Goal: Task Accomplishment & Management: Use online tool/utility

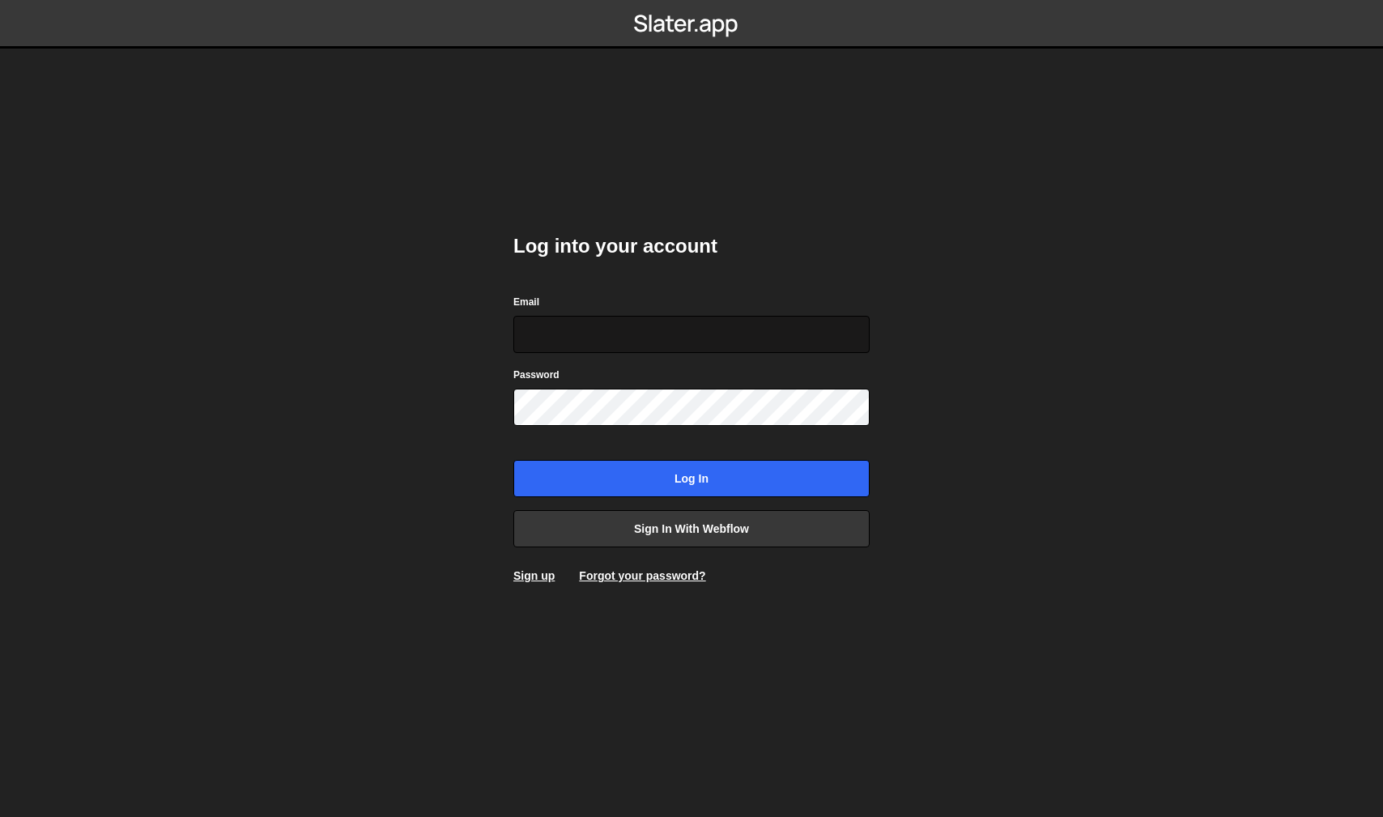
click at [671, 336] on input "Email" at bounding box center [691, 334] width 356 height 37
type input "Shubham@pingstudio.net"
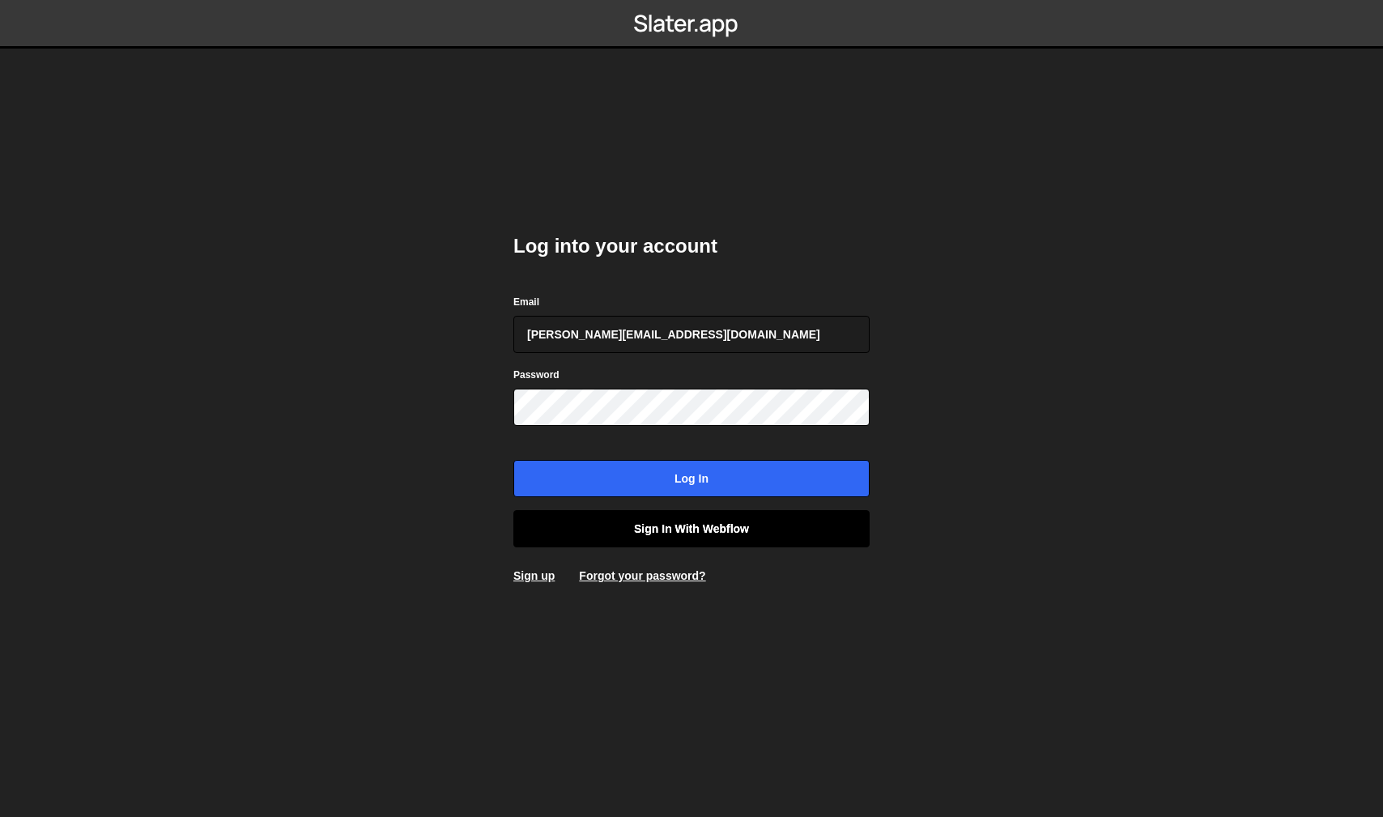
click at [697, 528] on link "Sign in with Webflow" at bounding box center [691, 528] width 356 height 37
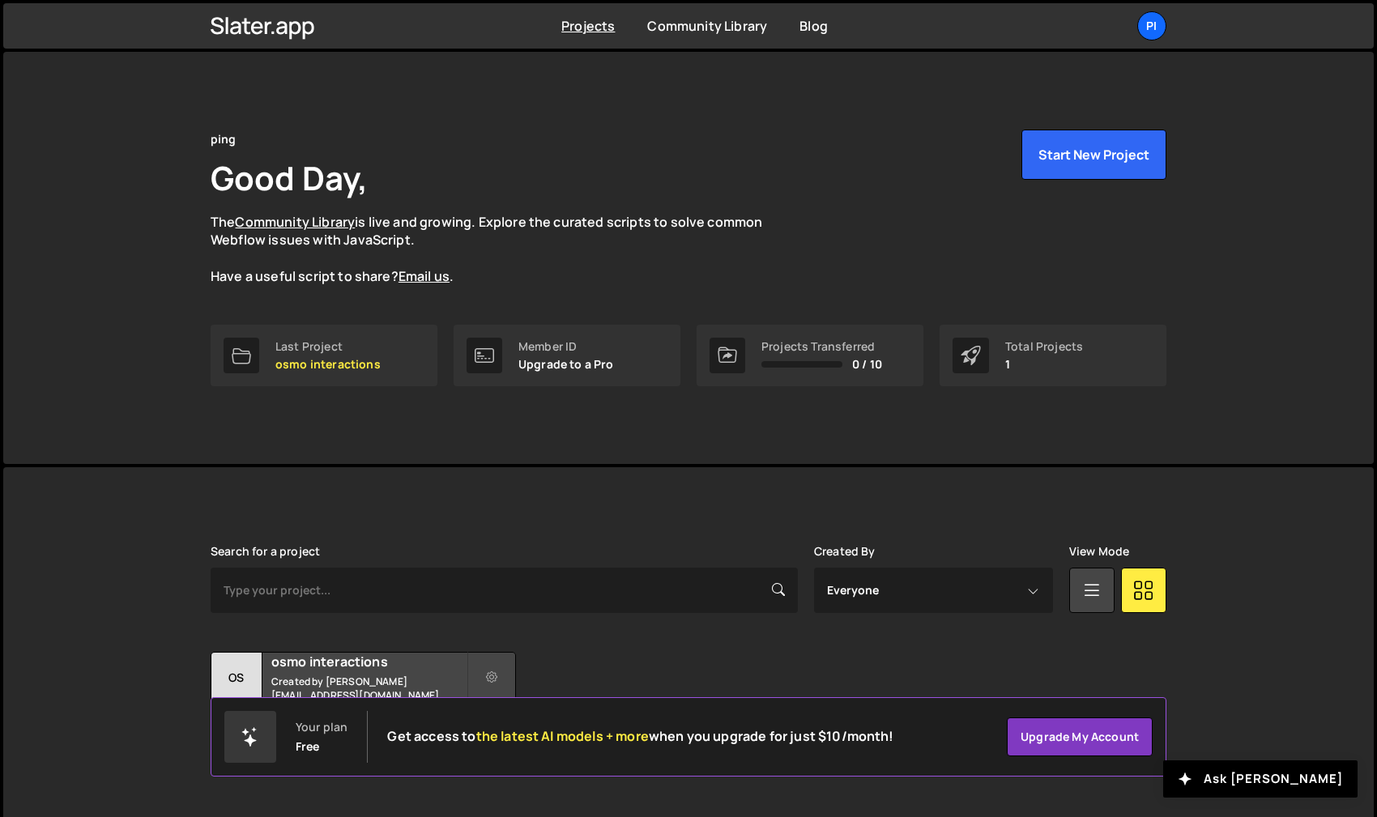
scroll to position [16, 0]
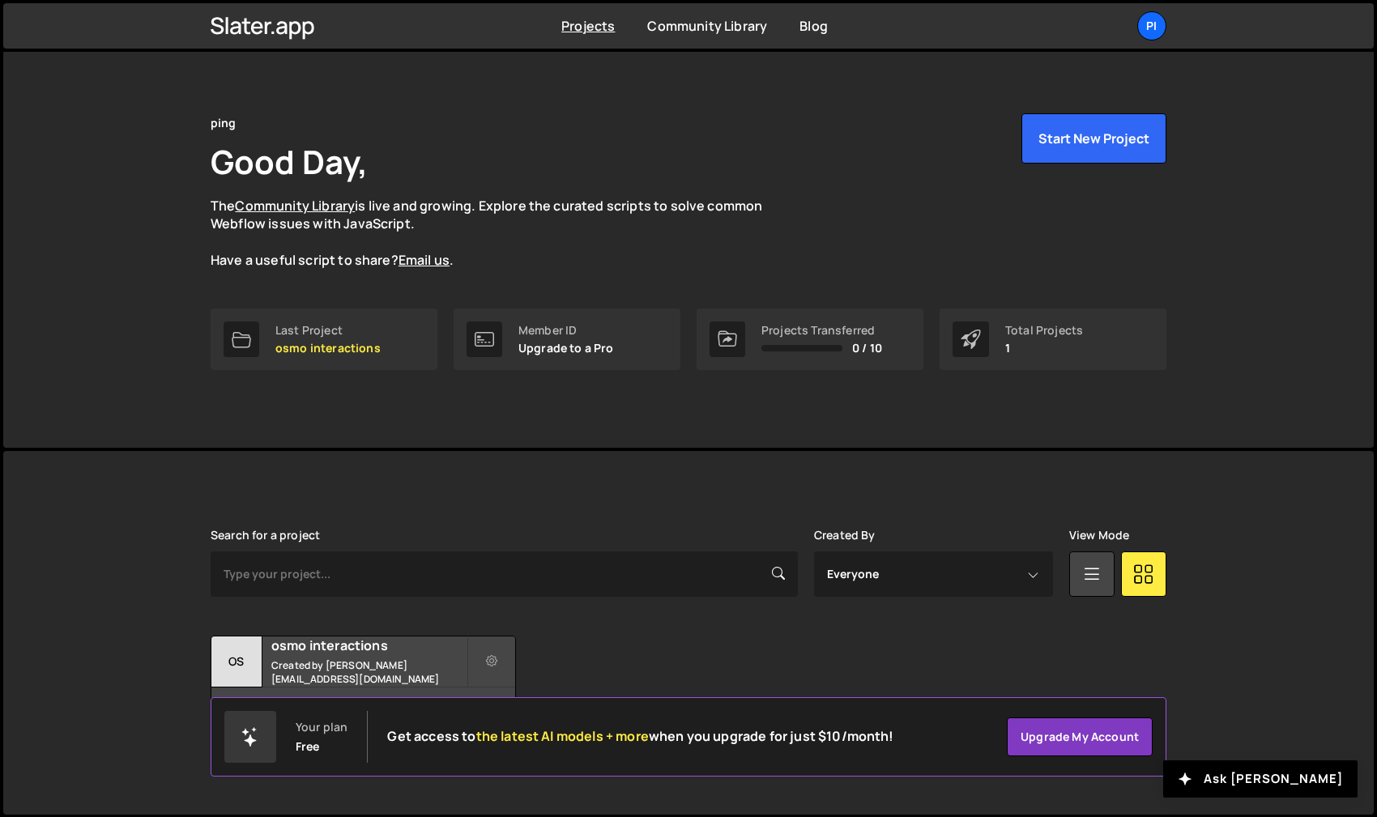
click at [521, 661] on div "Transfer Project Edit Project Delete Project os osmo interactions Created by [P…" at bounding box center [689, 686] width 956 height 101
click at [374, 359] on link "Last Project osmo interactions" at bounding box center [324, 340] width 227 height 62
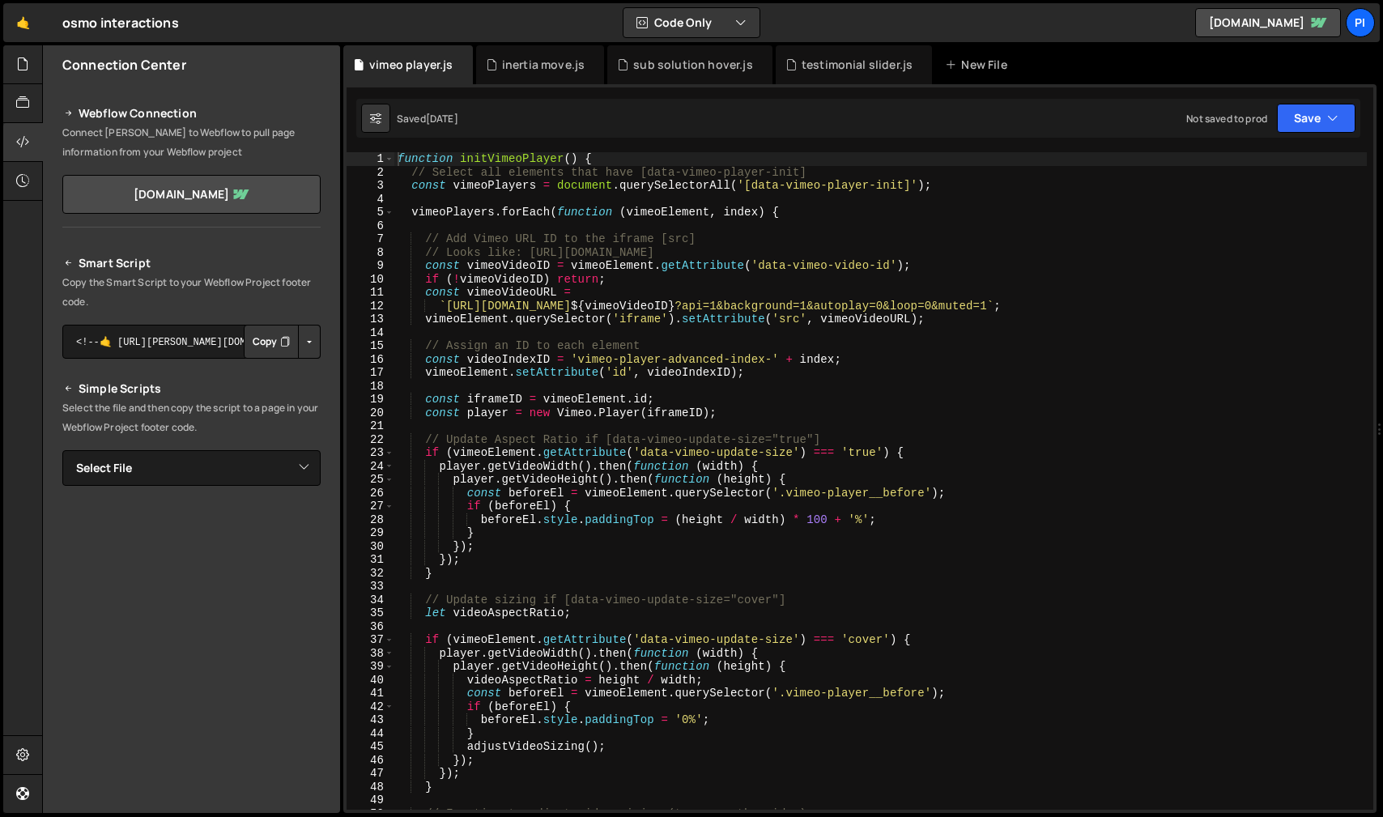
click at [108, 25] on div "osmo interactions ⚠️ Code is being edited in another browser" at bounding box center [120, 22] width 117 height 19
click at [79, 25] on div "osmo interactions ⚠️ Code is being edited in another browser" at bounding box center [120, 22] width 117 height 19
click at [970, 70] on div "New File" at bounding box center [979, 65] width 68 height 16
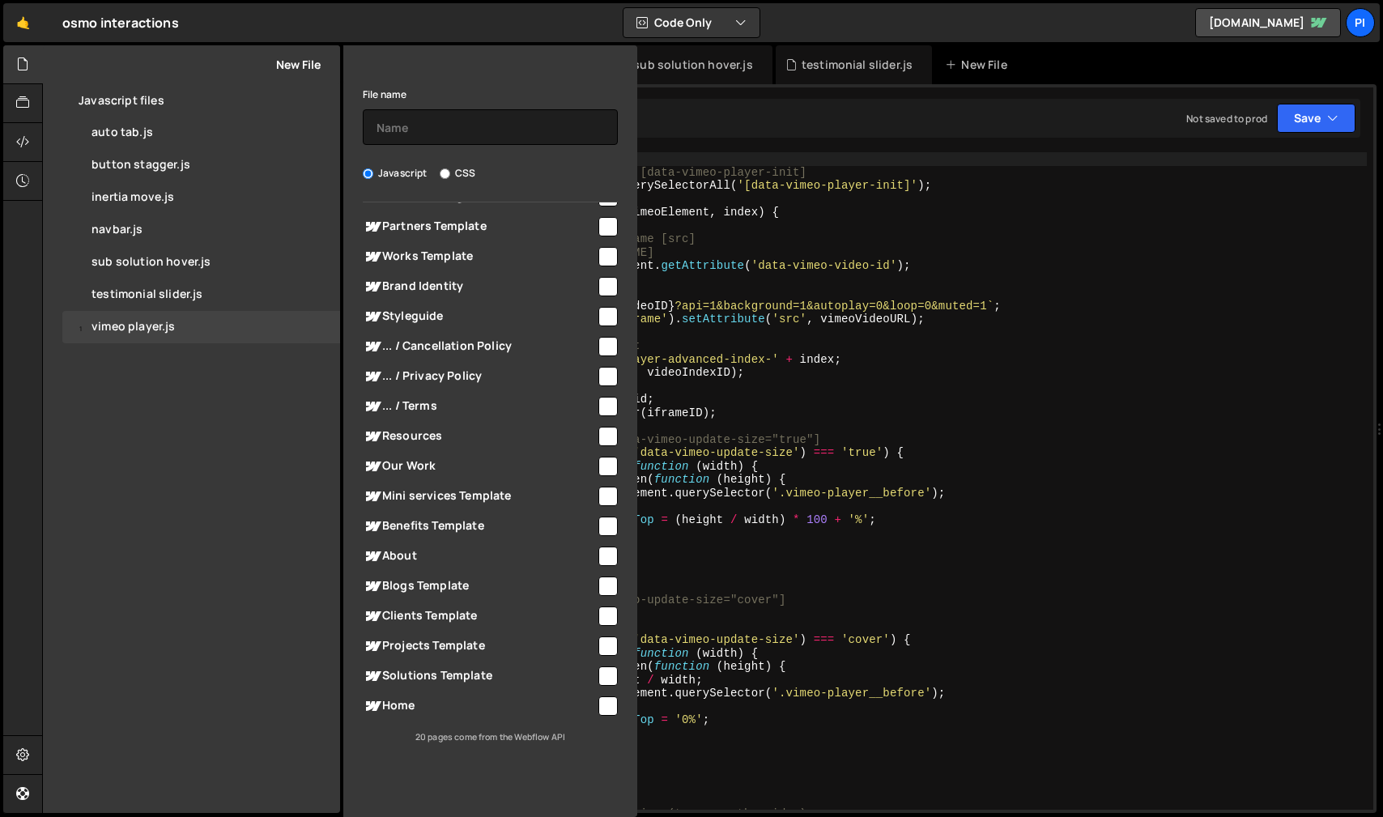
scroll to position [157, 0]
click at [603, 708] on input "checkbox" at bounding box center [607, 705] width 19 height 19
checkbox input "true"
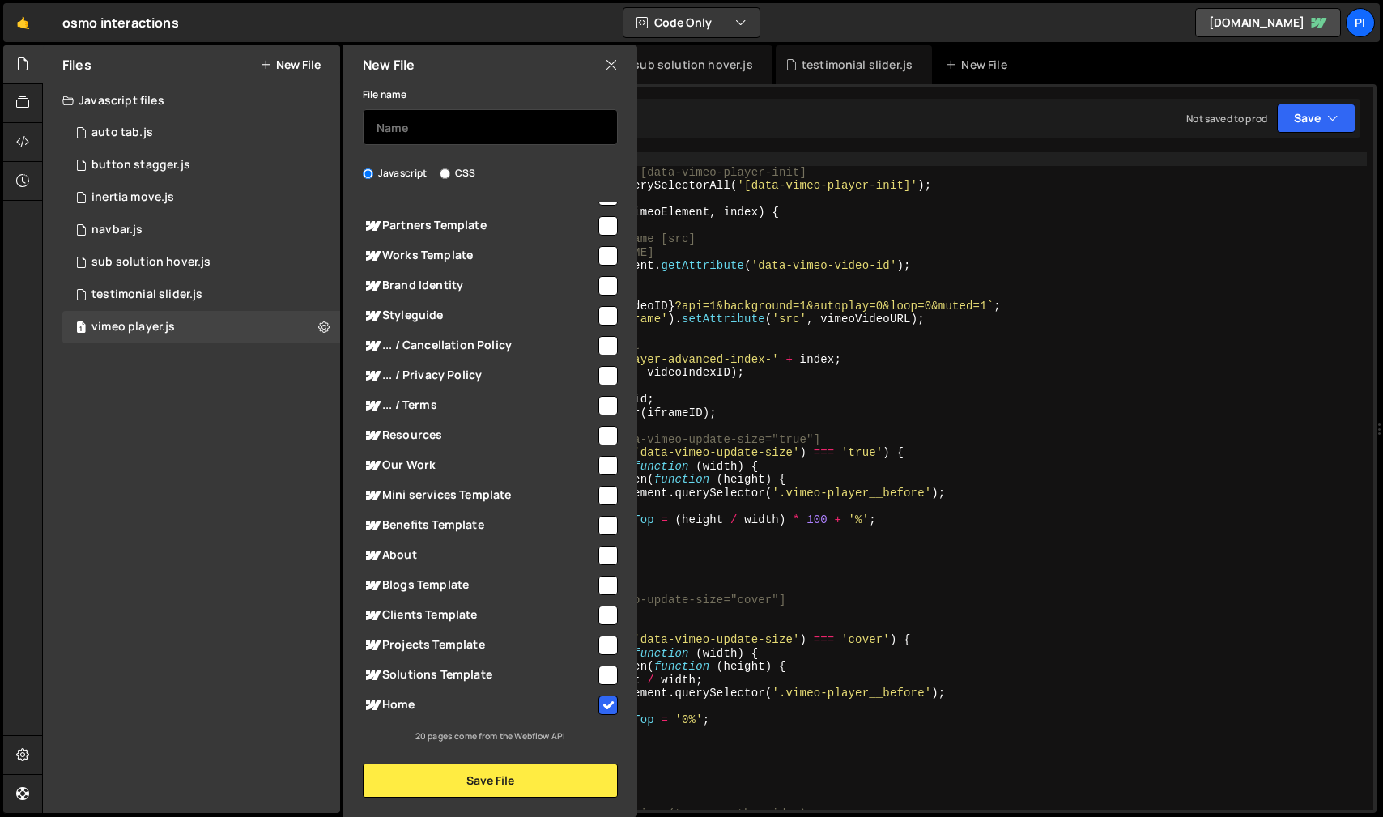
click at [492, 120] on input "text" at bounding box center [490, 127] width 255 height 36
type input "l"
type input "website loader"
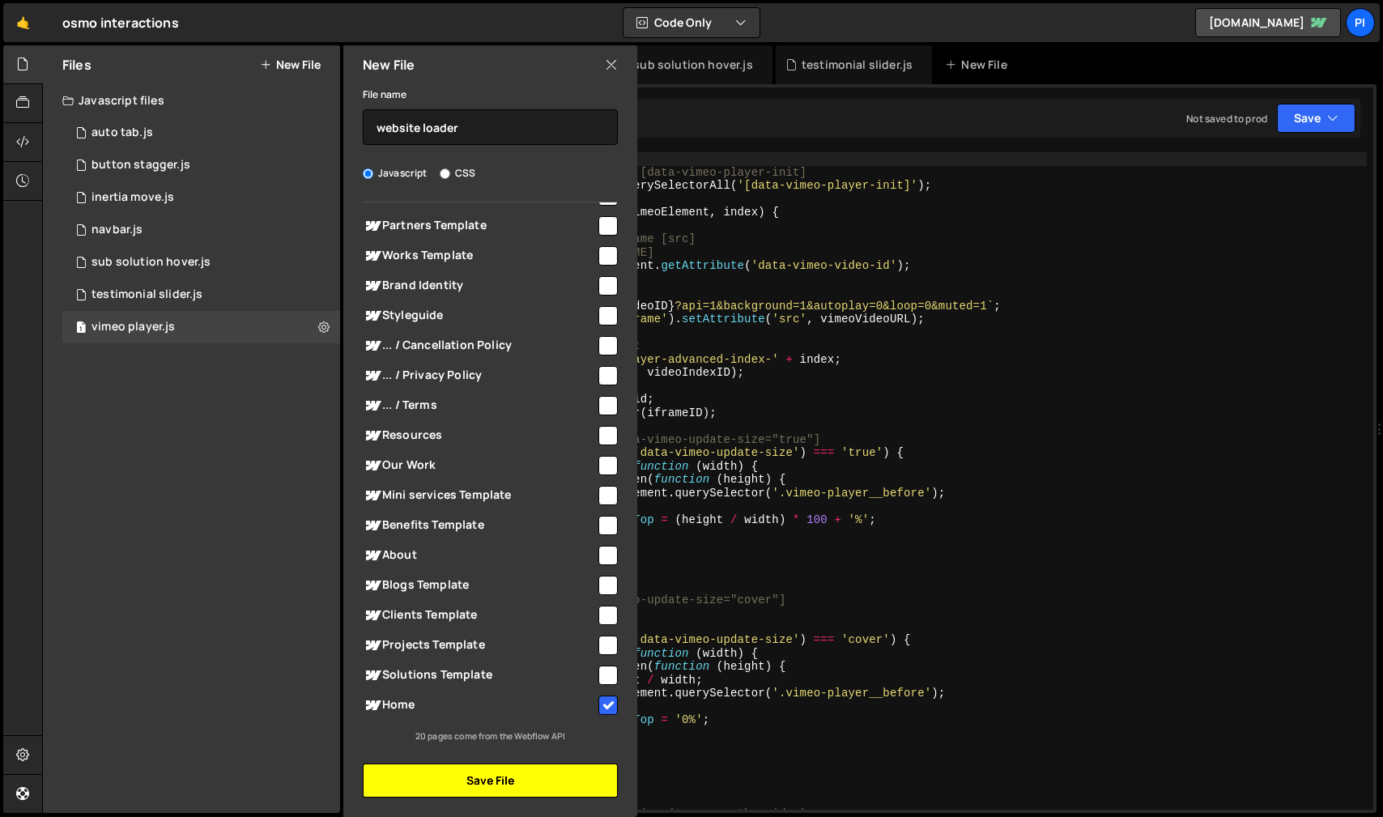
click at [540, 789] on button "Save File" at bounding box center [490, 781] width 255 height 34
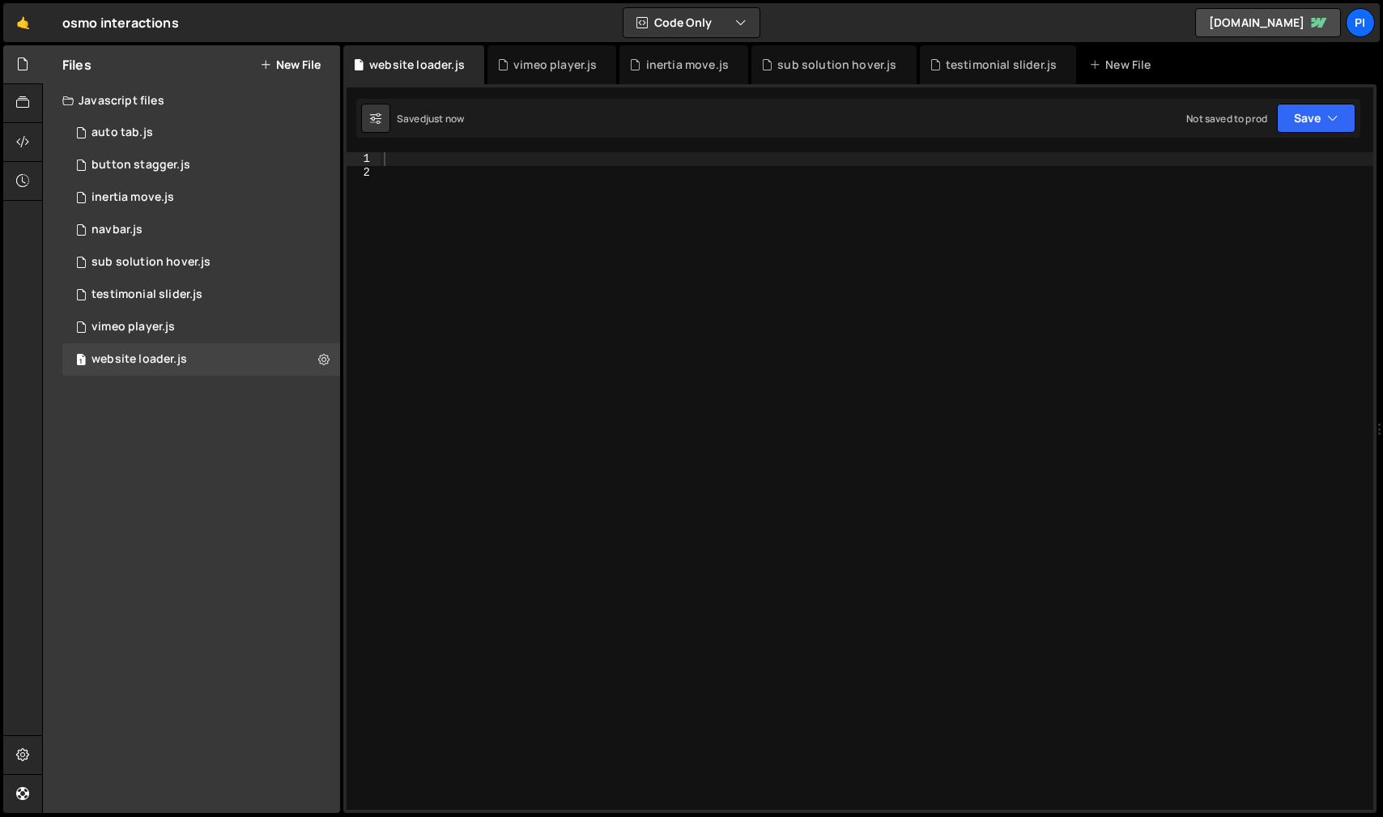
click at [611, 206] on div at bounding box center [877, 494] width 993 height 684
click at [595, 166] on div at bounding box center [877, 494] width 993 height 684
click at [595, 160] on div at bounding box center [877, 494] width 993 height 684
paste textarea "})"
type textarea "})"
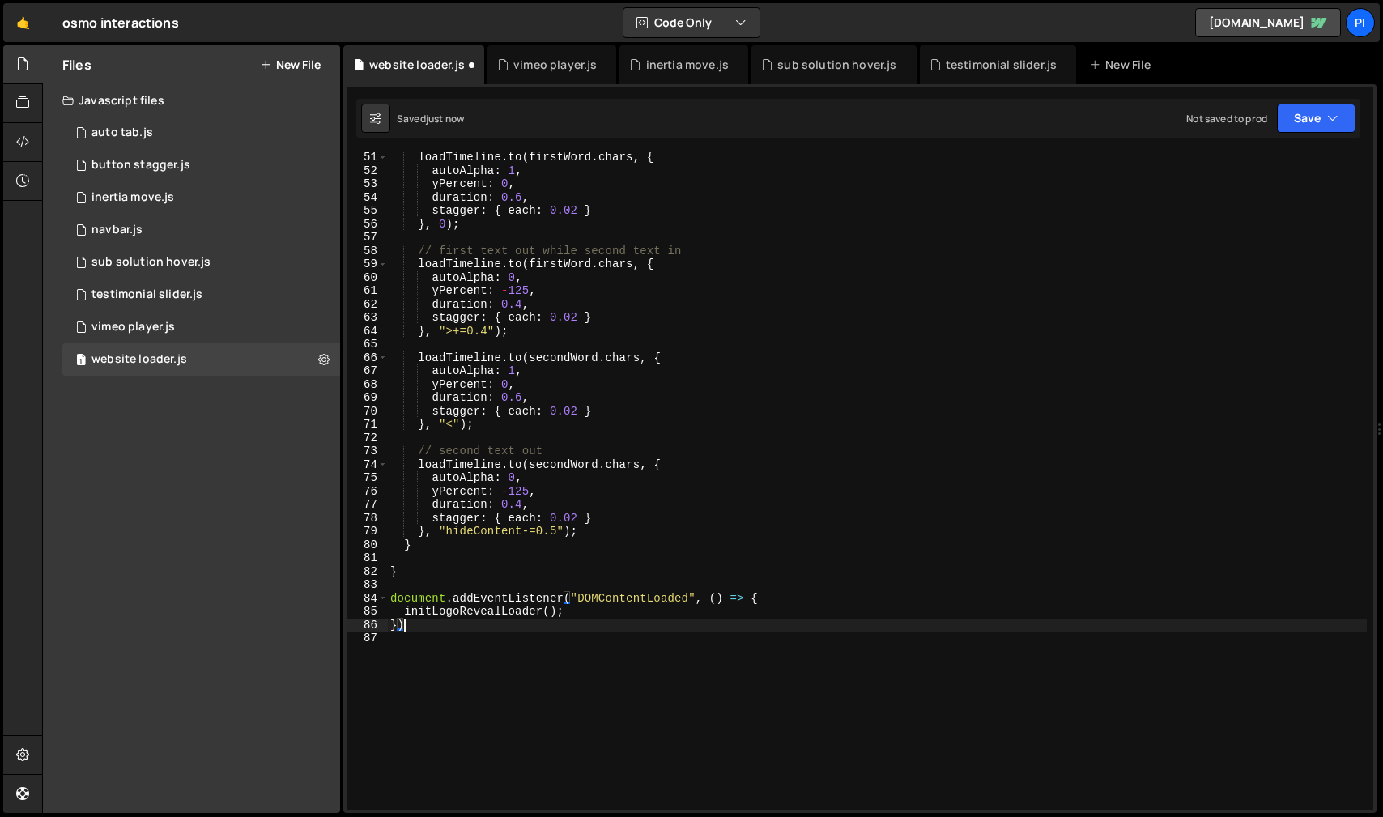
scroll to position [0, 0]
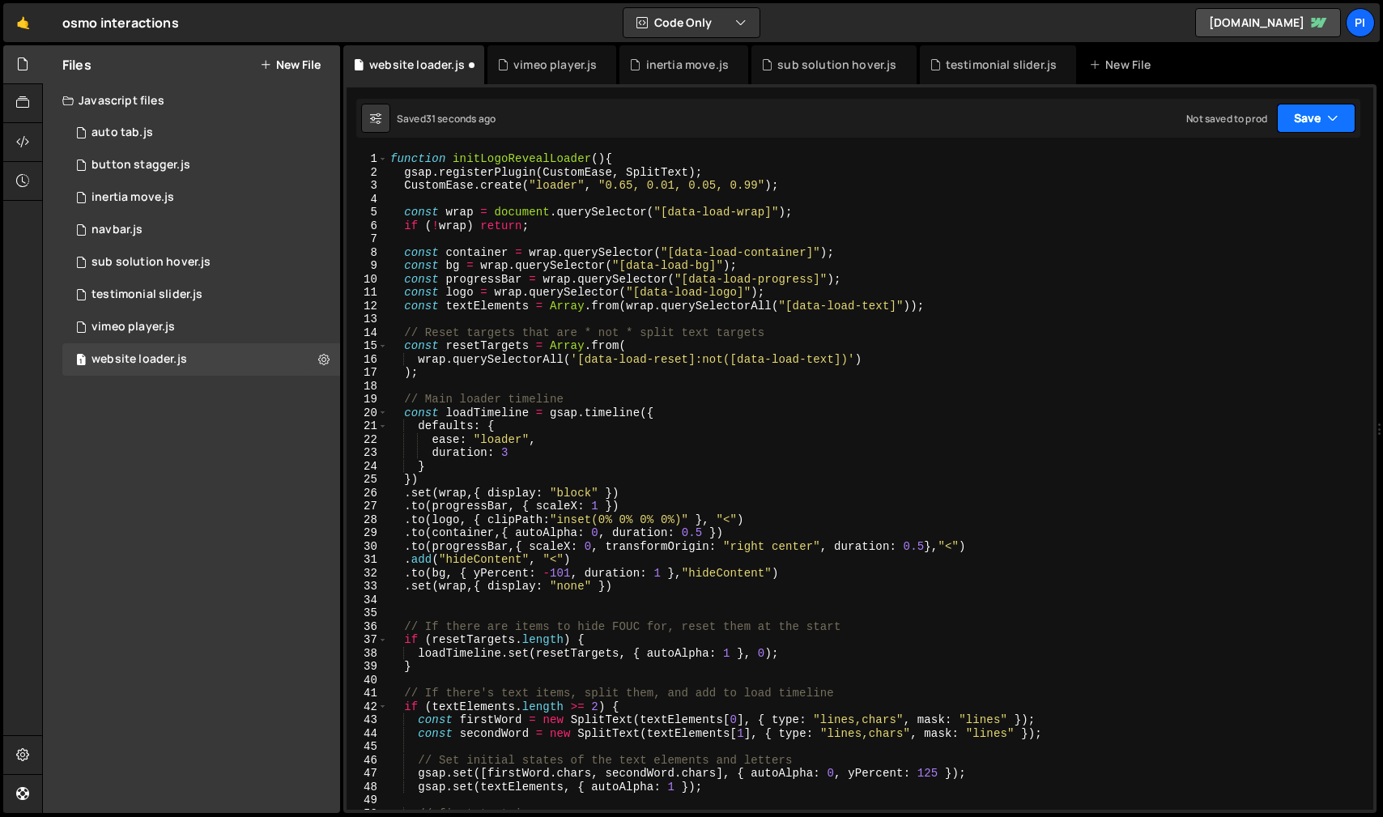
click at [1325, 108] on button "Save" at bounding box center [1316, 118] width 79 height 29
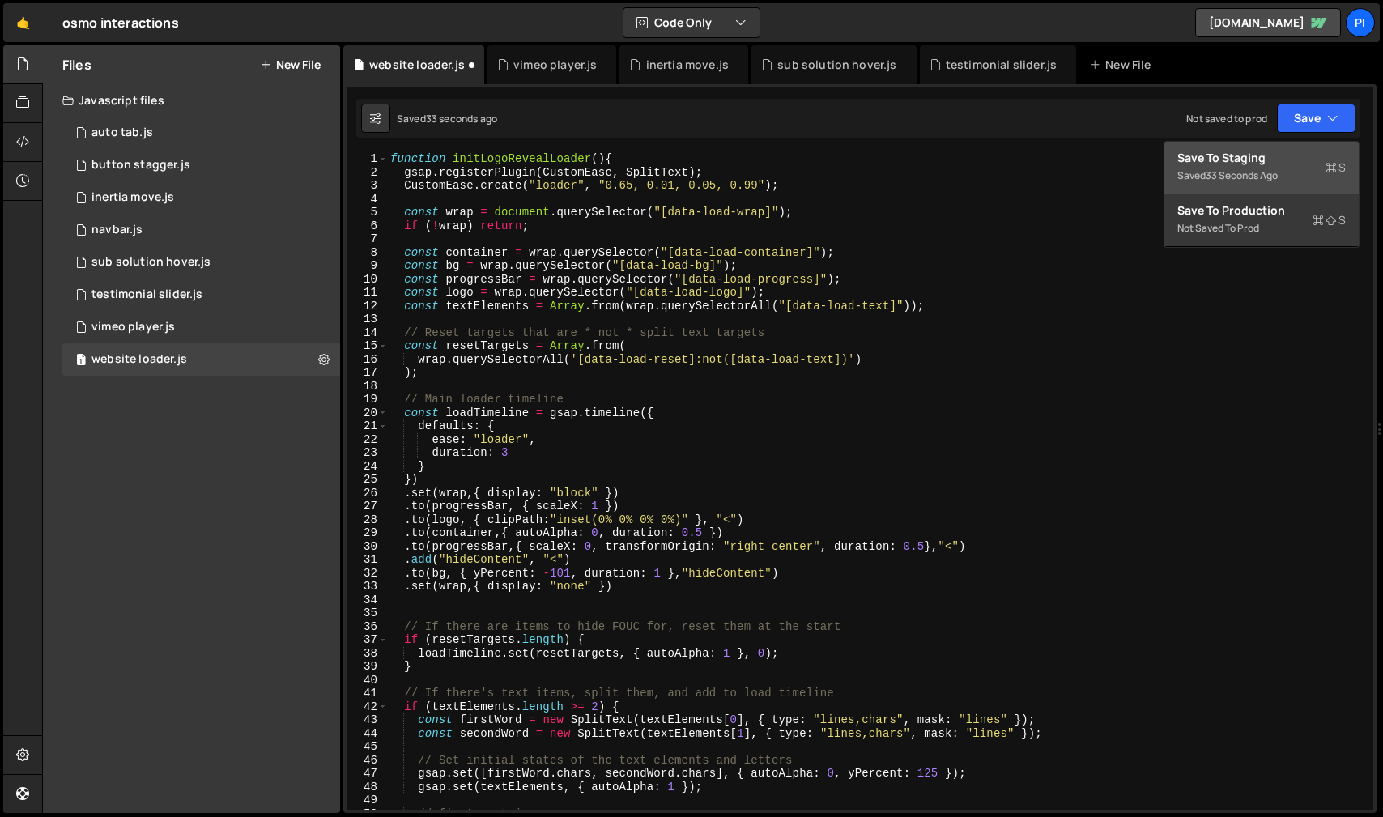
click at [1315, 167] on div "Saved 33 seconds ago" at bounding box center [1261, 175] width 168 height 19
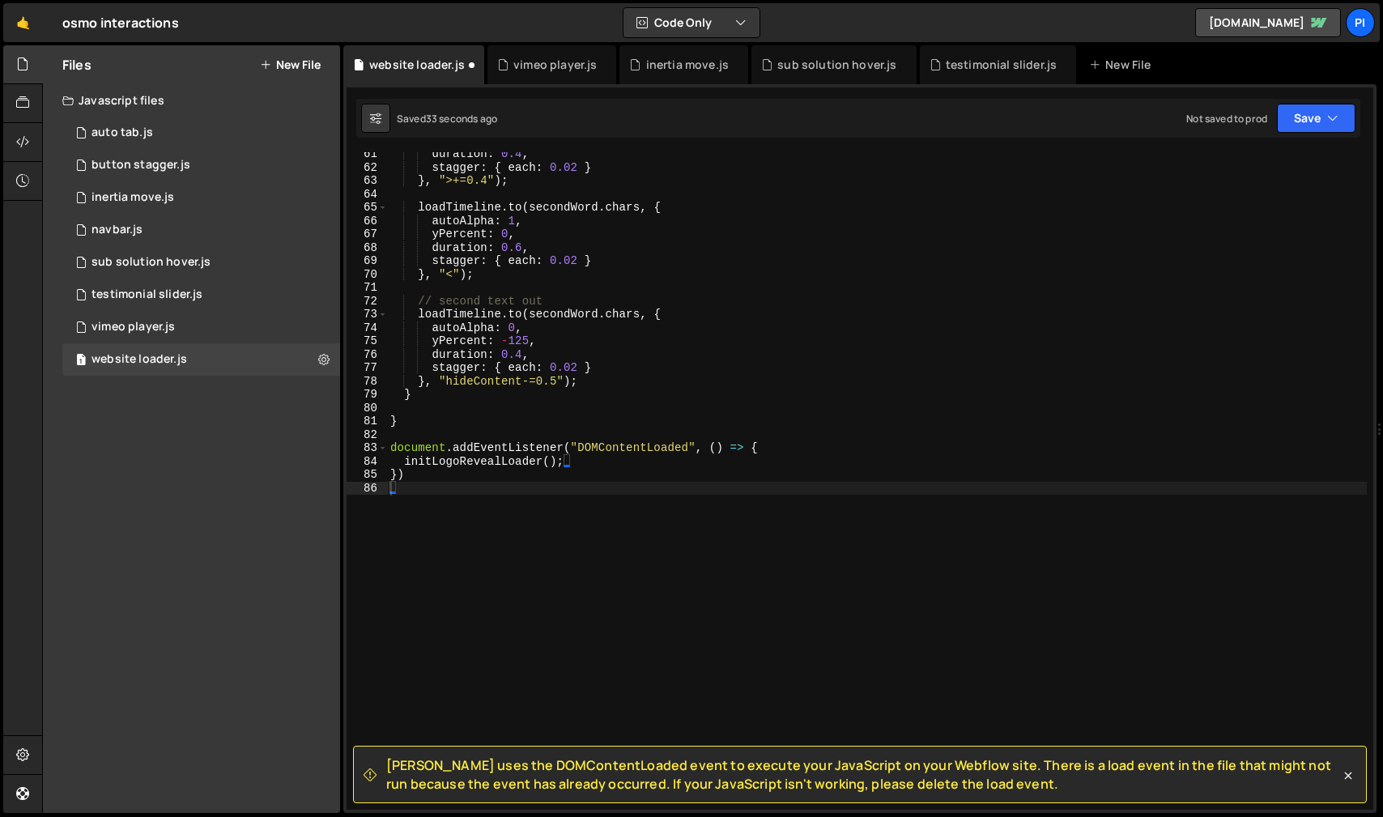
scroll to position [807, 0]
click at [1309, 126] on button "Save" at bounding box center [1316, 118] width 79 height 29
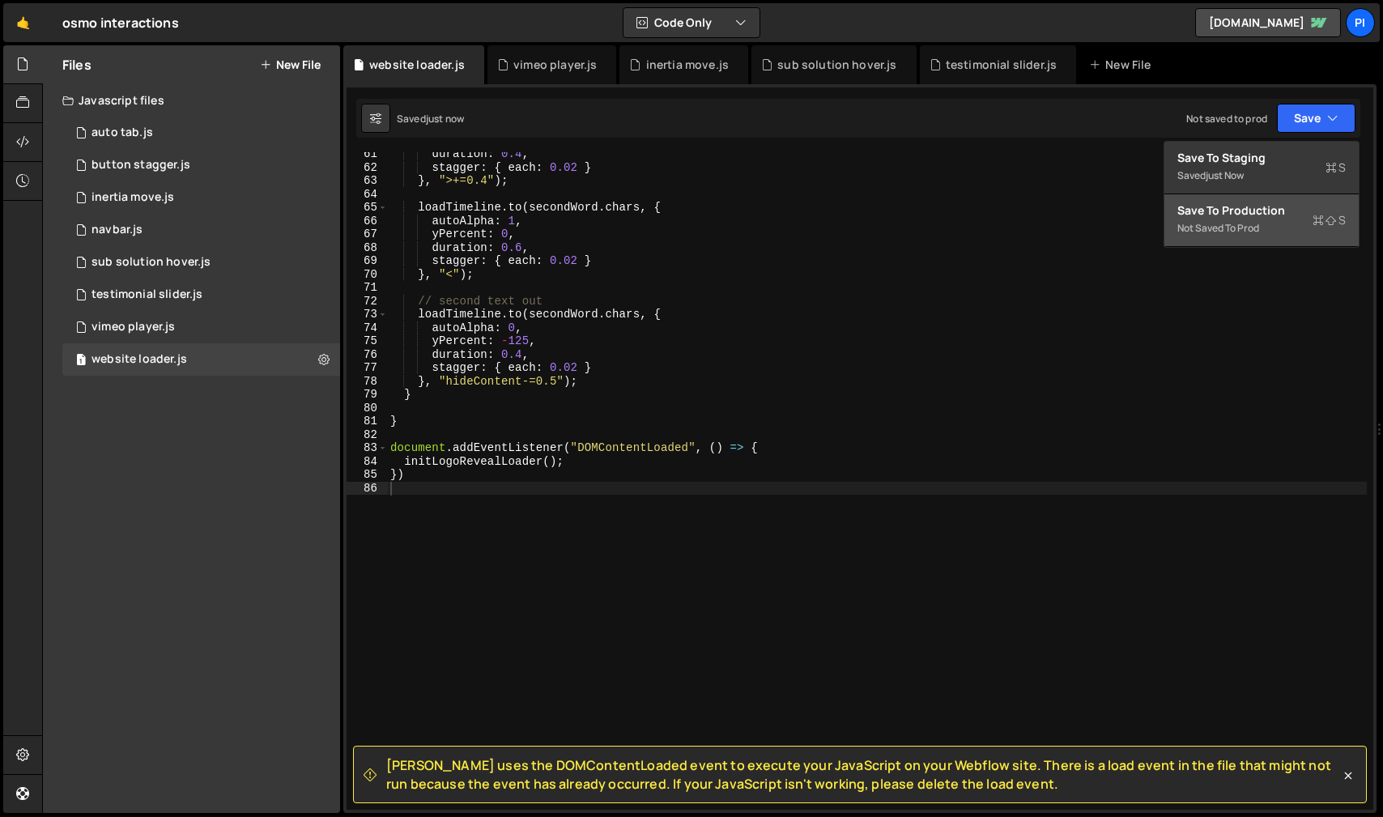
click at [1302, 222] on div "Not saved to prod" at bounding box center [1261, 228] width 168 height 19
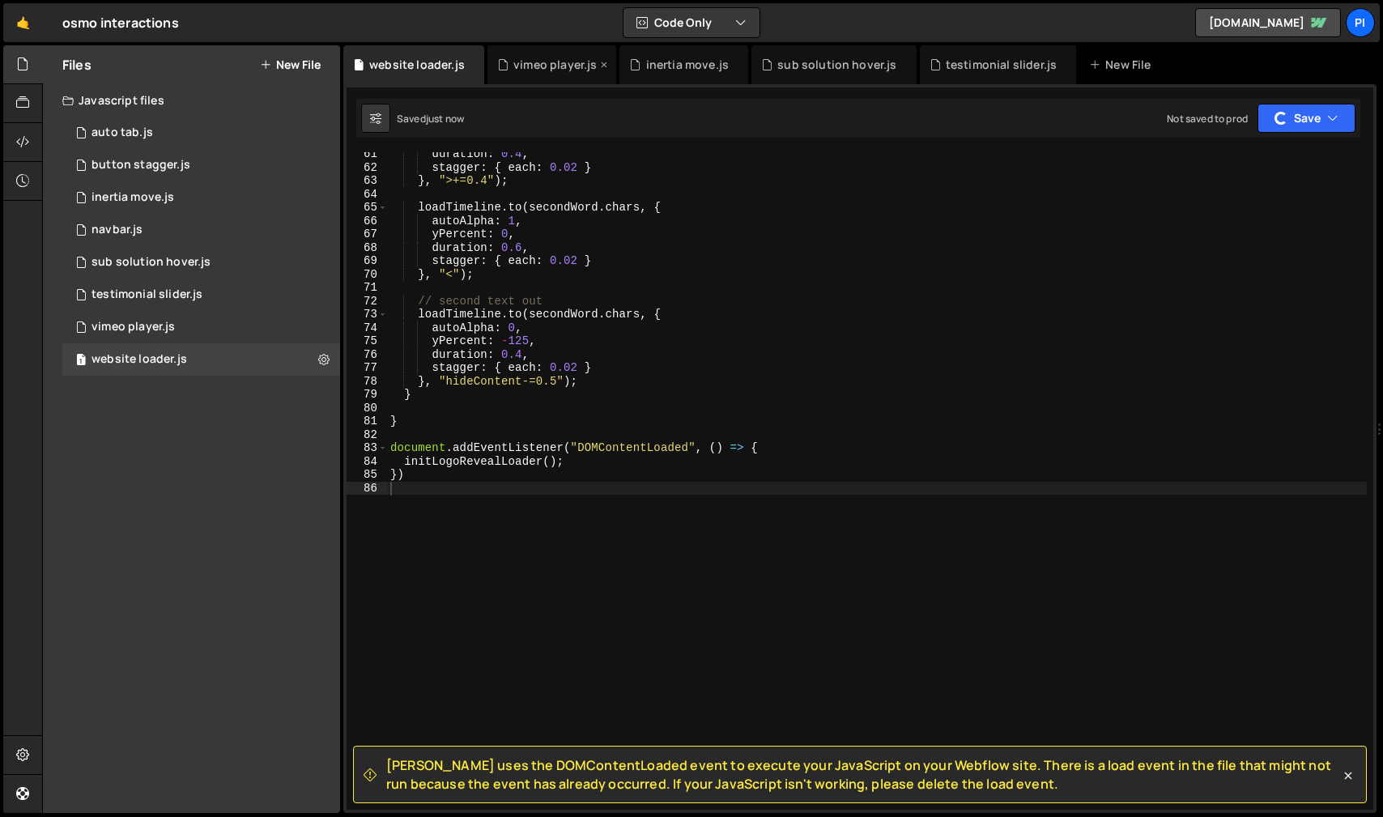
click at [536, 71] on div "vimeo player.js" at bounding box center [554, 65] width 83 height 16
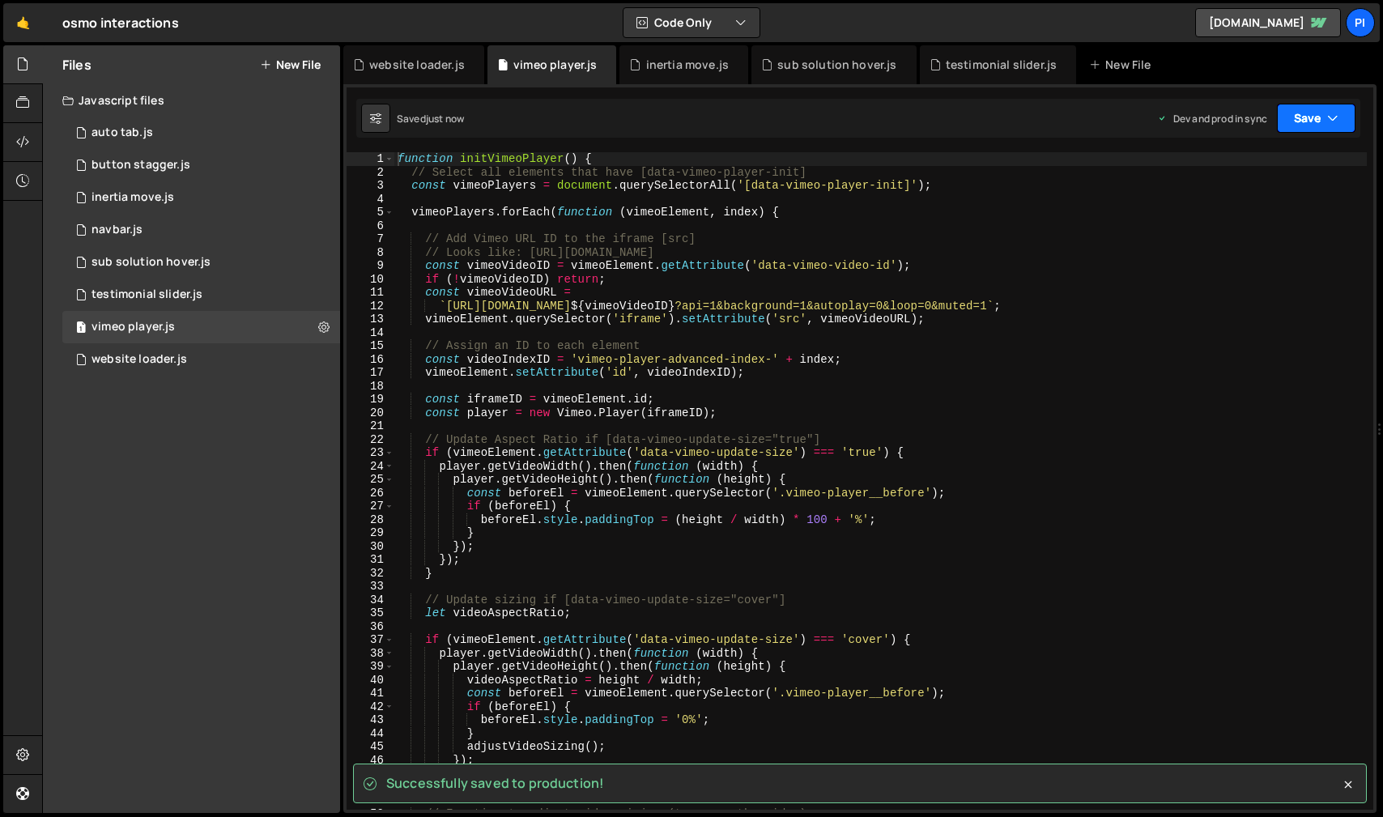
click at [1313, 123] on button "Save" at bounding box center [1316, 118] width 79 height 29
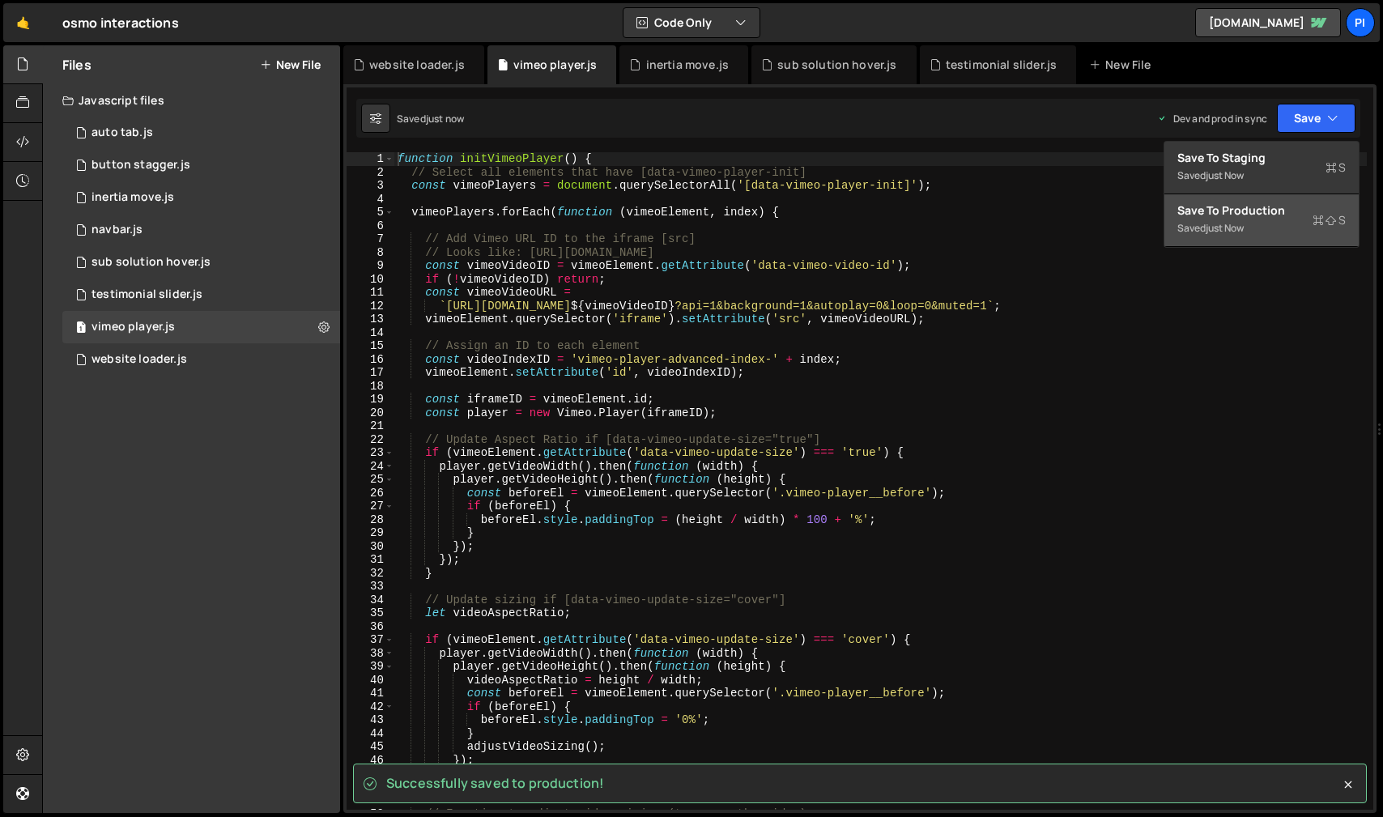
click at [1311, 219] on div "Saved just now" at bounding box center [1261, 228] width 168 height 19
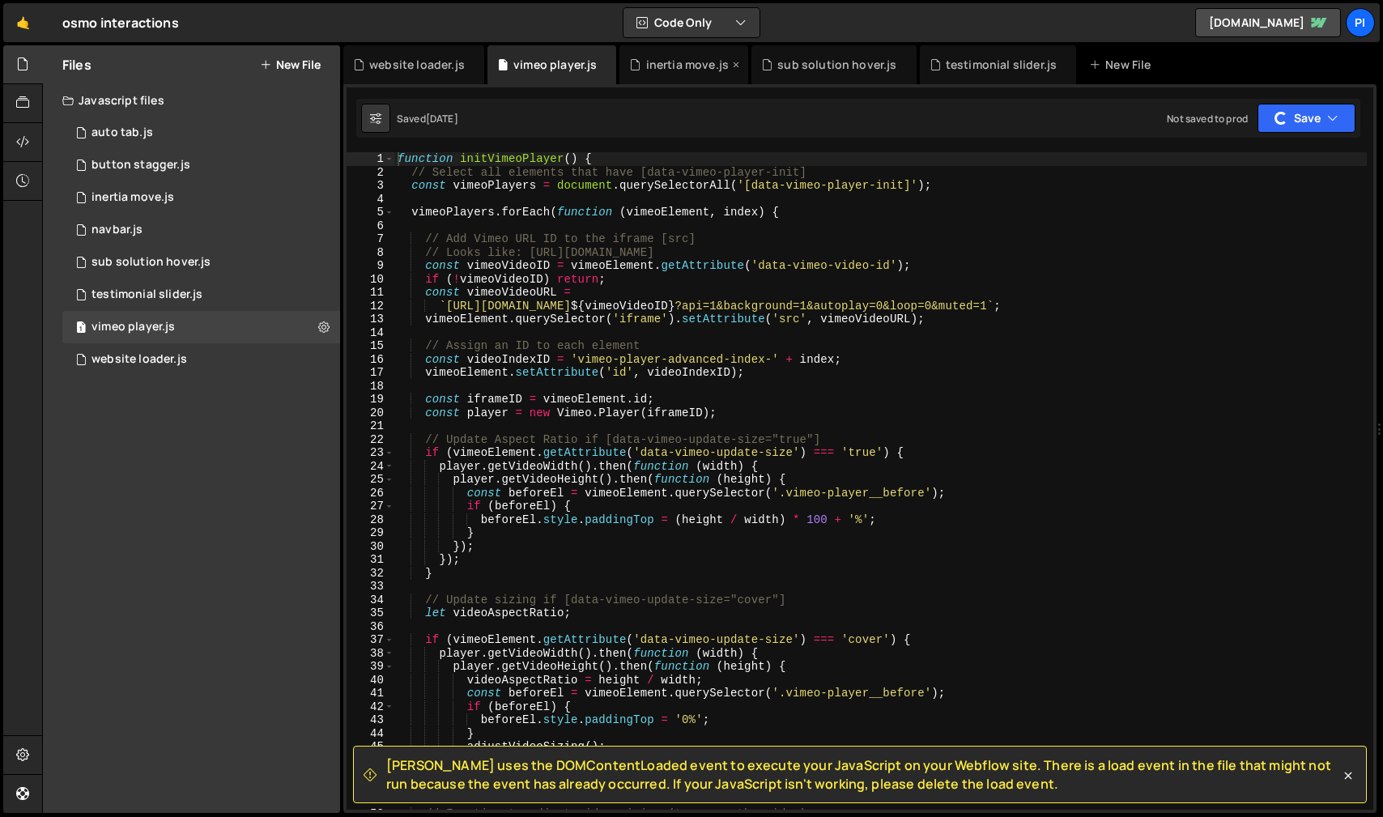
click at [663, 65] on div "inertia move.js" at bounding box center [687, 65] width 83 height 16
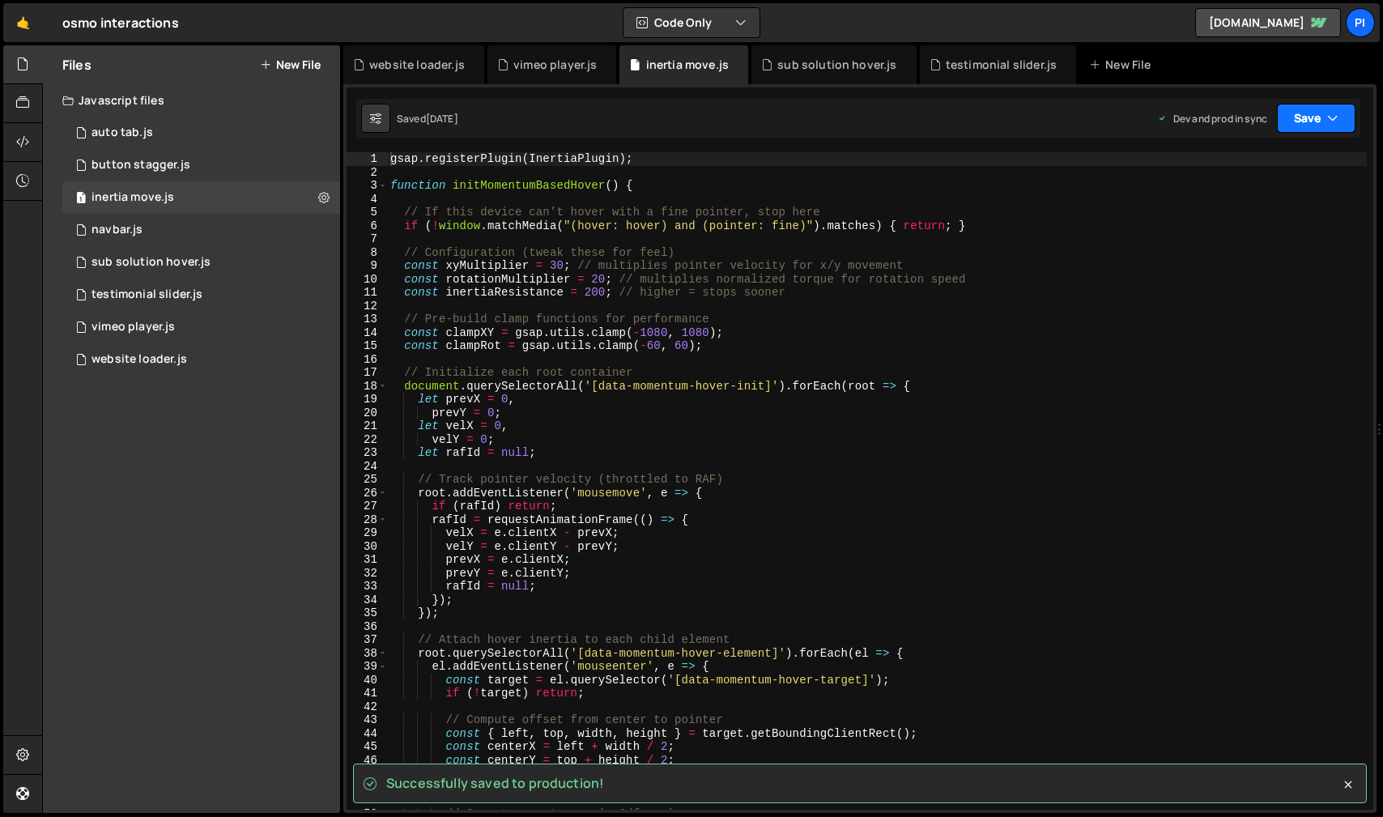
click at [1338, 119] on icon "button" at bounding box center [1332, 118] width 11 height 16
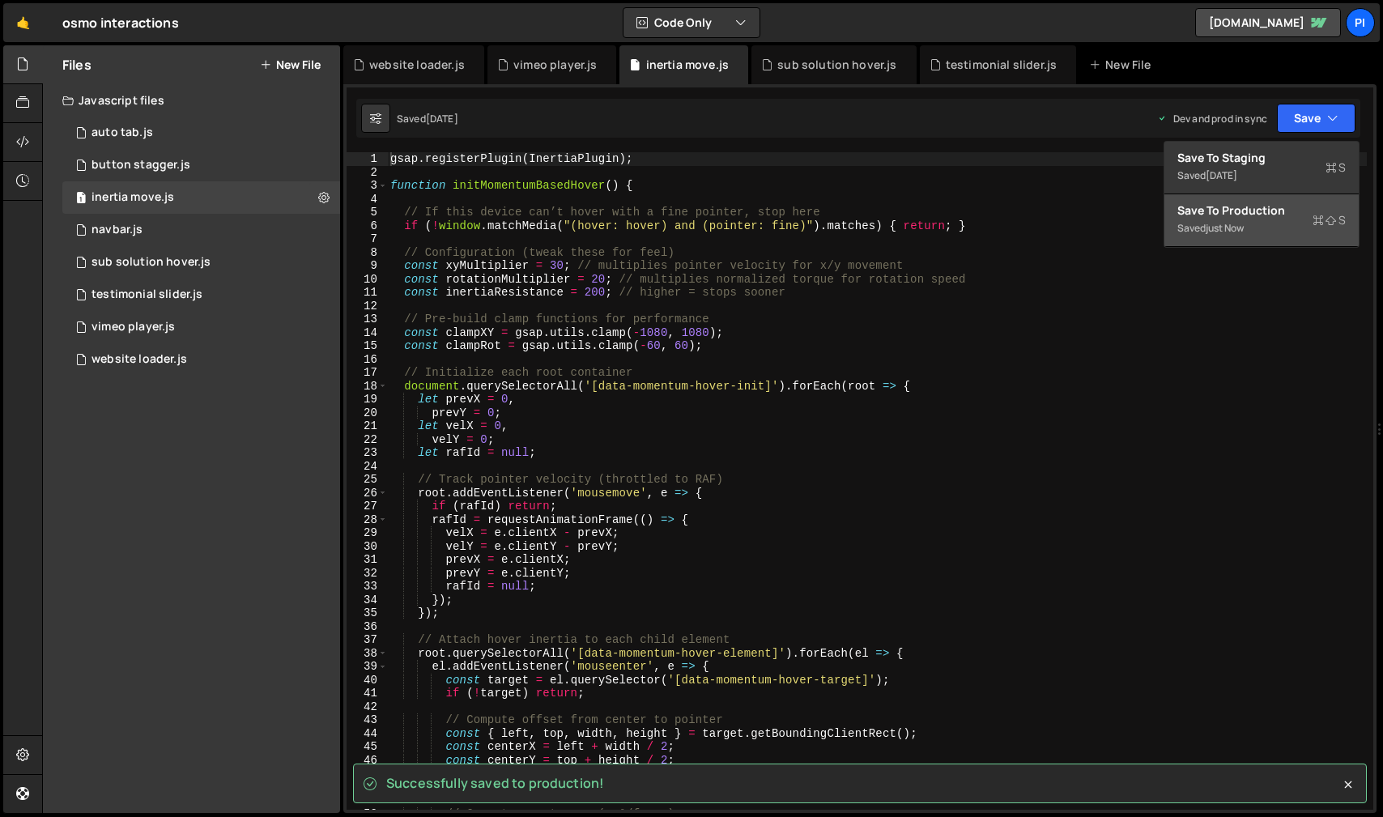
click at [1322, 231] on div "Saved just now" at bounding box center [1261, 228] width 168 height 19
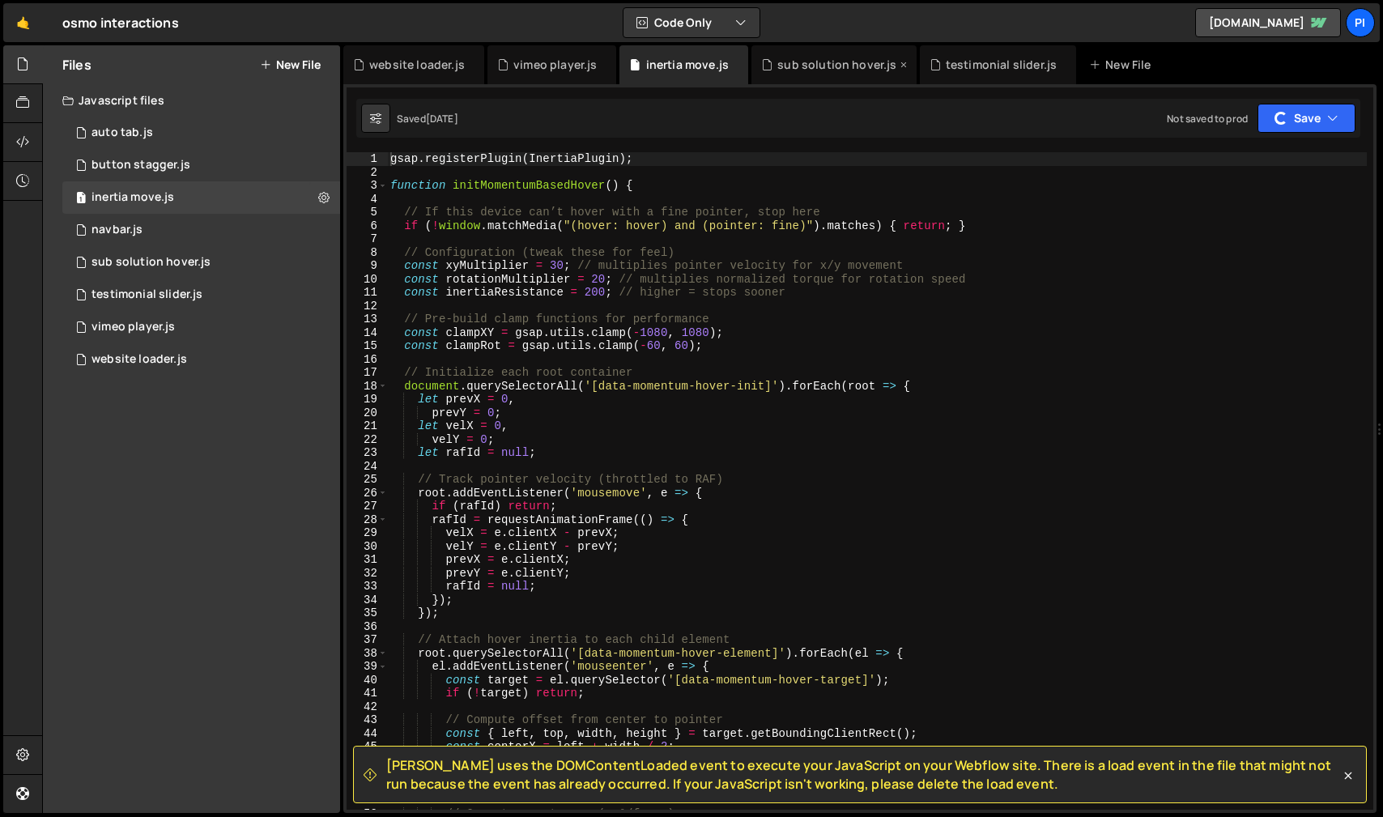
click at [800, 67] on div "sub solution hover.js" at bounding box center [836, 65] width 119 height 16
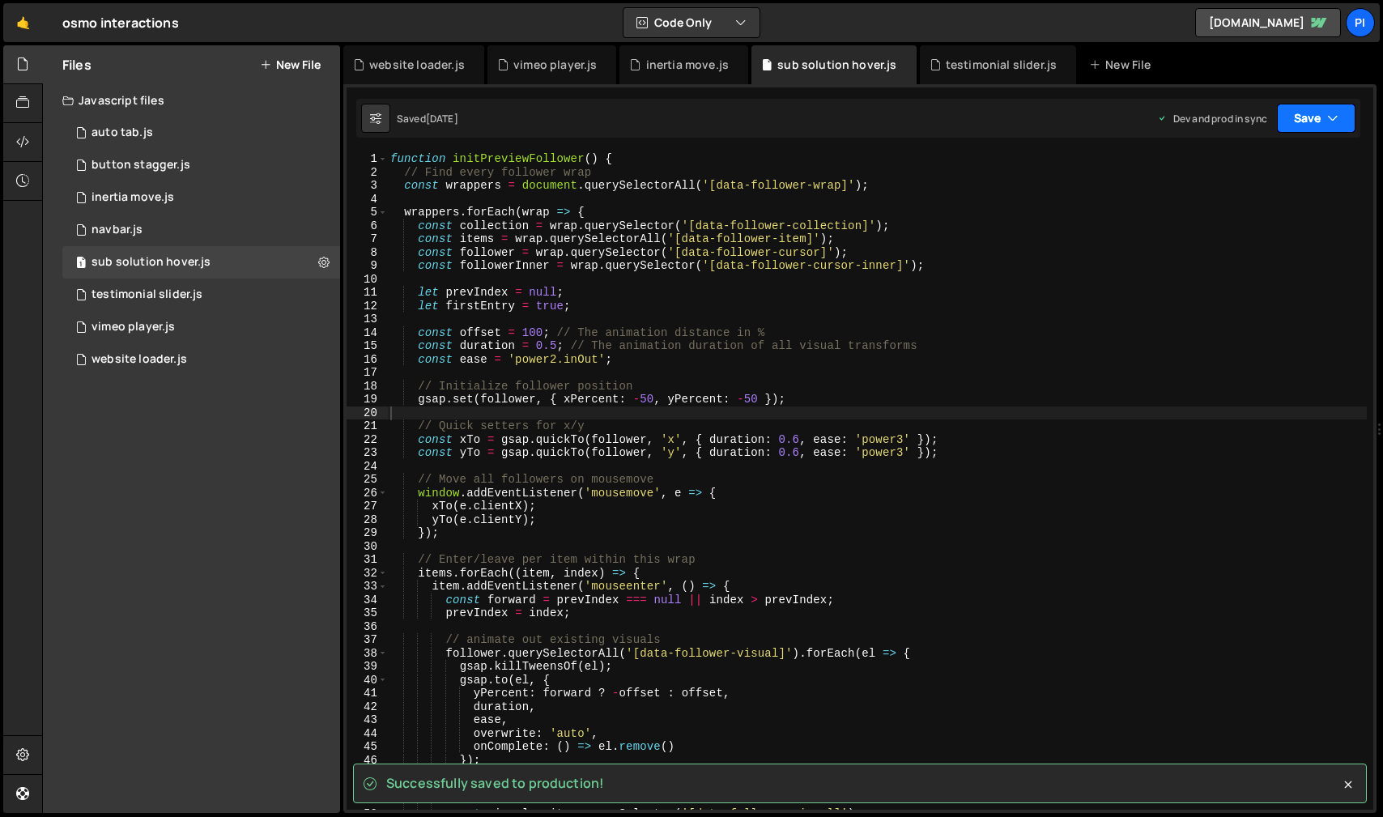
click at [1346, 118] on button "Save" at bounding box center [1316, 118] width 79 height 29
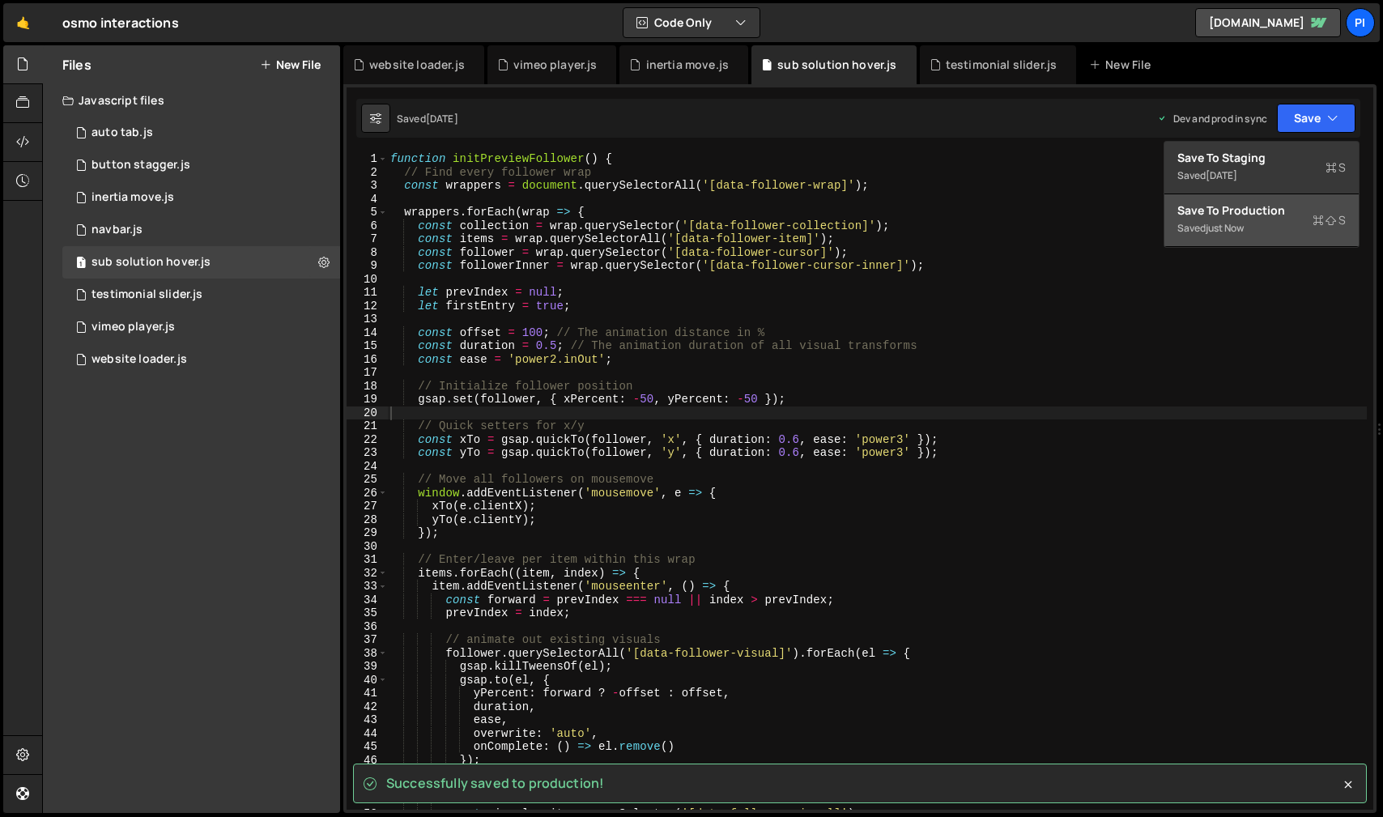
click at [1281, 211] on div "Save to Production S" at bounding box center [1261, 210] width 168 height 16
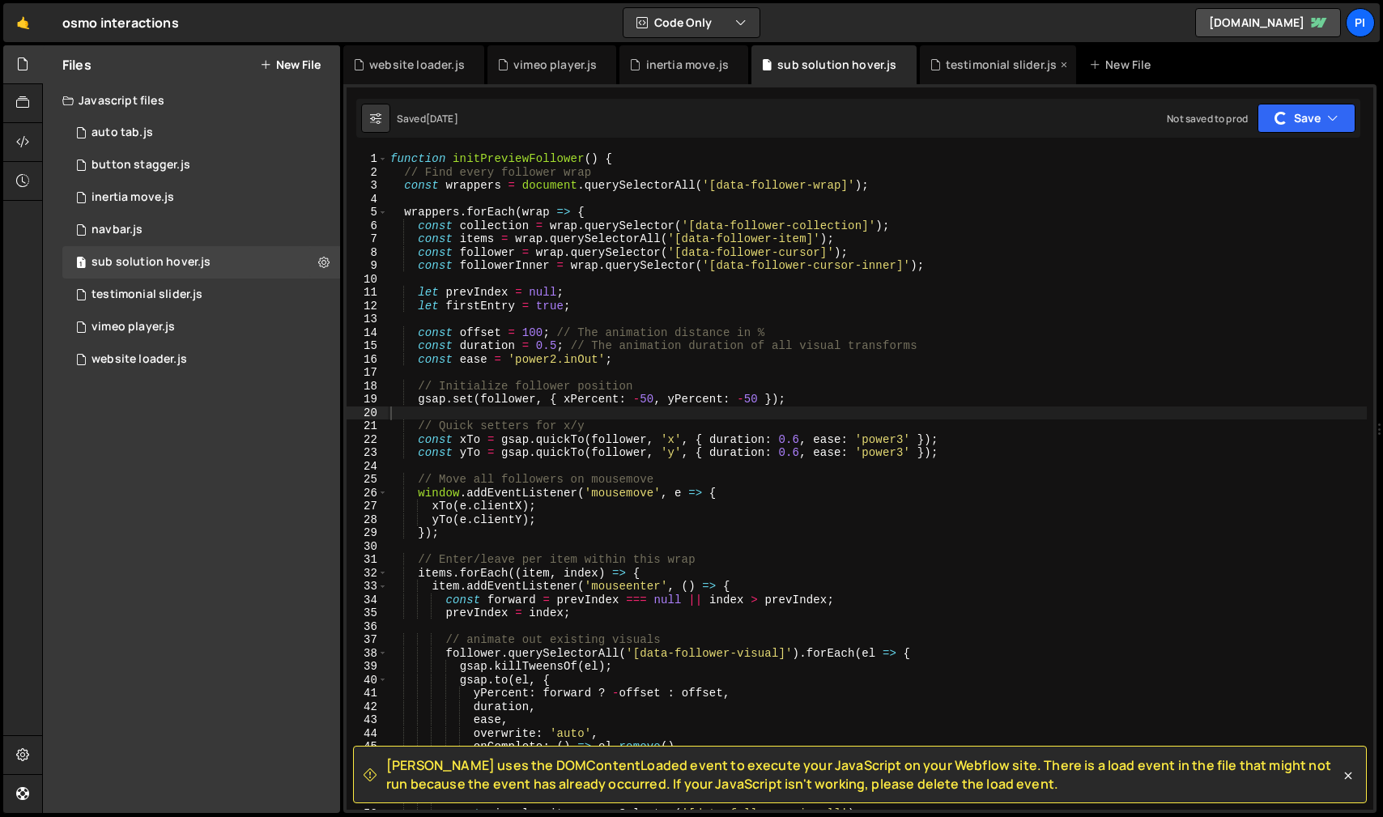
click at [984, 69] on div "testimonial slider.js" at bounding box center [1001, 65] width 111 height 16
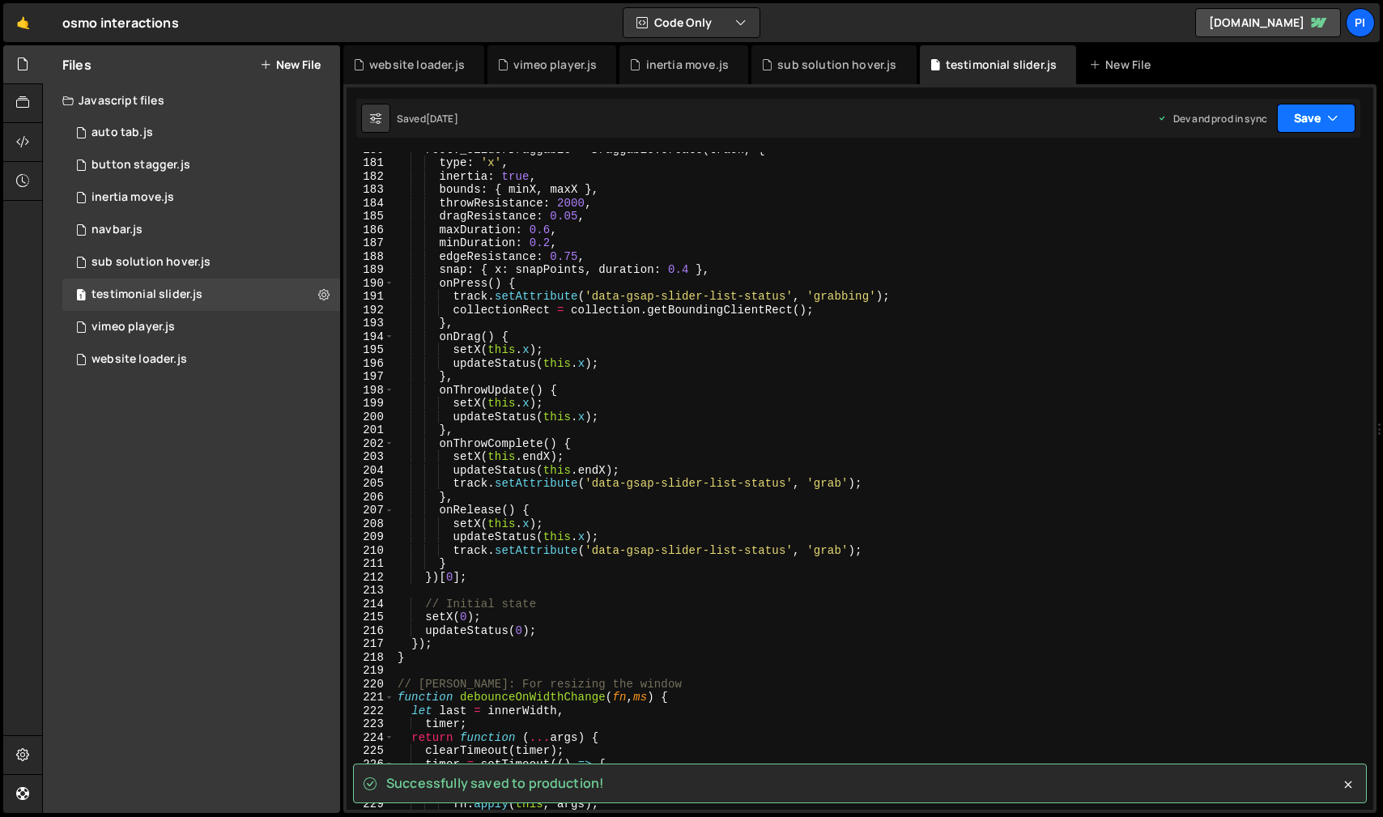
scroll to position [10664, 0]
click at [1326, 117] on button "Save" at bounding box center [1316, 118] width 79 height 29
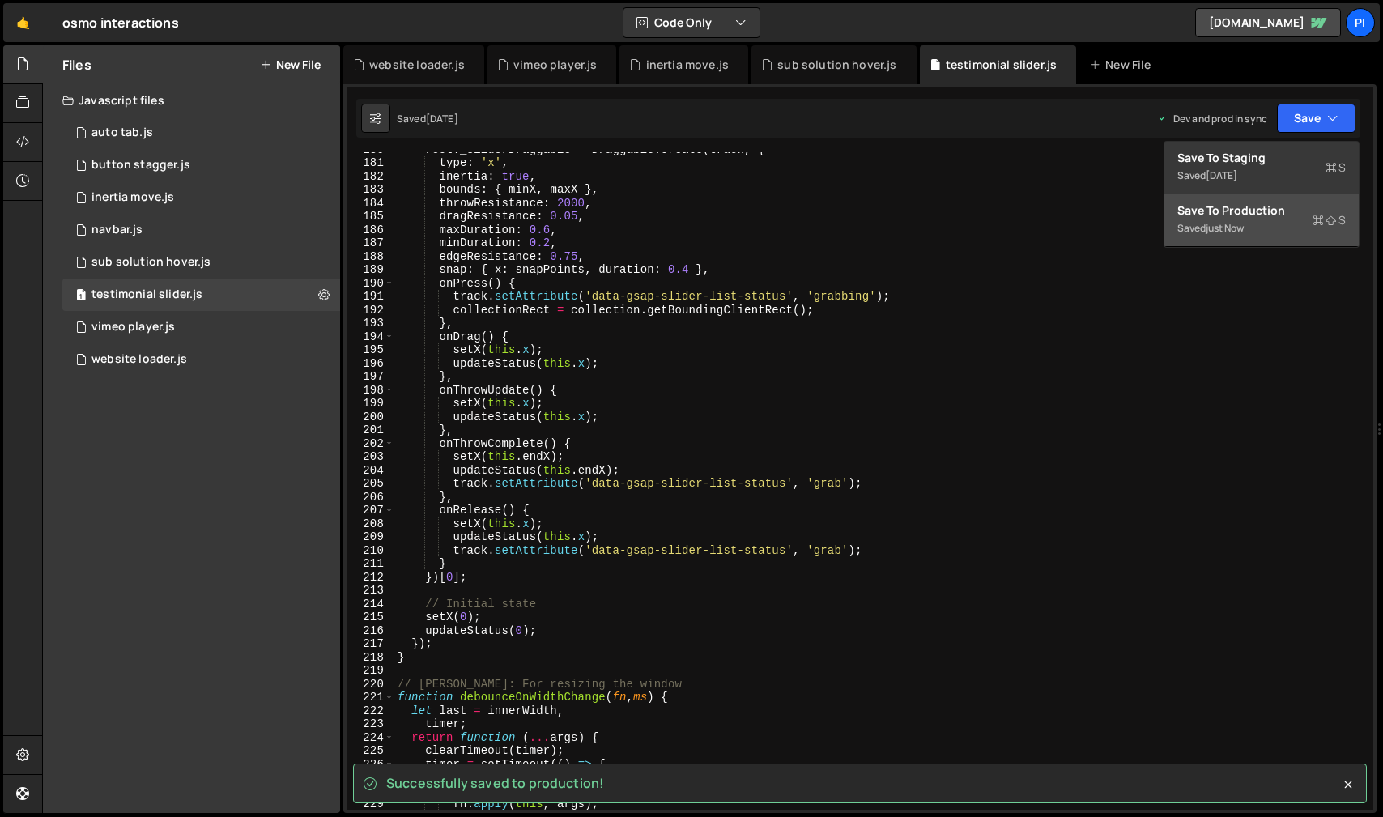
click at [1318, 223] on icon at bounding box center [1318, 220] width 11 height 16
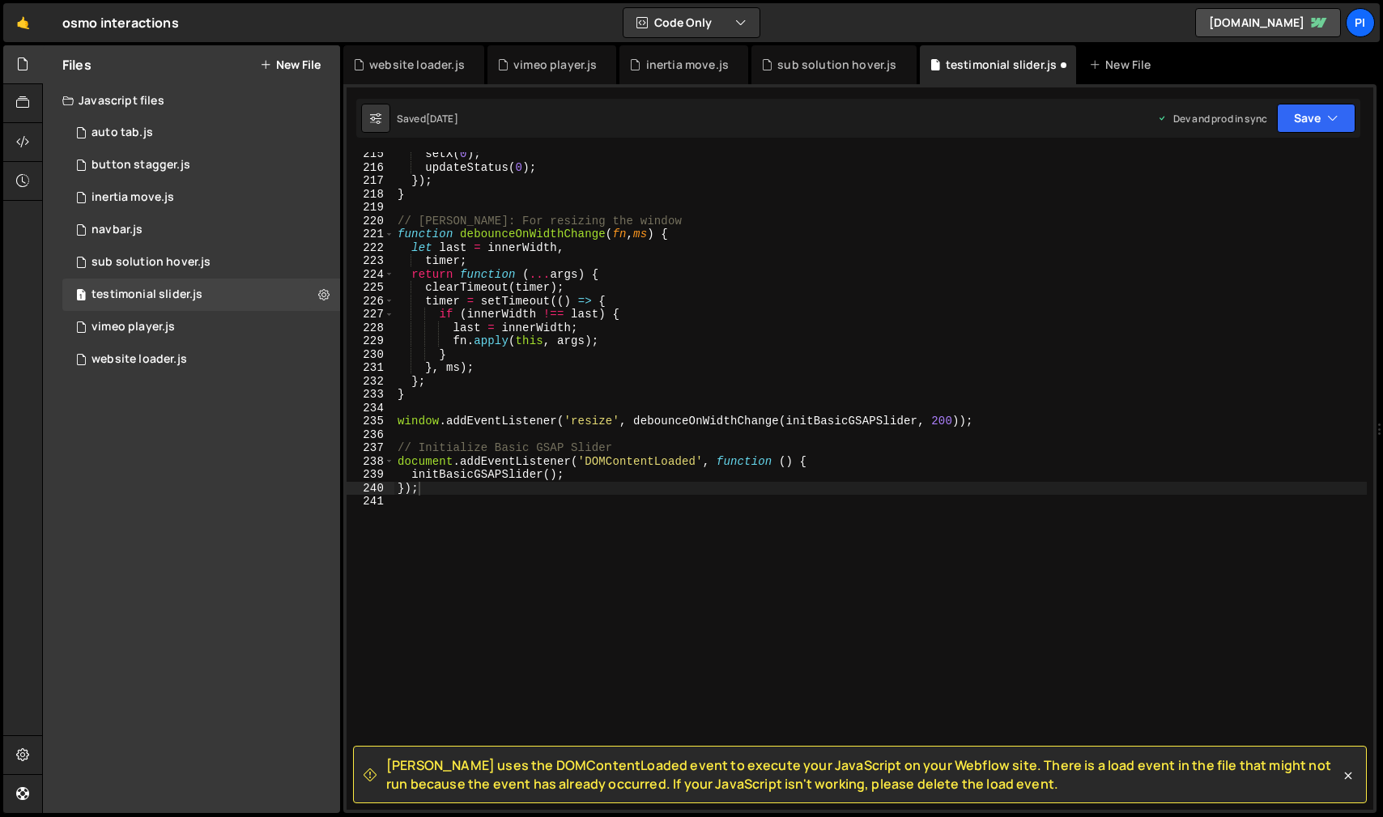
scroll to position [2864, 0]
click at [411, 62] on div "website loader.js" at bounding box center [417, 65] width 96 height 16
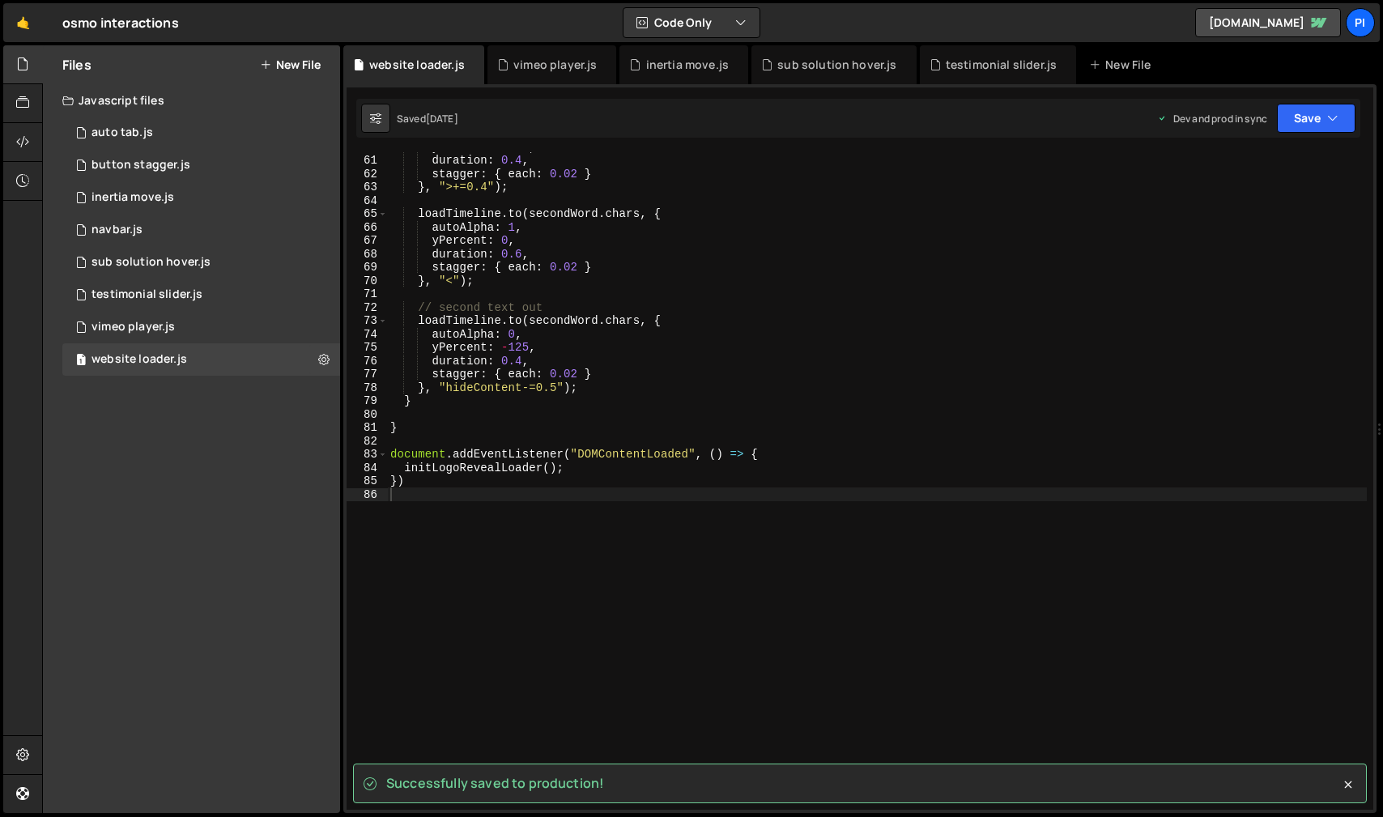
scroll to position [809, 0]
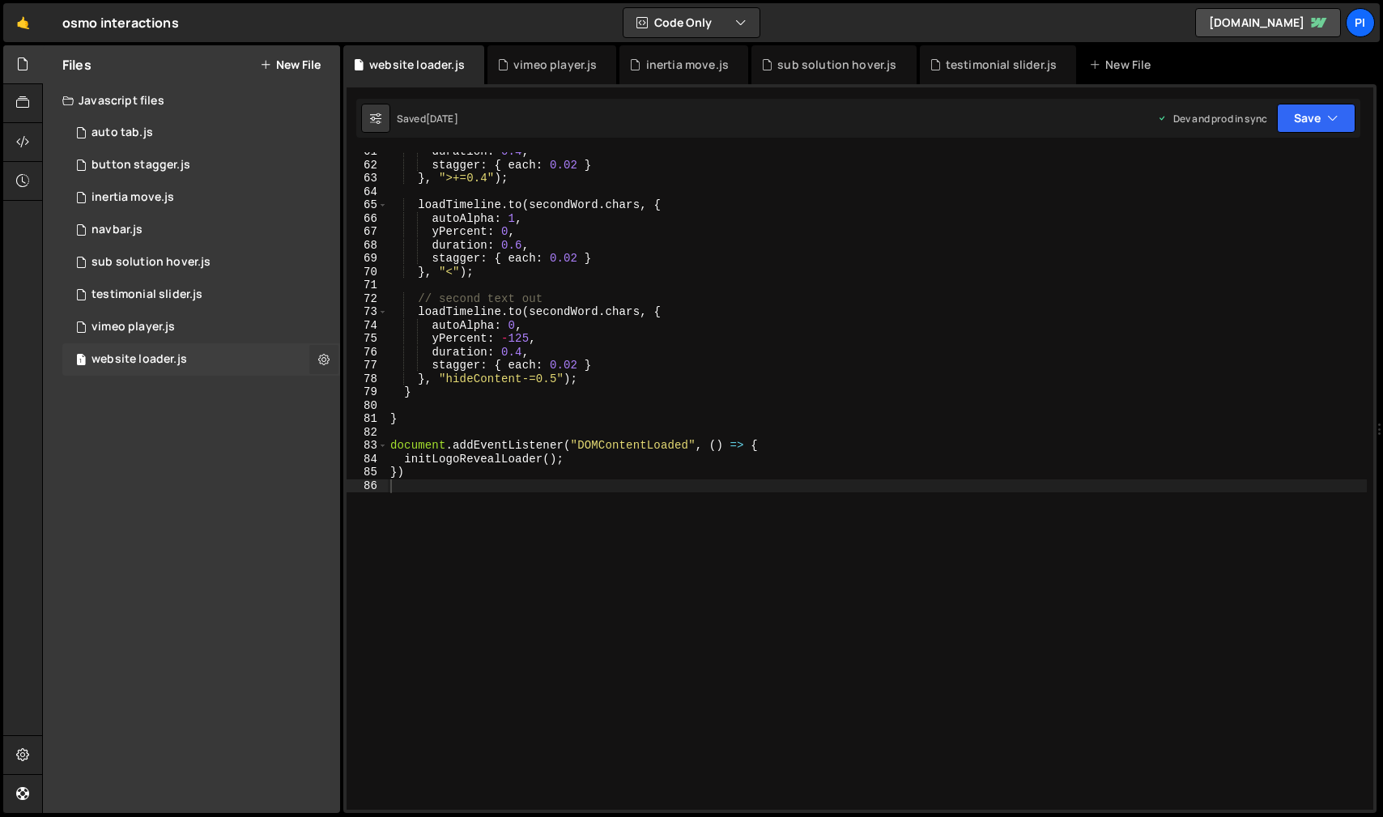
click at [326, 358] on icon at bounding box center [323, 358] width 11 height 15
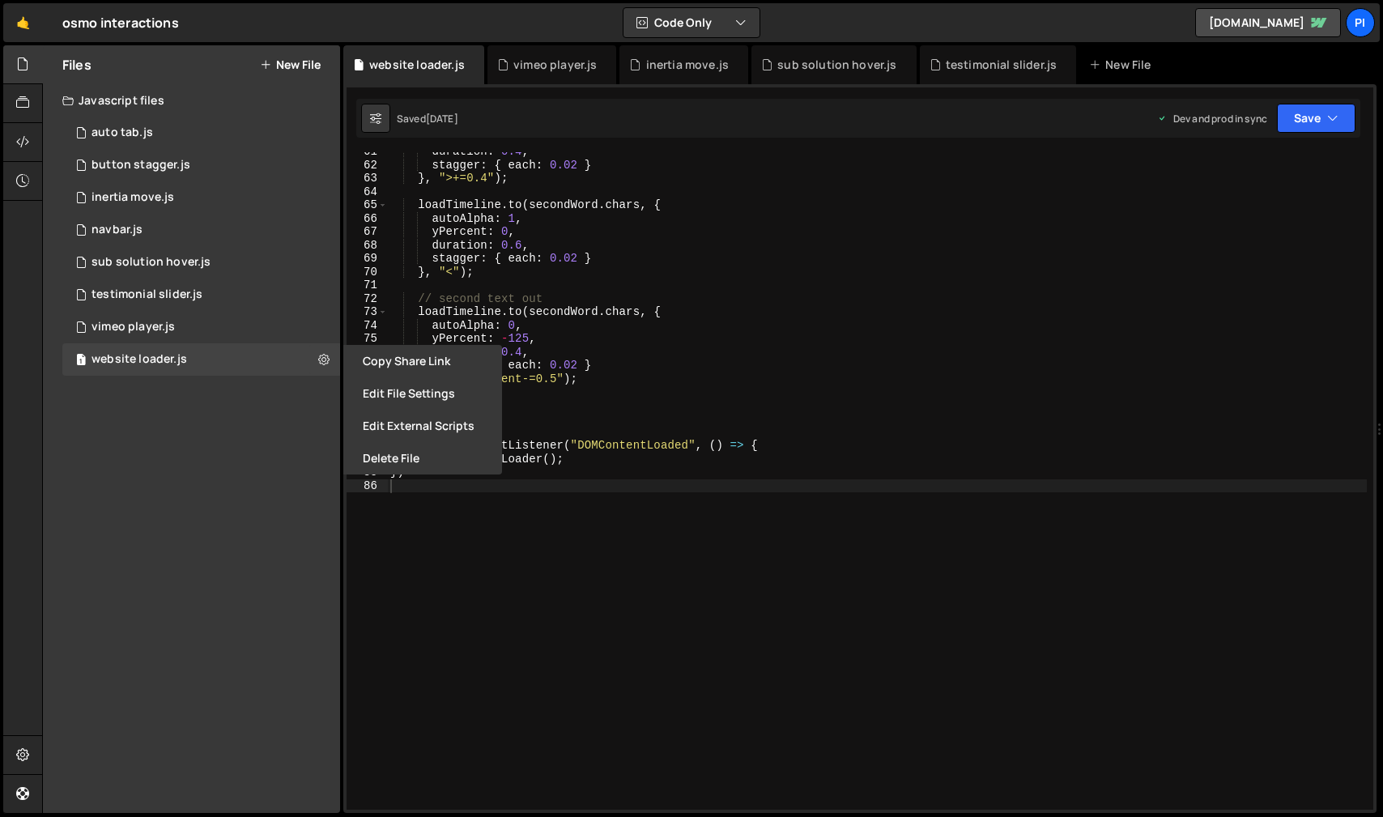
click at [295, 466] on div "Files New File Javascript files 1 auto tab.js 0 1 button stagger.js 0 1 inertia…" at bounding box center [191, 429] width 297 height 768
click at [246, 417] on div "Files New File Javascript files 1 auto tab.js 0 1 button stagger.js 0 1 inertia…" at bounding box center [191, 429] width 297 height 768
click at [272, 386] on div "Files New File Javascript files 1 auto tab.js 0 1 button stagger.js 0 1 inertia…" at bounding box center [191, 429] width 297 height 768
click at [238, 364] on div "1 website loader.js 0" at bounding box center [201, 359] width 278 height 32
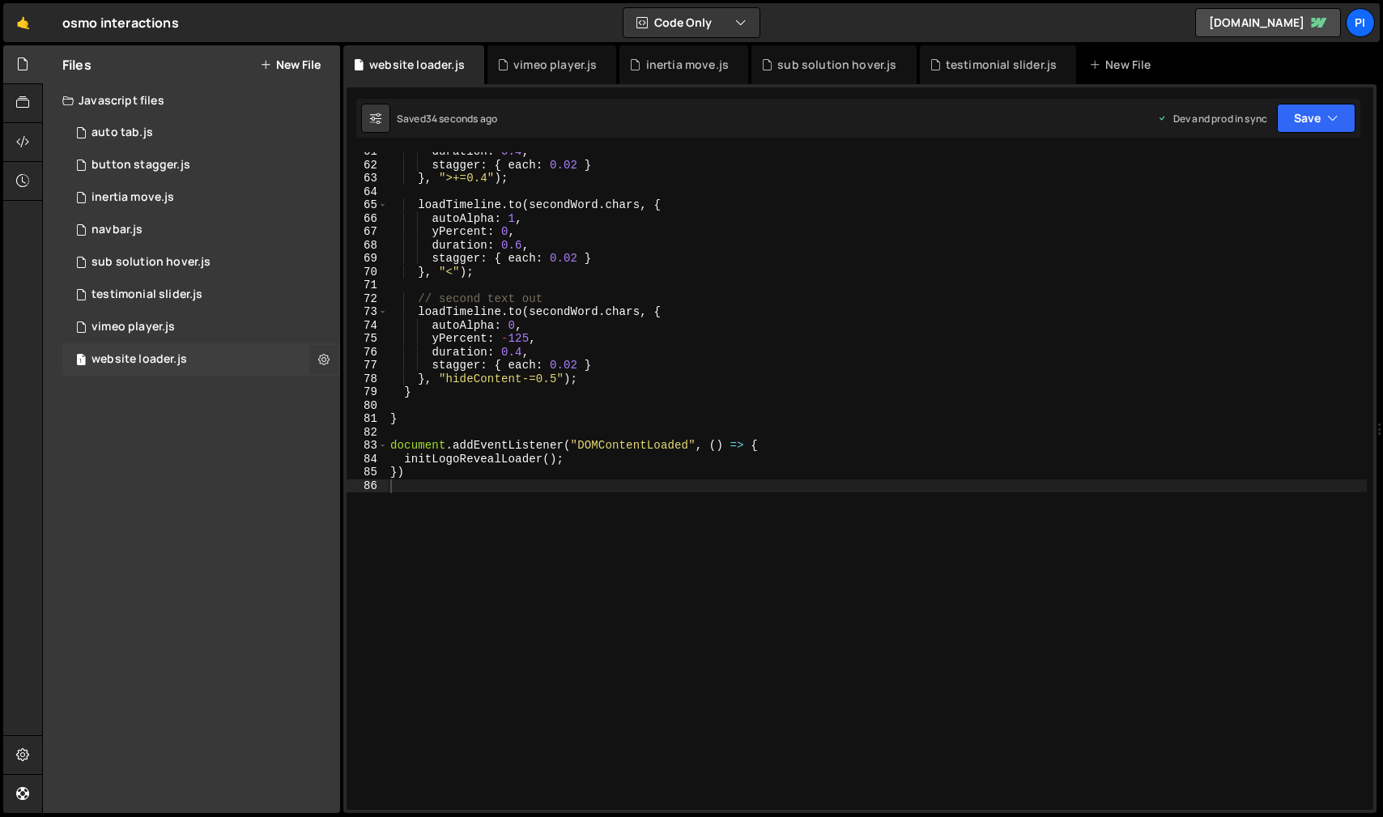
click at [317, 360] on button at bounding box center [323, 359] width 29 height 29
type input "website loader"
radio input "true"
checkbox input "true"
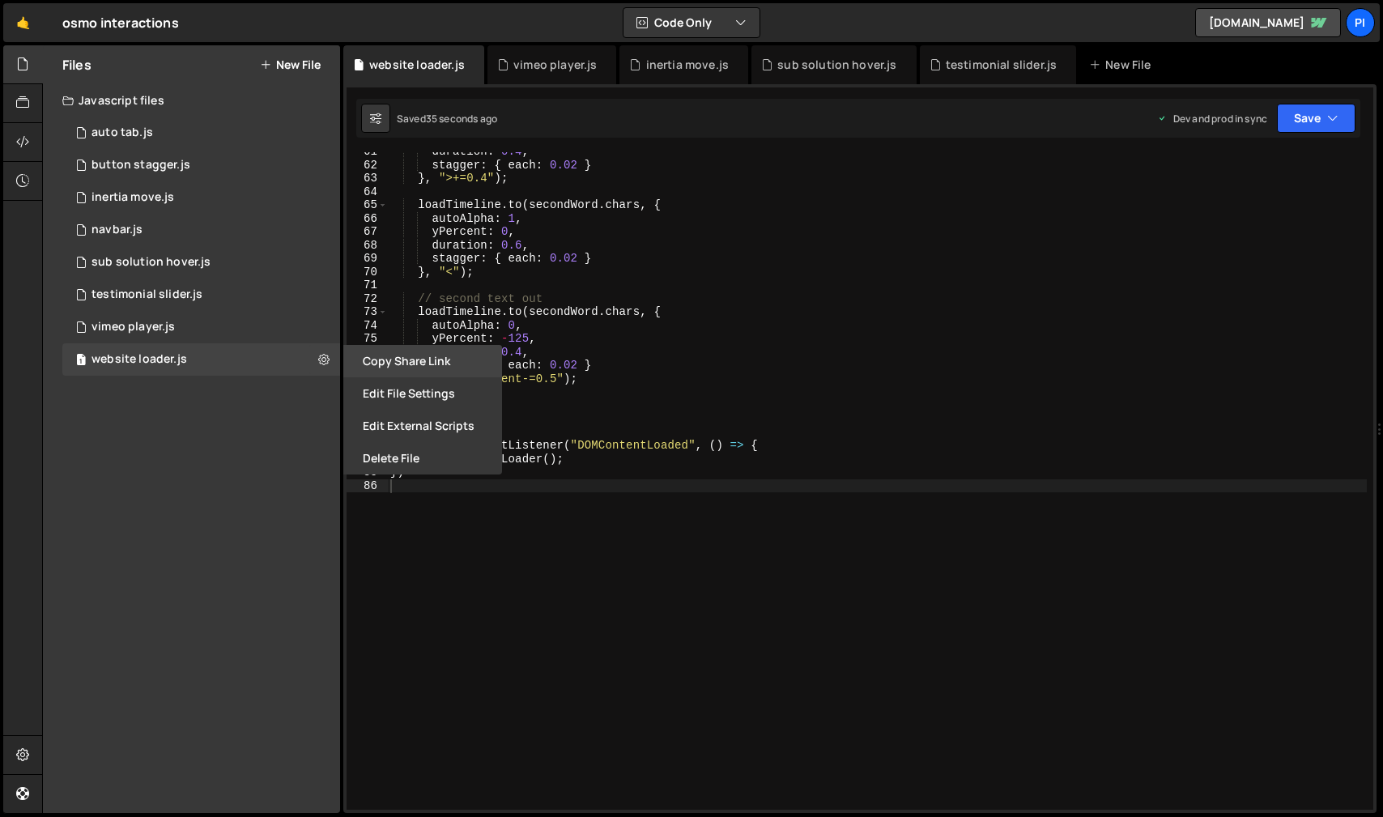
click at [402, 360] on button "Copy share link" at bounding box center [422, 361] width 159 height 32
click at [435, 397] on button "Edit File Settings" at bounding box center [422, 393] width 159 height 32
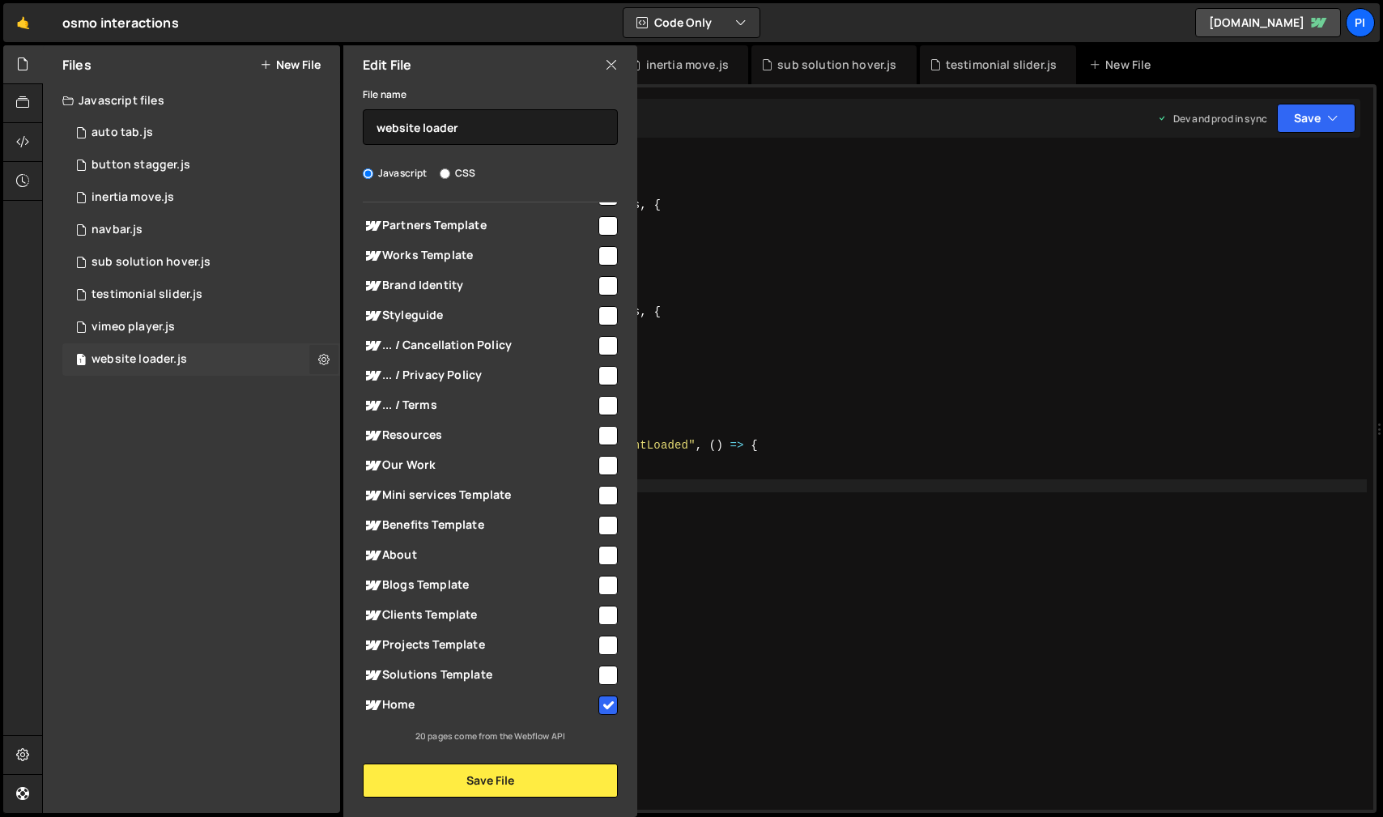
click at [321, 353] on icon at bounding box center [323, 358] width 11 height 15
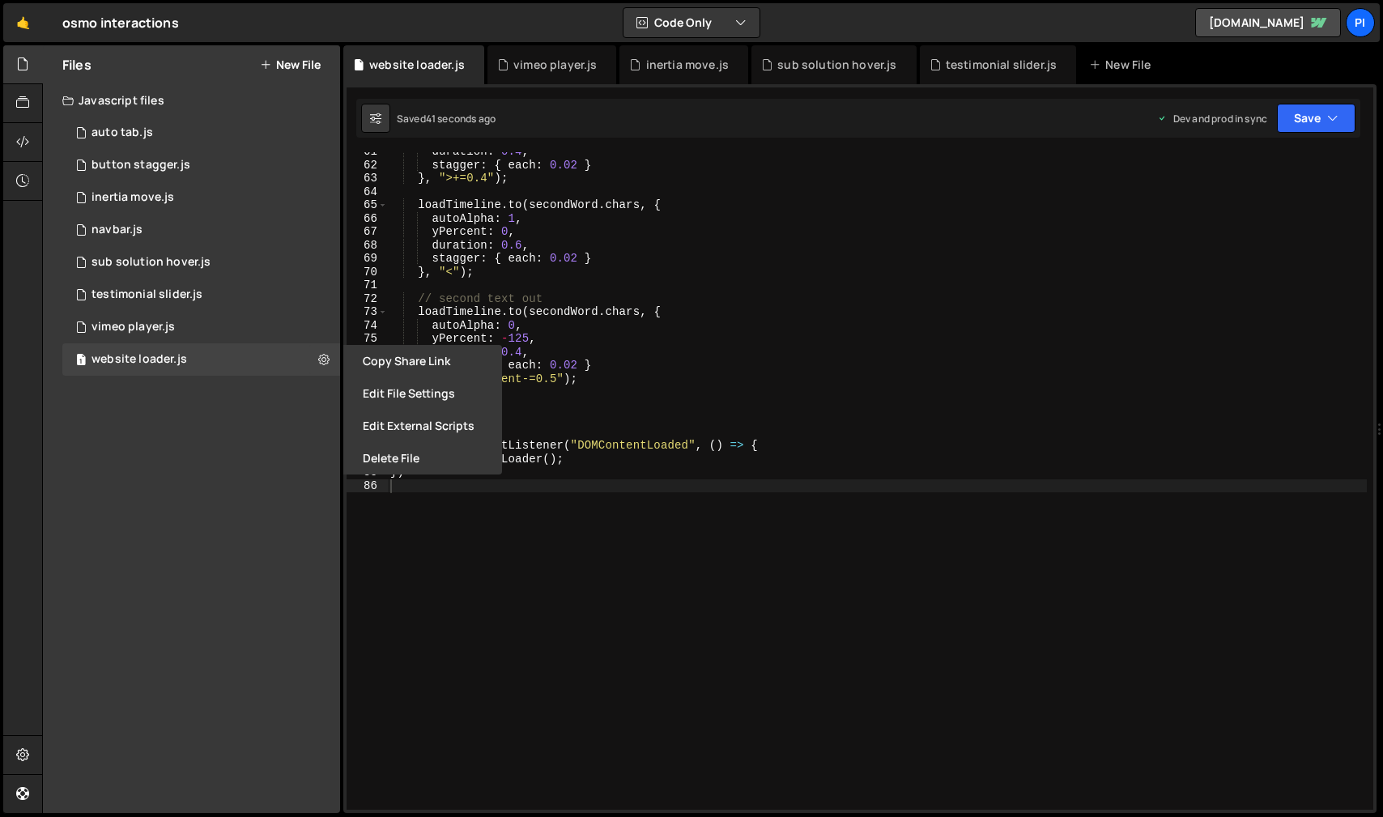
click at [257, 448] on div "Files New File Javascript files 1 auto tab.js 0 1 button stagger.js 0 1 inertia…" at bounding box center [191, 429] width 297 height 768
click at [22, 135] on icon at bounding box center [22, 142] width 13 height 18
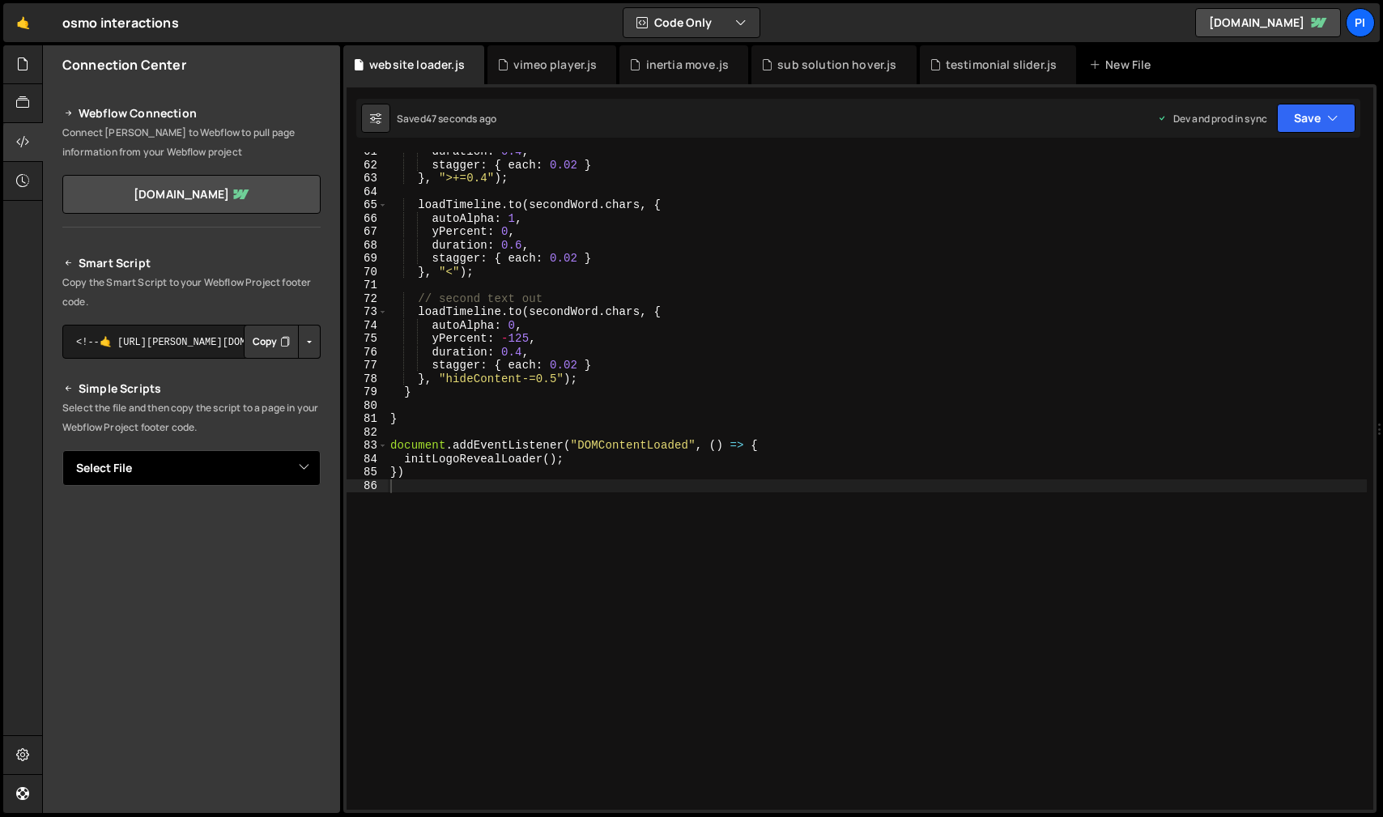
click at [300, 471] on select "Select File auto tab.js button stagger.js inertia move.js navbar.js sub solutio…" at bounding box center [191, 468] width 258 height 36
select select "46799"
click at [62, 450] on select "Select File auto tab.js button stagger.js inertia move.js navbar.js sub solutio…" at bounding box center [191, 468] width 258 height 36
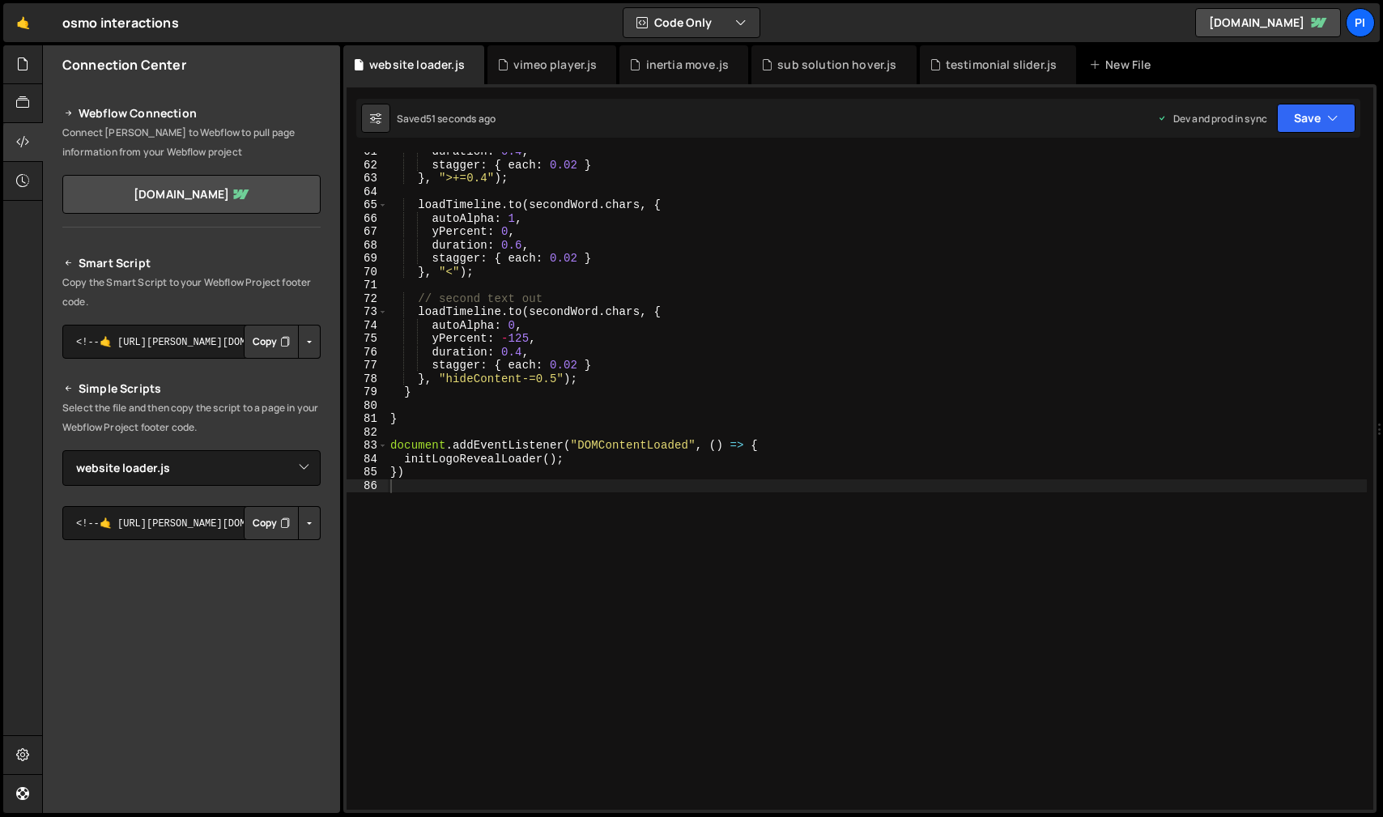
click at [299, 521] on button "Button group with nested dropdown" at bounding box center [309, 523] width 23 height 34
click at [286, 568] on link "Copy Production js" at bounding box center [252, 576] width 134 height 23
click at [267, 529] on button "Copy" at bounding box center [271, 523] width 55 height 34
click at [309, 521] on button "Button group with nested dropdown" at bounding box center [309, 523] width 23 height 34
click at [298, 547] on link "Copy Staging js" at bounding box center [252, 554] width 134 height 23
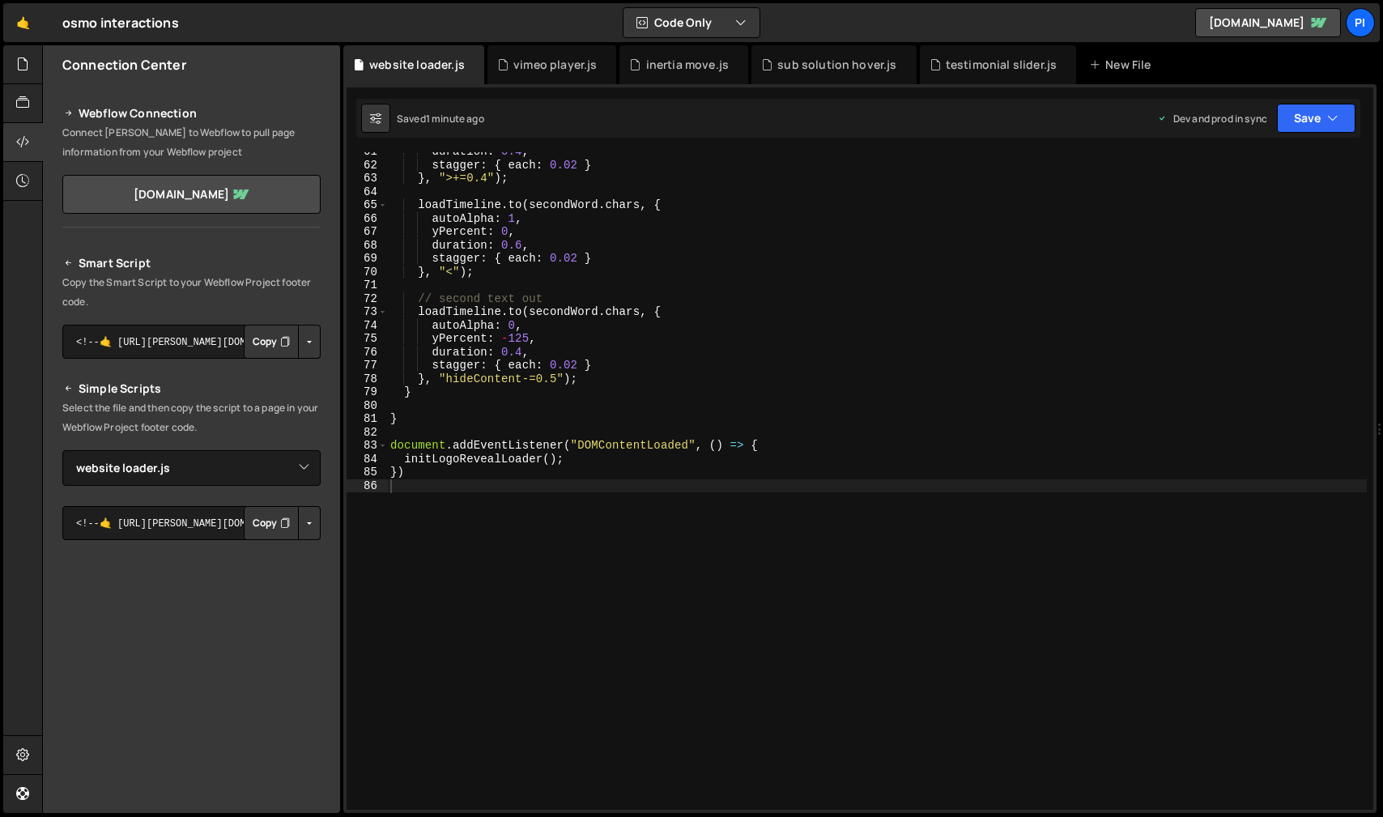
click at [266, 523] on button "Copy" at bounding box center [271, 523] width 55 height 34
click at [300, 337] on button "Button group with nested dropdown" at bounding box center [309, 342] width 23 height 34
click at [289, 393] on link "Copy Production Script" at bounding box center [240, 395] width 159 height 23
click at [266, 343] on button "Copy" at bounding box center [271, 342] width 55 height 34
click at [307, 346] on button "Button group with nested dropdown" at bounding box center [309, 342] width 23 height 34
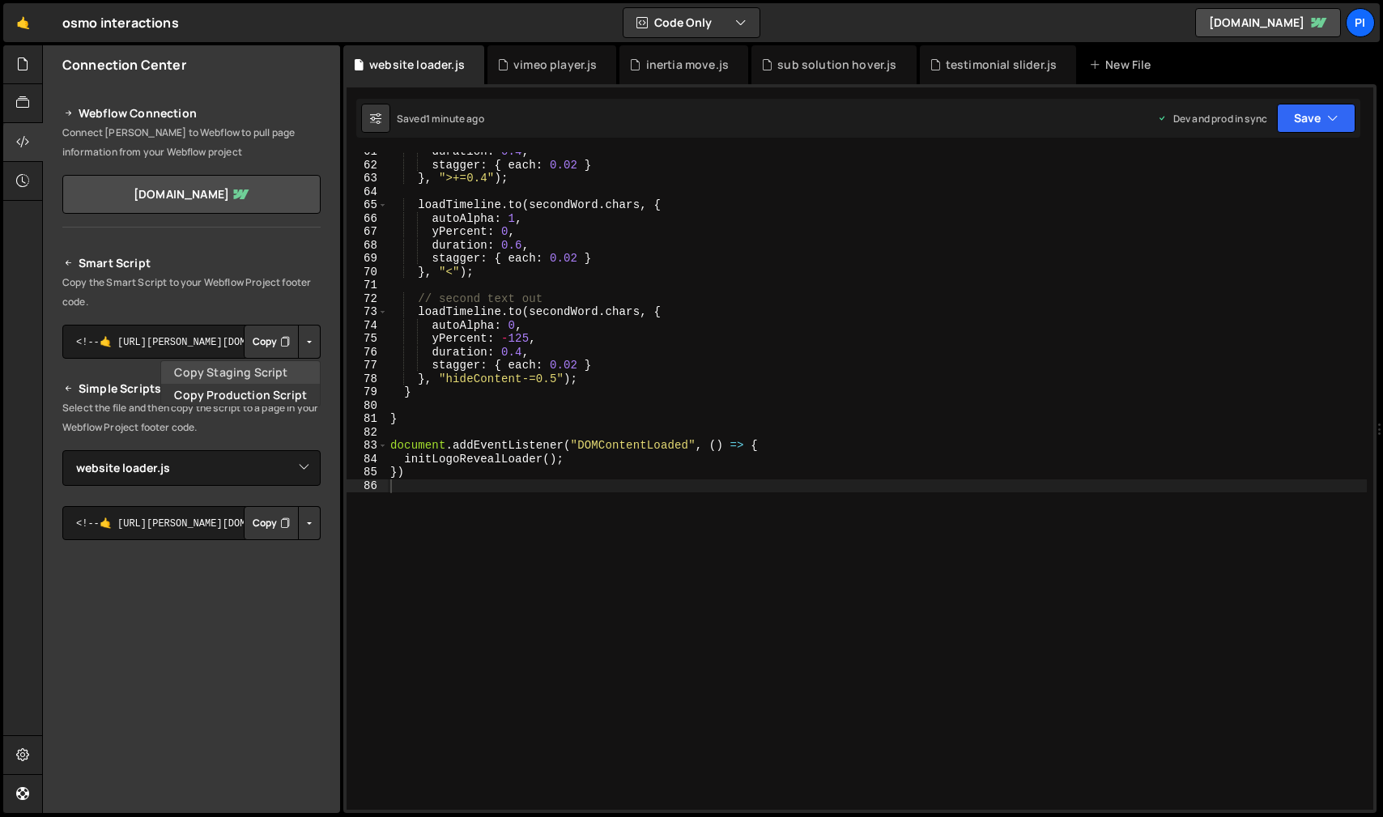
click at [288, 373] on link "Copy Staging Script" at bounding box center [240, 372] width 159 height 23
click at [262, 335] on button "Copy" at bounding box center [271, 342] width 55 height 34
click at [191, 341] on textarea "<!--🤙 https://slater.app/16399.js--> <script>document.addEventListener("DOMCont…" at bounding box center [191, 342] width 258 height 34
drag, startPoint x: 165, startPoint y: 343, endPoint x: 37, endPoint y: 342, distance: 128.0
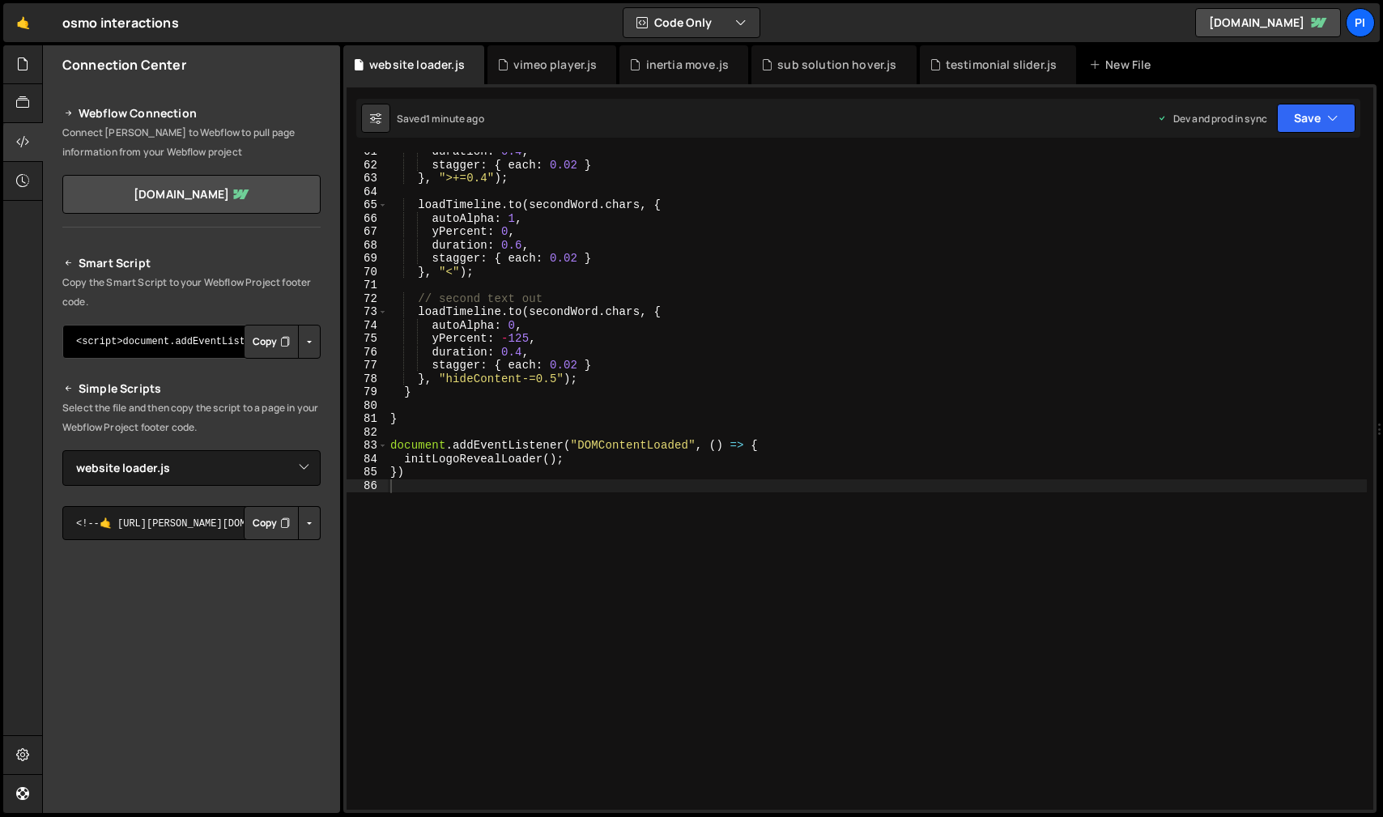
click at [36, 342] on div "Hold on a sec... Are you certain you wish to leave this page? Any changes you'v…" at bounding box center [691, 408] width 1383 height 817
click at [185, 518] on textarea "<!--🤙 https://slater.app/16399/46799.js--> <script>document.addEventListener("D…" at bounding box center [191, 523] width 258 height 34
click at [261, 470] on select "Select File auto tab.js button stagger.js inertia move.js navbar.js sub solutio…" at bounding box center [191, 468] width 258 height 36
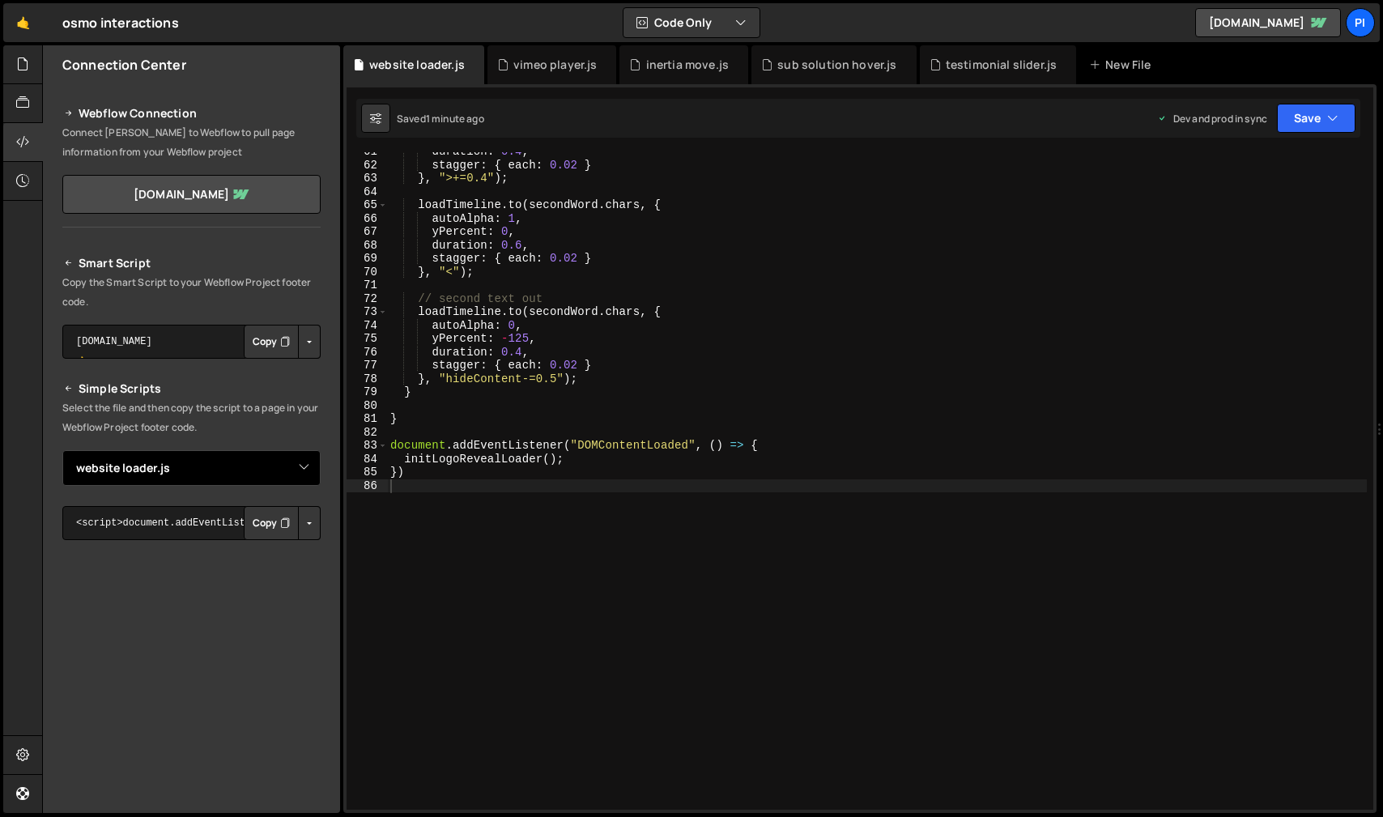
click at [62, 450] on select "Select File auto tab.js button stagger.js inertia move.js navbar.js sub solutio…" at bounding box center [191, 468] width 258 height 36
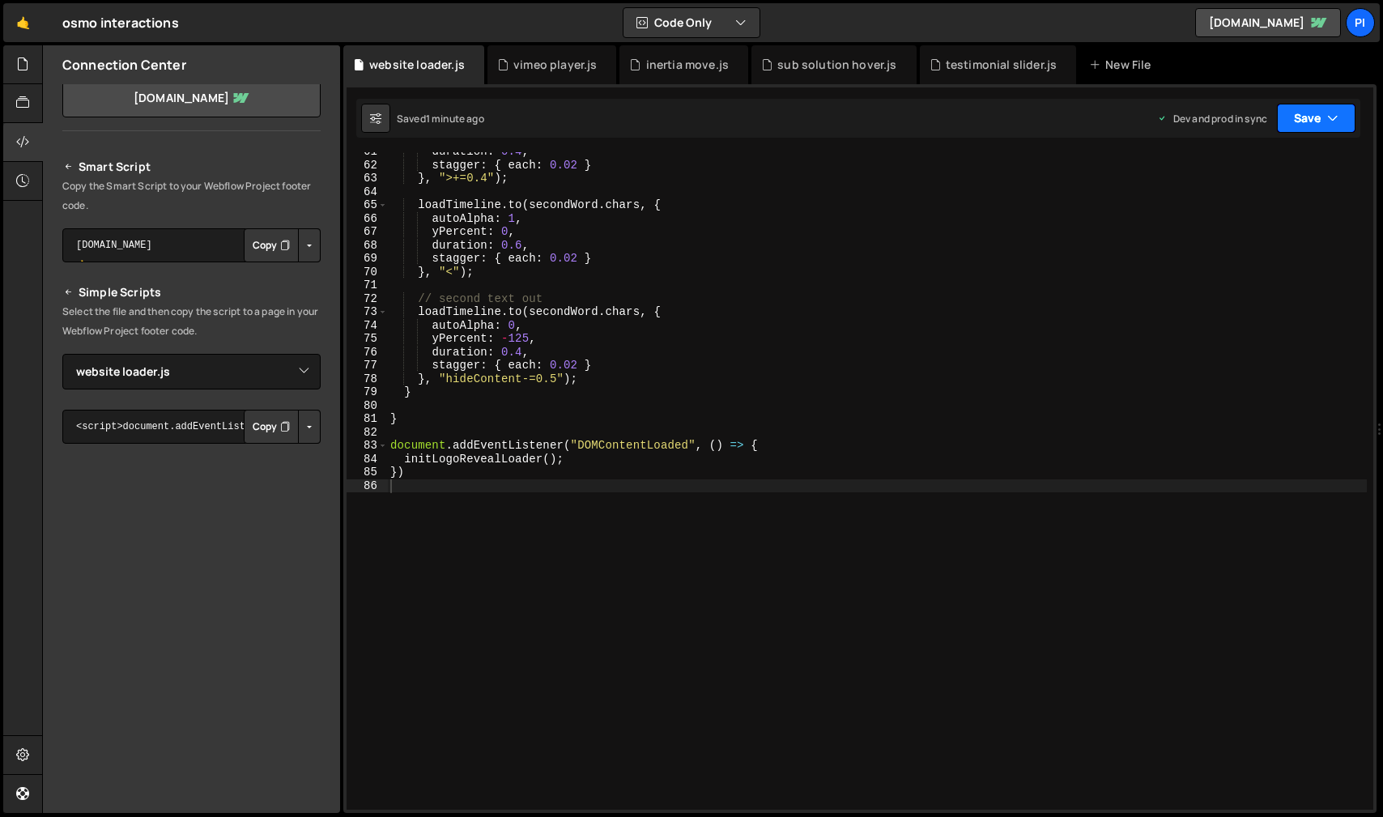
click at [1336, 128] on button "Save" at bounding box center [1316, 118] width 79 height 29
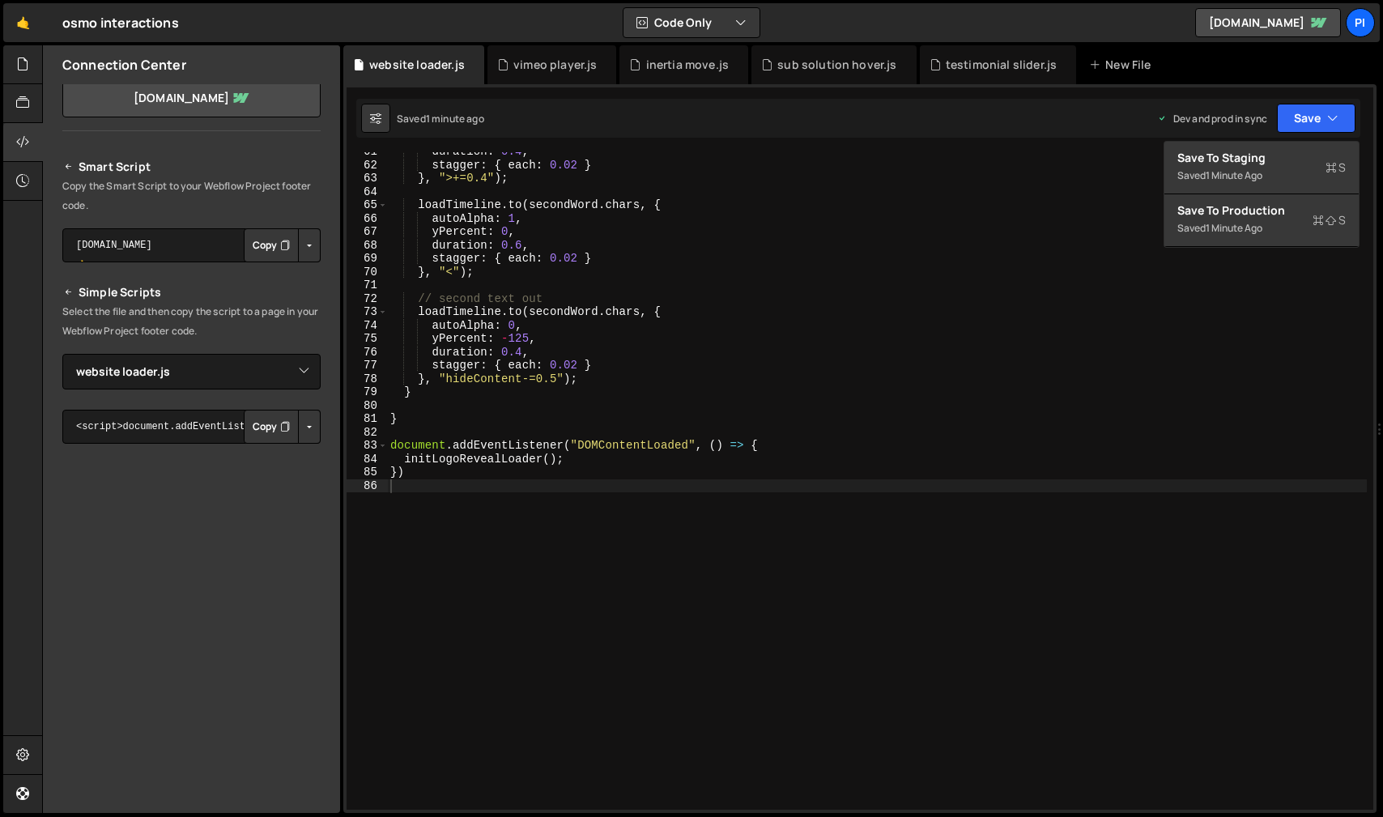
click at [1120, 183] on div "duration : 0.4 , stagger : { each : 0.02 } } , ">+=0.4" ) ; loadTimeline . to (…" at bounding box center [877, 487] width 980 height 684
type textarea "}, ">+=0.4");"
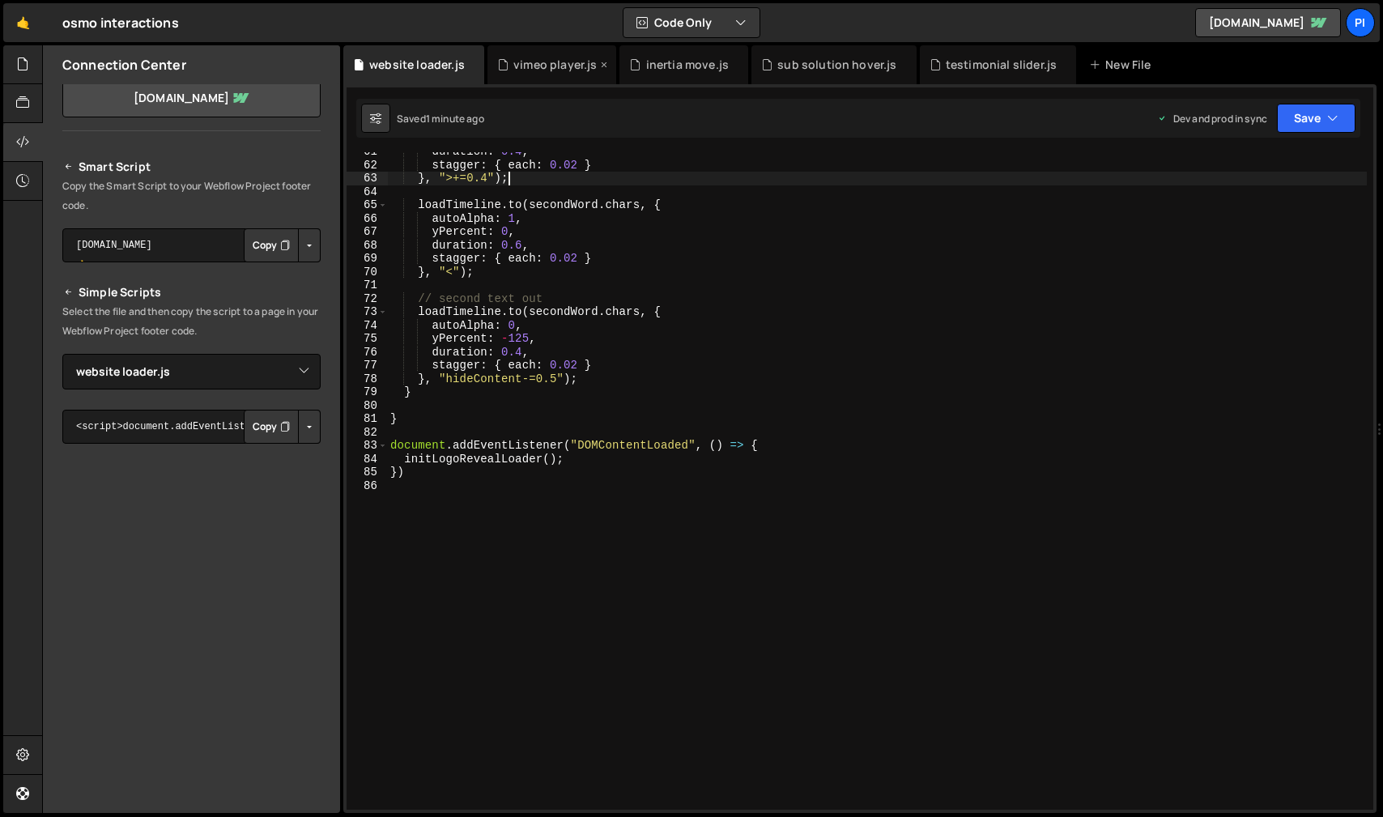
click at [547, 65] on div "vimeo player.js" at bounding box center [554, 65] width 83 height 16
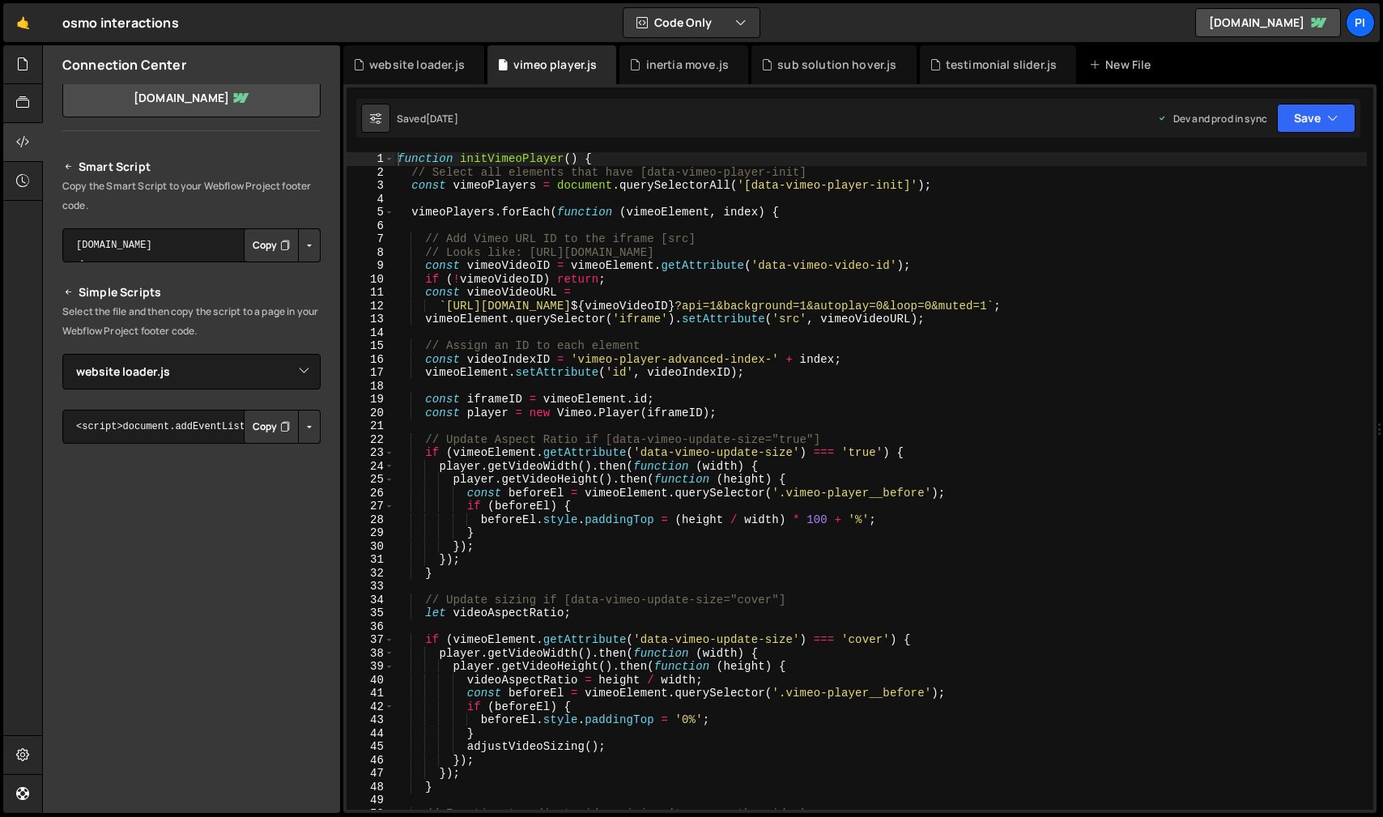
click at [270, 426] on button "Copy" at bounding box center [271, 427] width 55 height 34
click at [300, 422] on button "Button group with nested dropdown" at bounding box center [309, 427] width 23 height 34
click at [283, 461] on link "Copy Staging js" at bounding box center [252, 457] width 134 height 23
drag, startPoint x: 71, startPoint y: 427, endPoint x: 237, endPoint y: 431, distance: 166.0
click at [237, 431] on div "<!--🤙 https://slater.app/16399/46799.js--> <script>document.addEventListener("D…" at bounding box center [191, 427] width 258 height 34
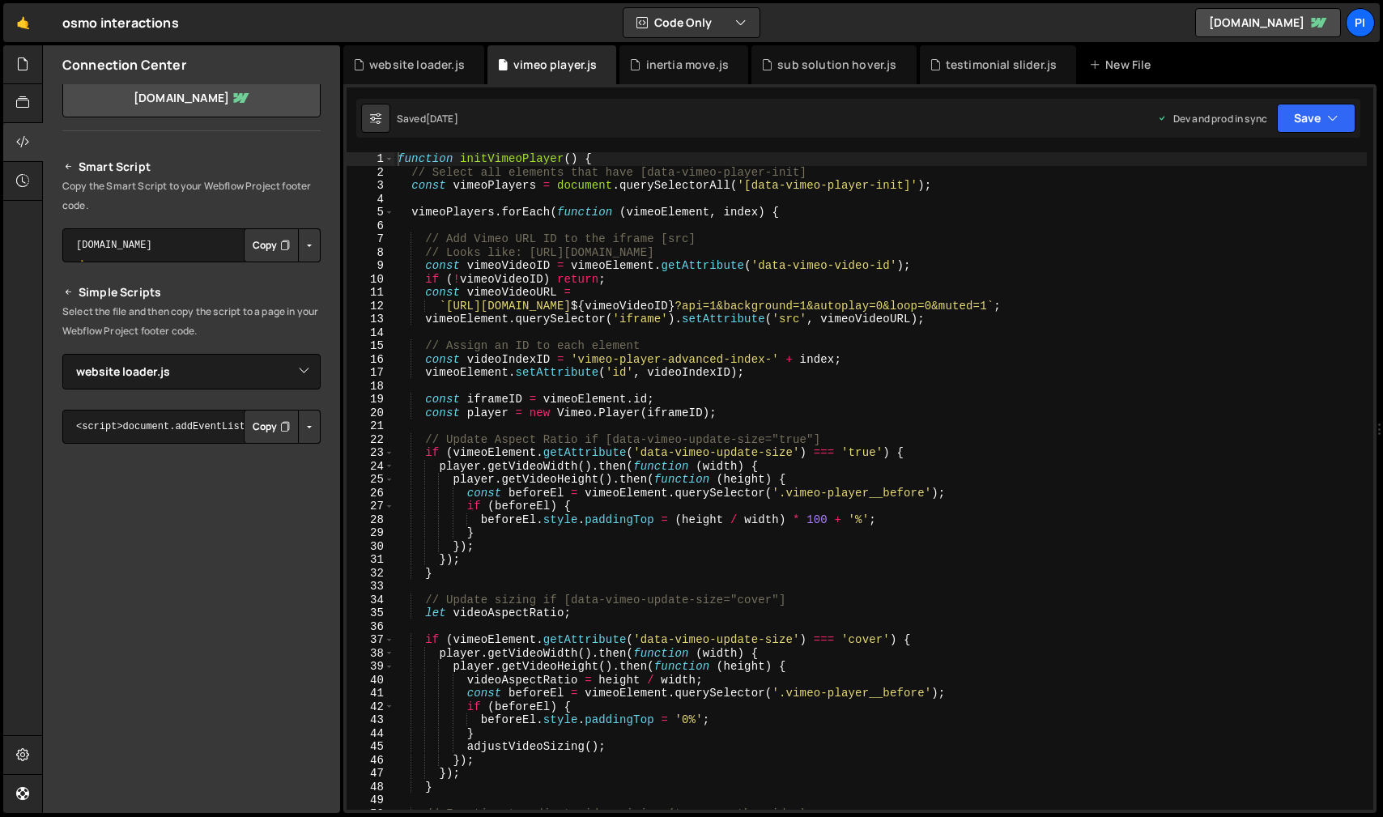
click at [258, 428] on button "Copy" at bounding box center [271, 427] width 55 height 34
click at [189, 432] on textarea "<!--🤙 https://slater.app/16399/46799.js--> <script>document.addEventListener("D…" at bounding box center [191, 427] width 258 height 34
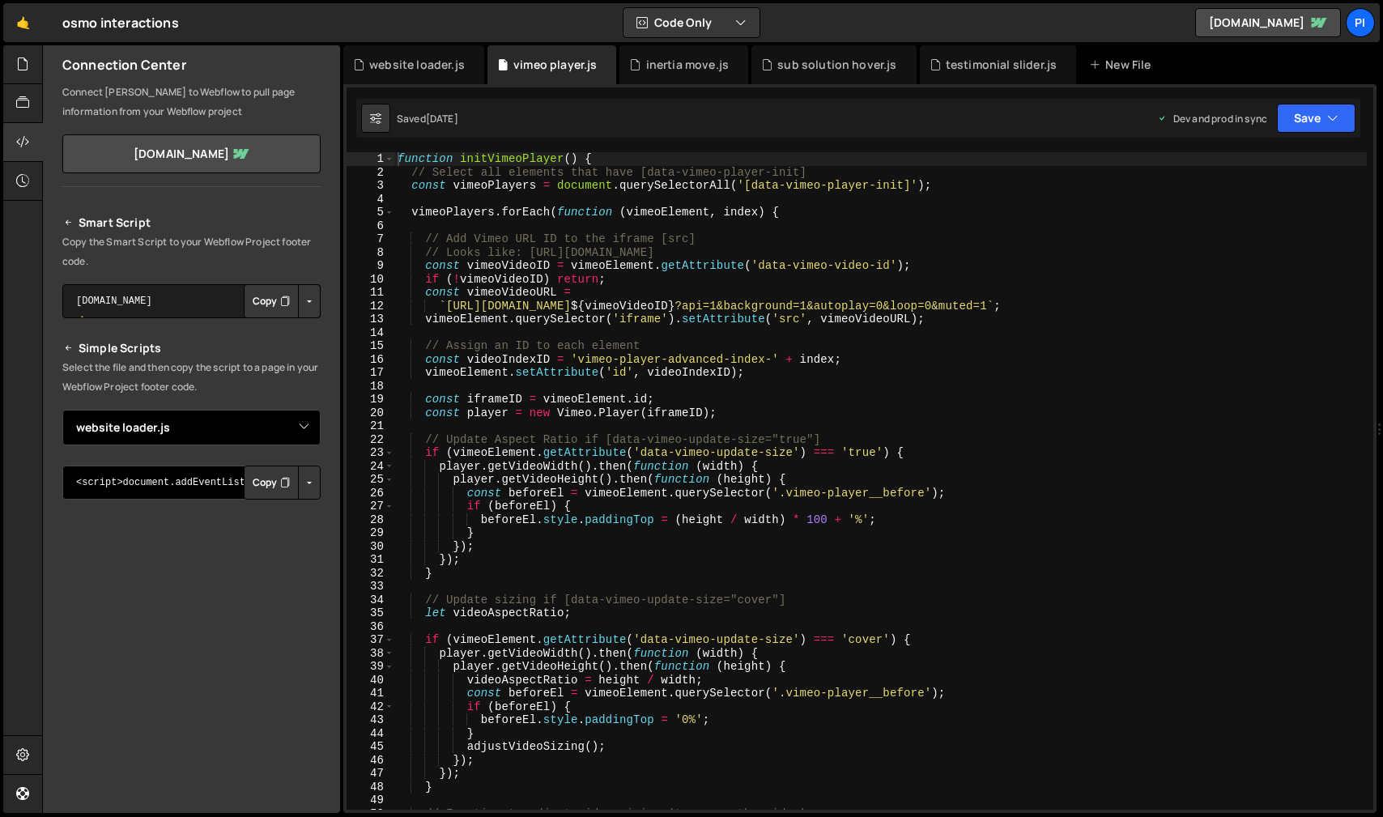
scroll to position [0, 0]
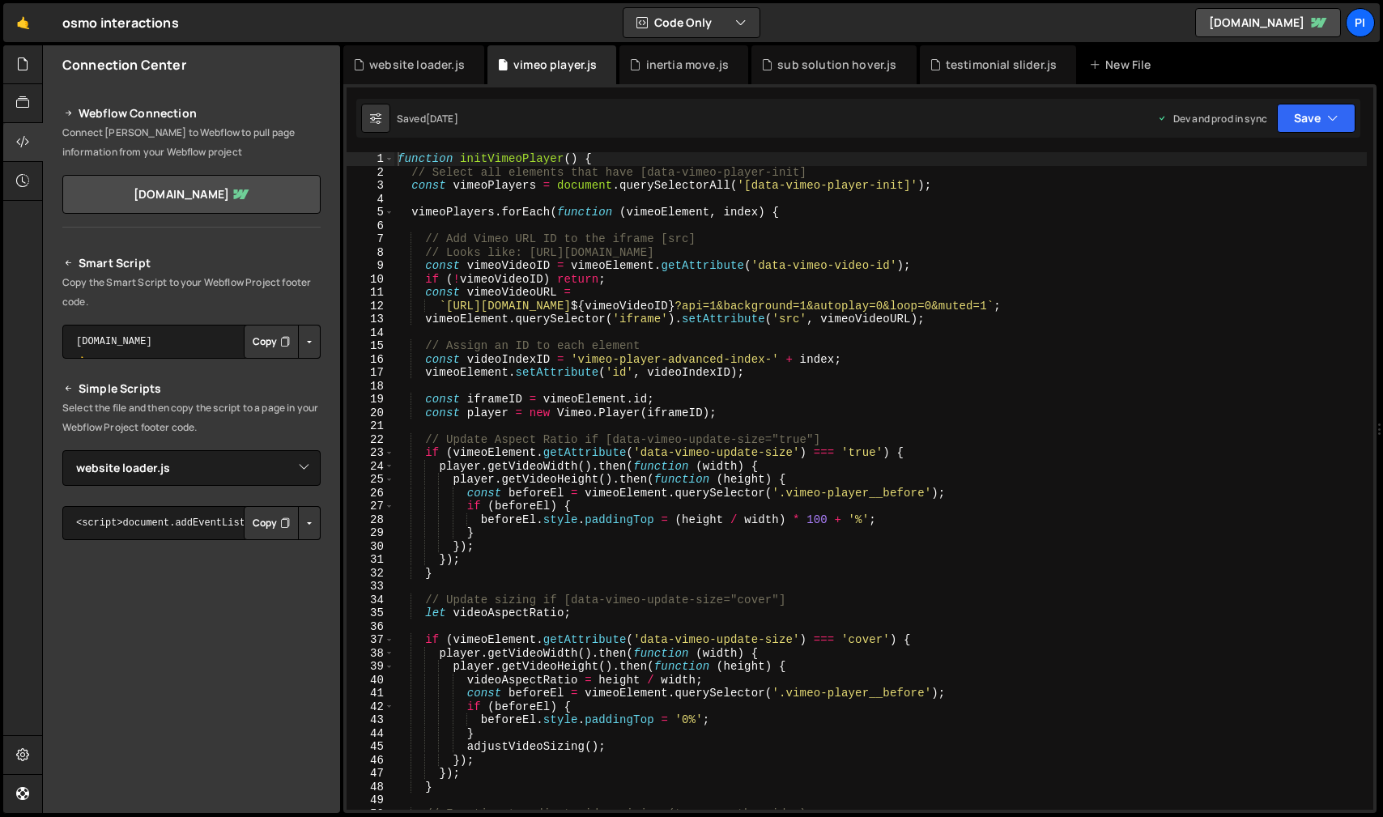
click at [66, 117] on icon at bounding box center [68, 113] width 11 height 19
click at [23, 164] on div at bounding box center [23, 181] width 40 height 39
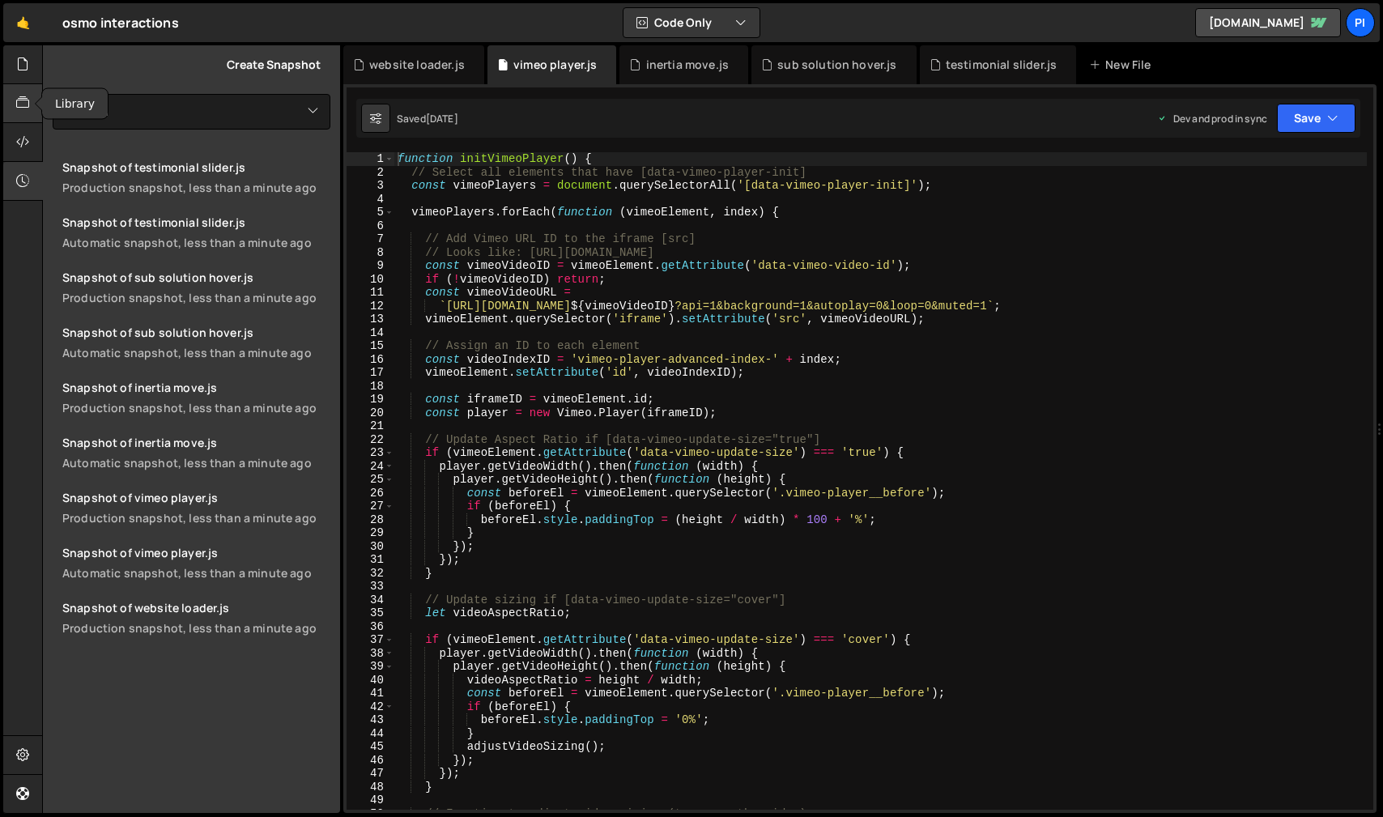
click at [27, 97] on icon at bounding box center [22, 103] width 13 height 18
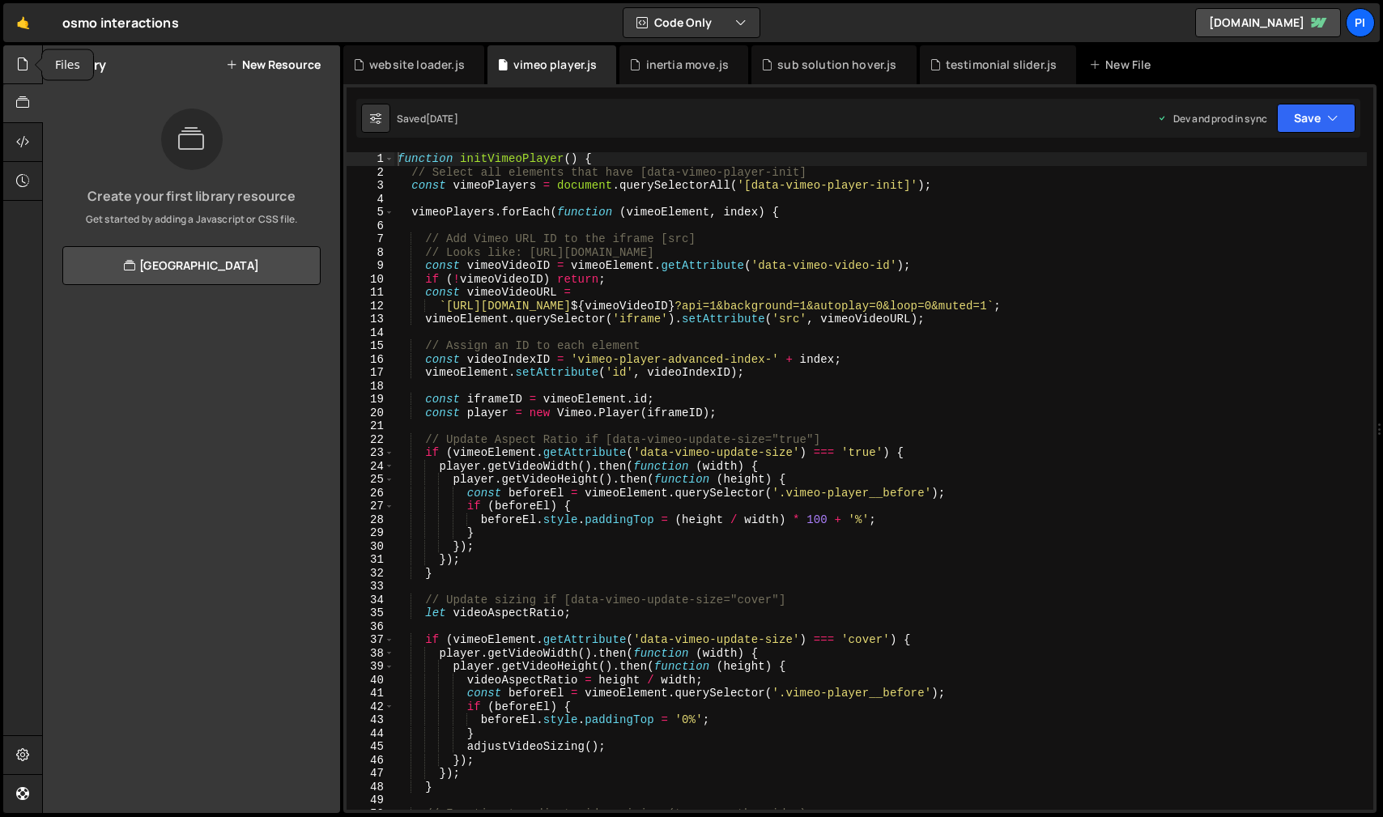
click at [26, 70] on icon at bounding box center [22, 64] width 13 height 18
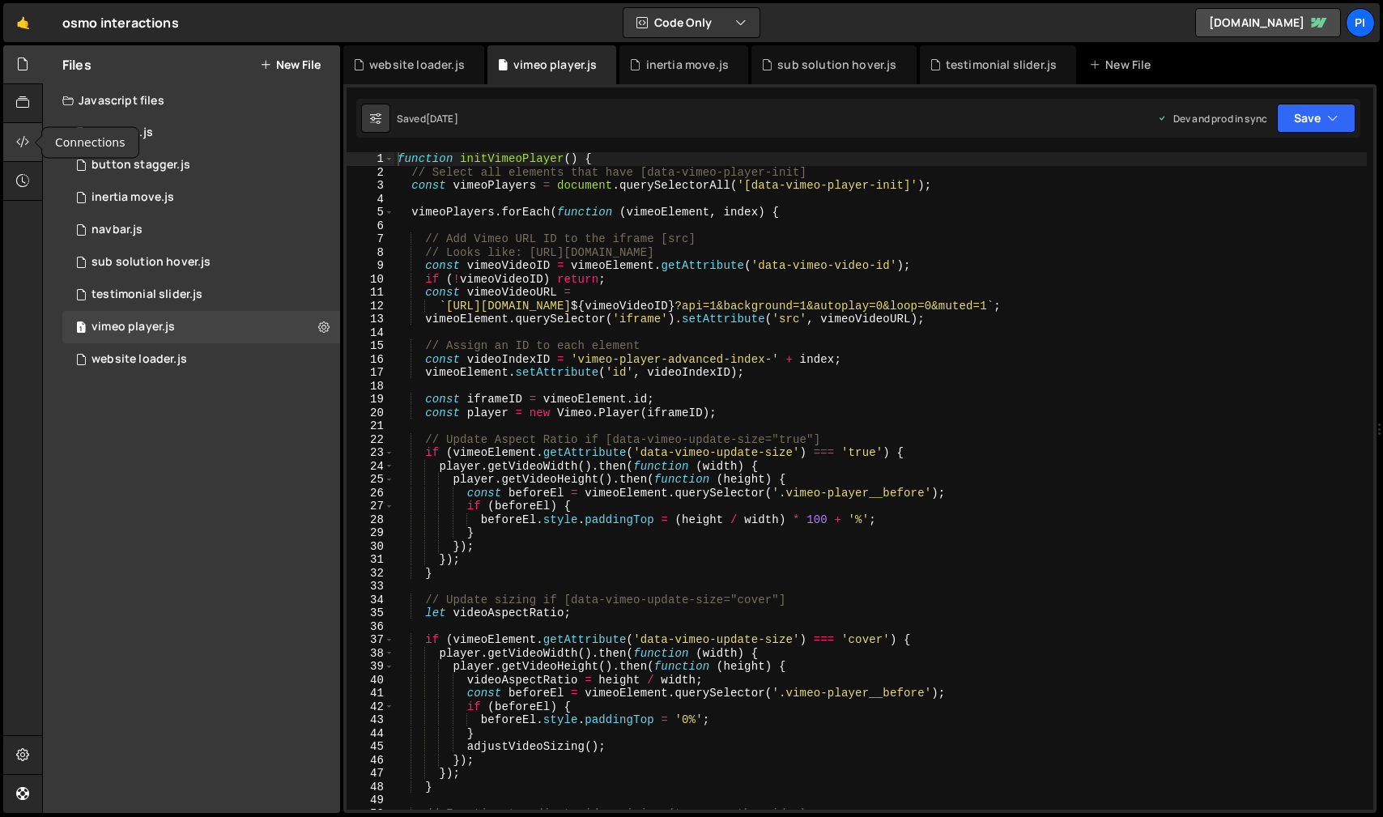
click at [29, 132] on div at bounding box center [23, 142] width 40 height 39
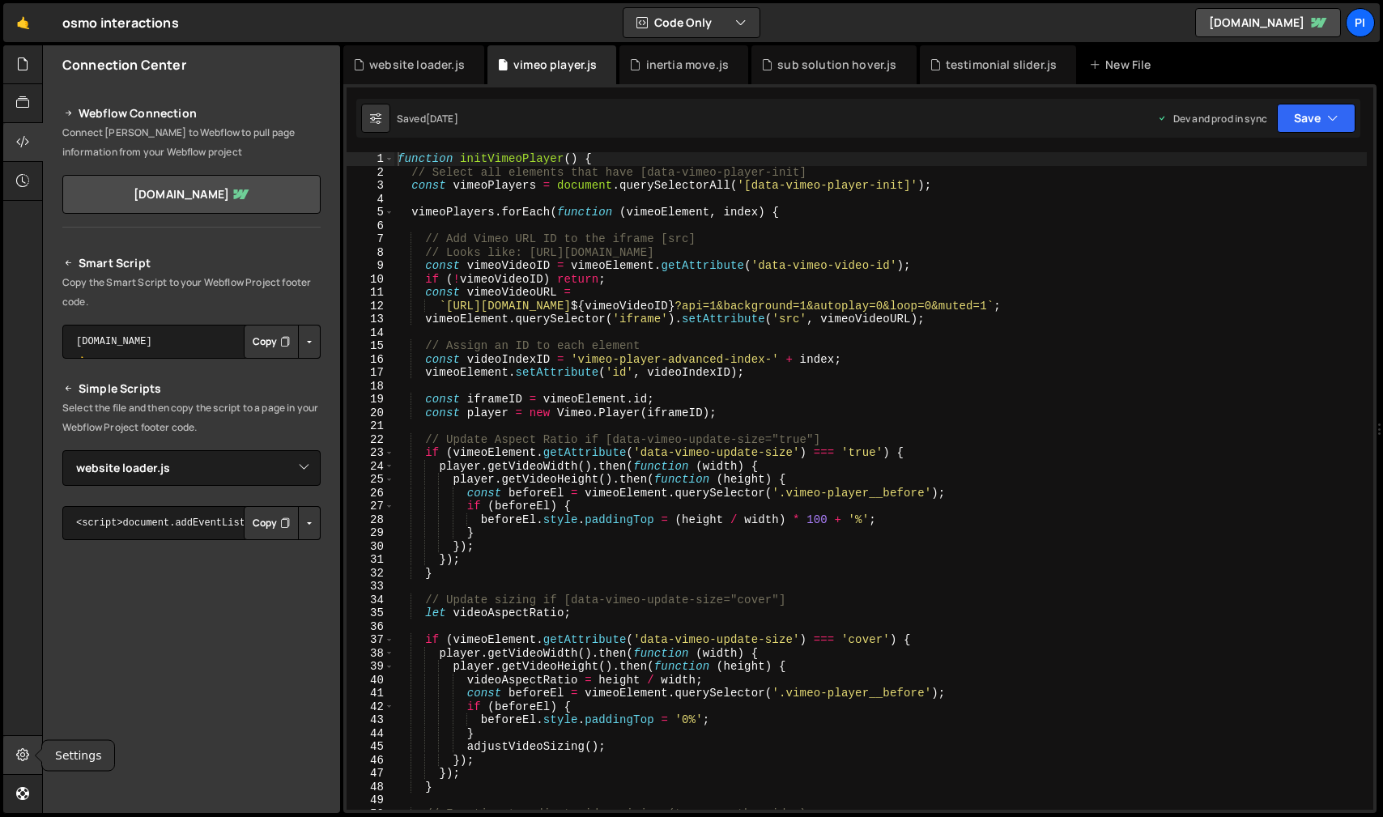
click at [32, 757] on div at bounding box center [23, 755] width 40 height 39
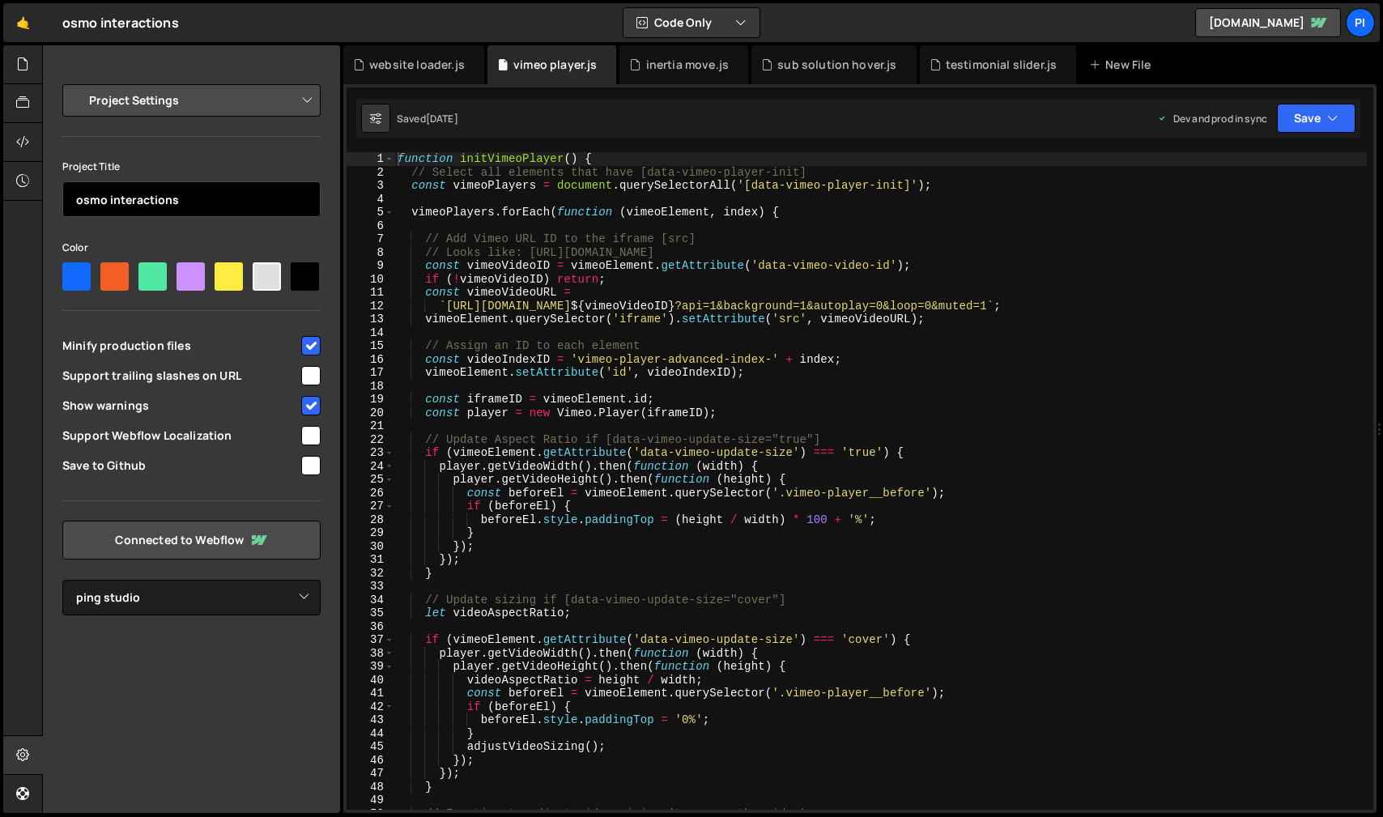
click at [104, 202] on input "osmo interactions" at bounding box center [191, 199] width 258 height 36
click at [88, 199] on input "osmo interactions" at bounding box center [191, 199] width 258 height 36
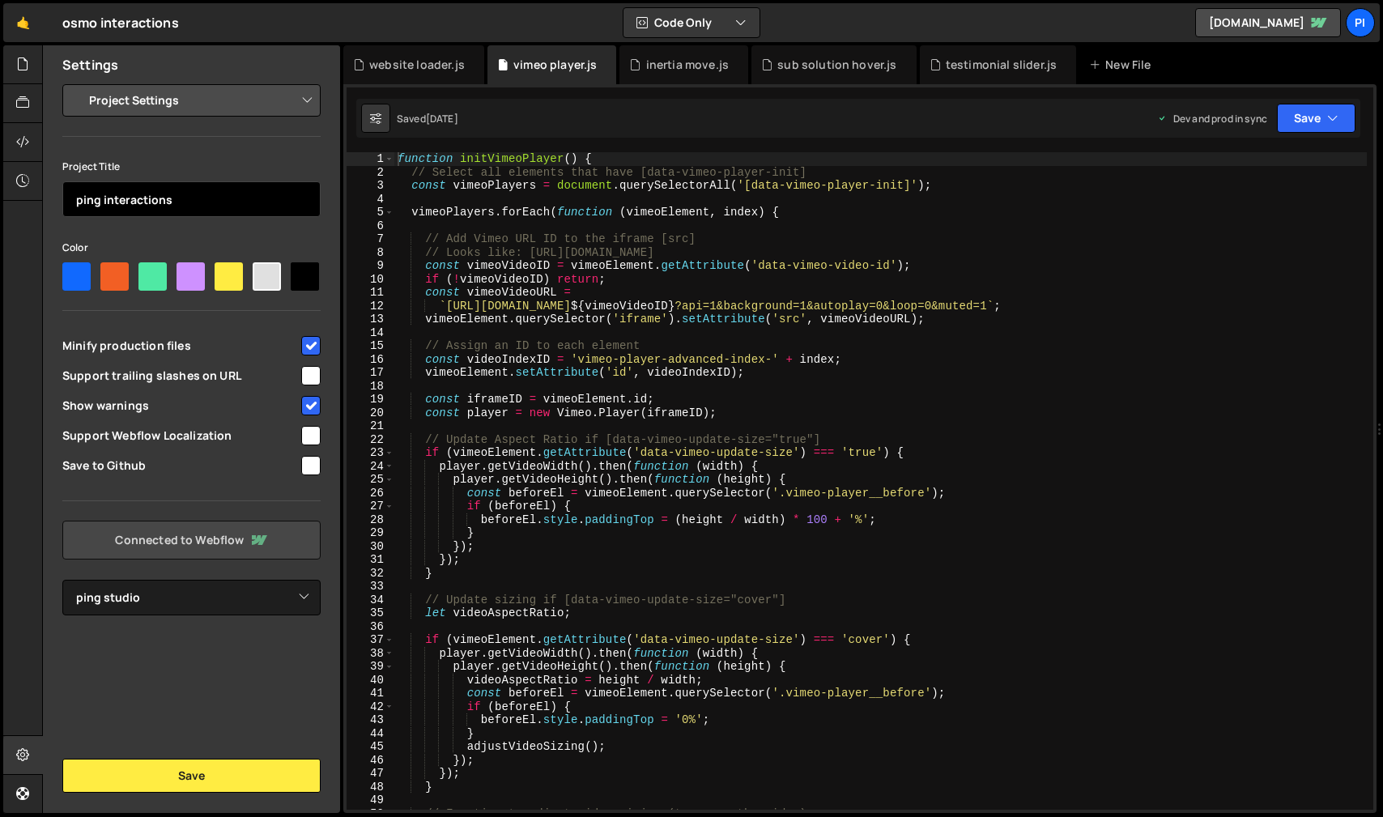
type input "ping interactions"
click at [262, 530] on icon at bounding box center [258, 539] width 19 height 19
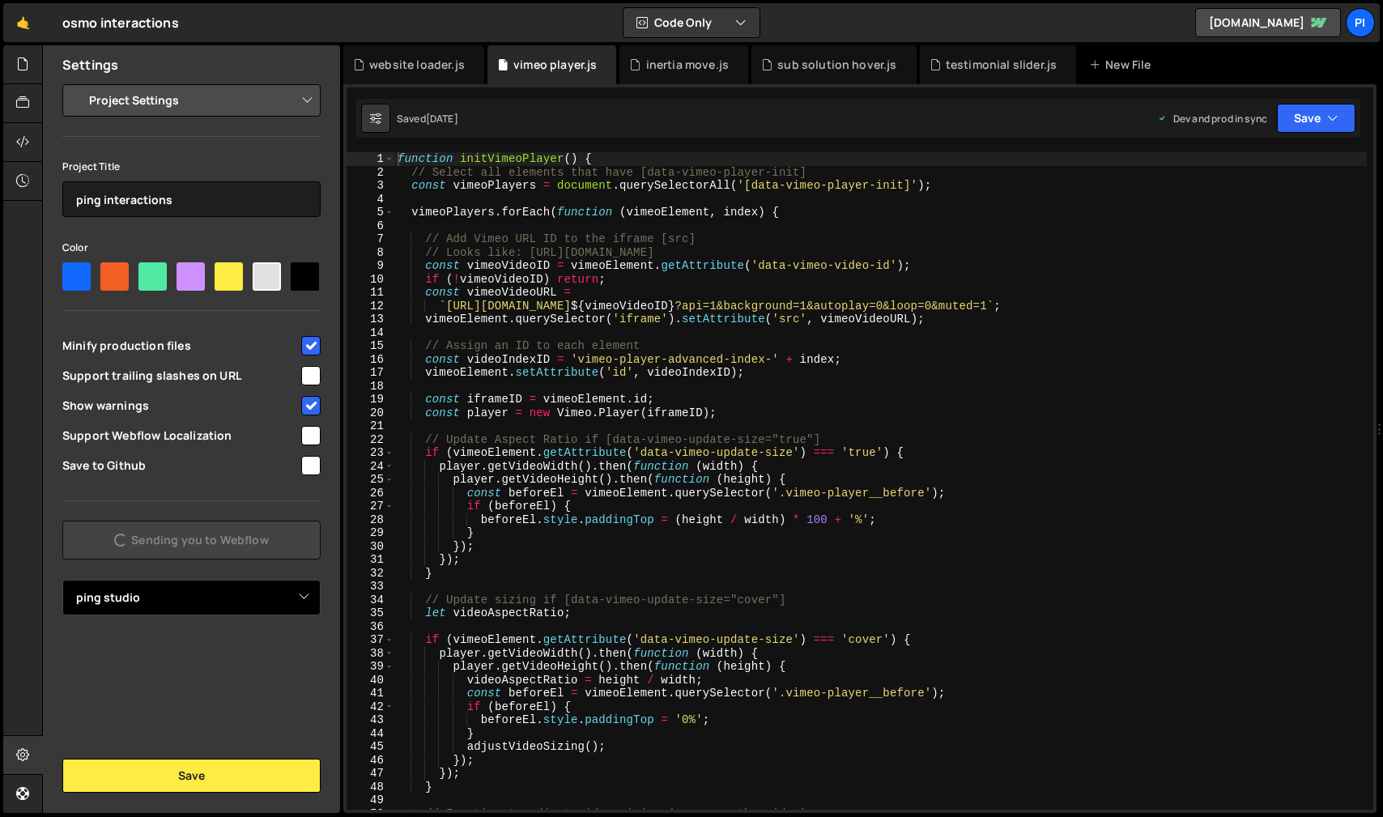
click at [277, 592] on select "Select Project ping studio" at bounding box center [191, 598] width 258 height 36
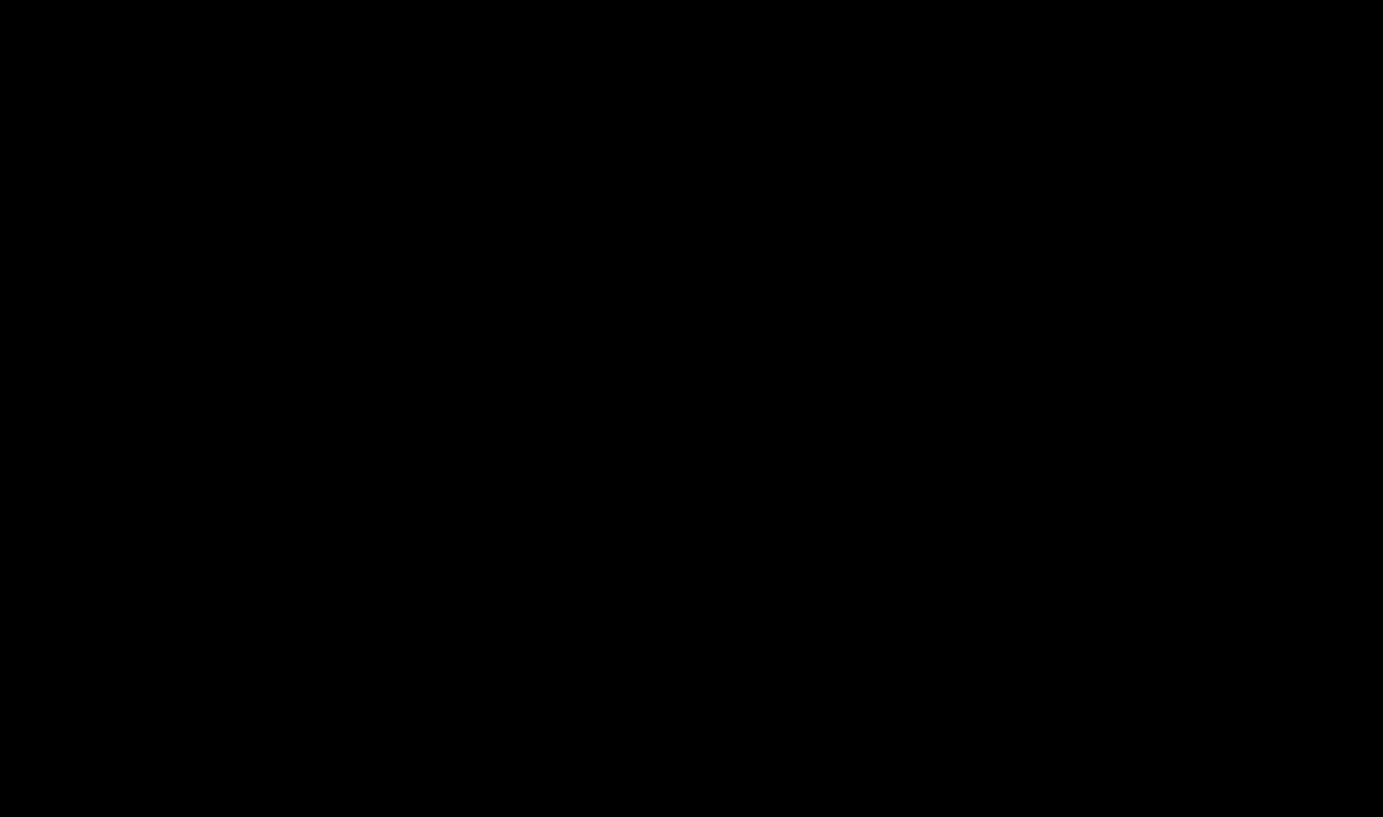
select select "6605592ac246f4f153dd32f0"
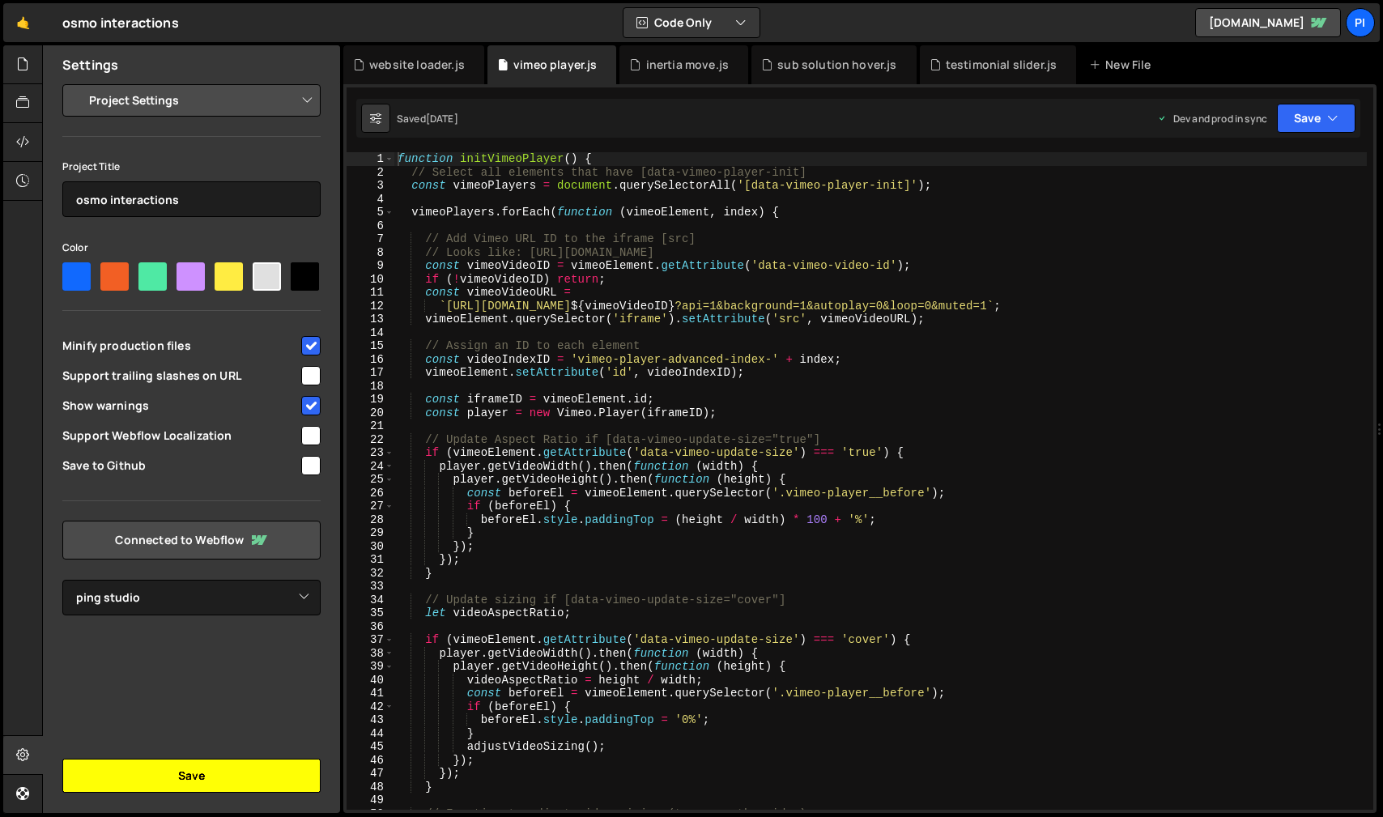
click at [117, 782] on button "Save" at bounding box center [191, 776] width 258 height 34
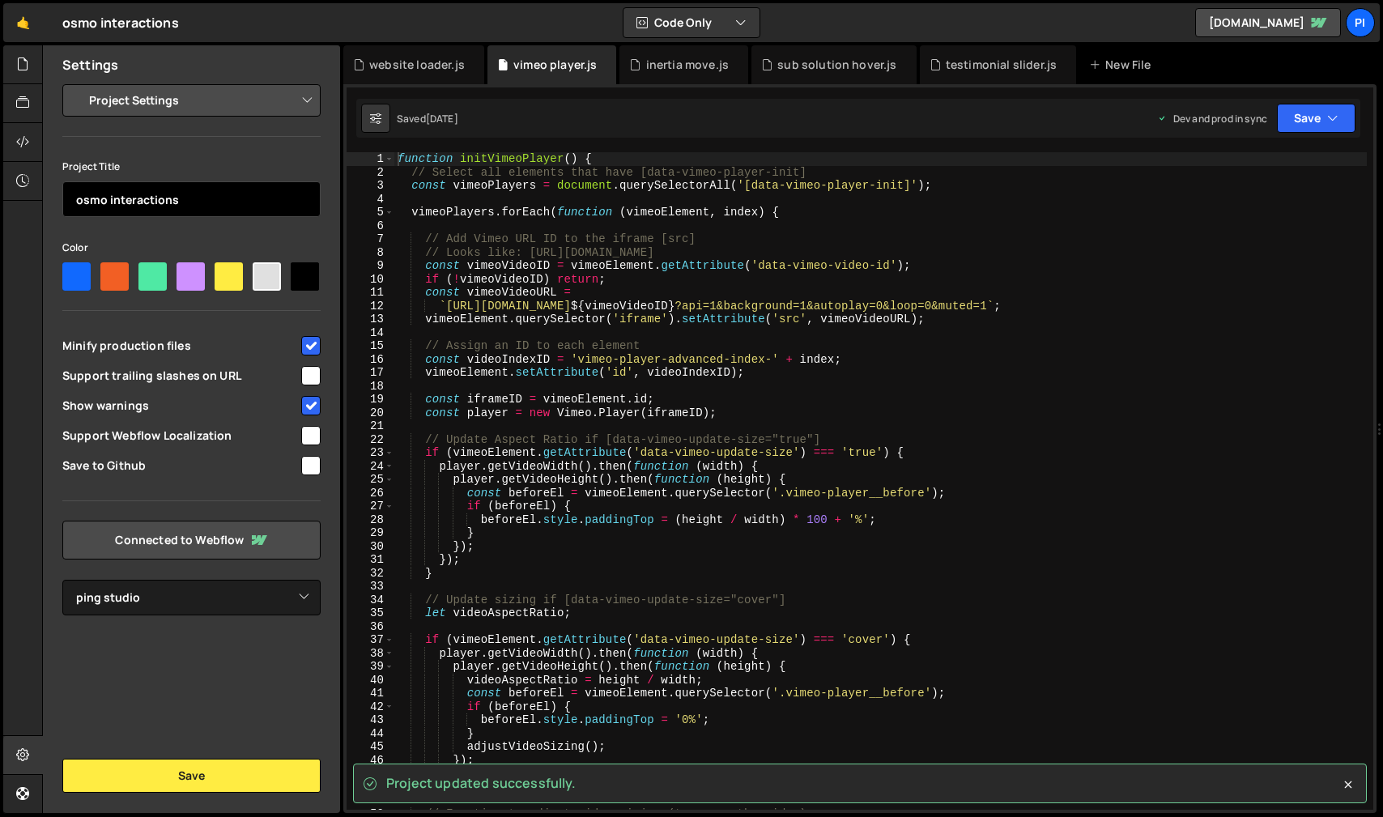
click at [93, 203] on input "osmo interactions" at bounding box center [191, 199] width 258 height 36
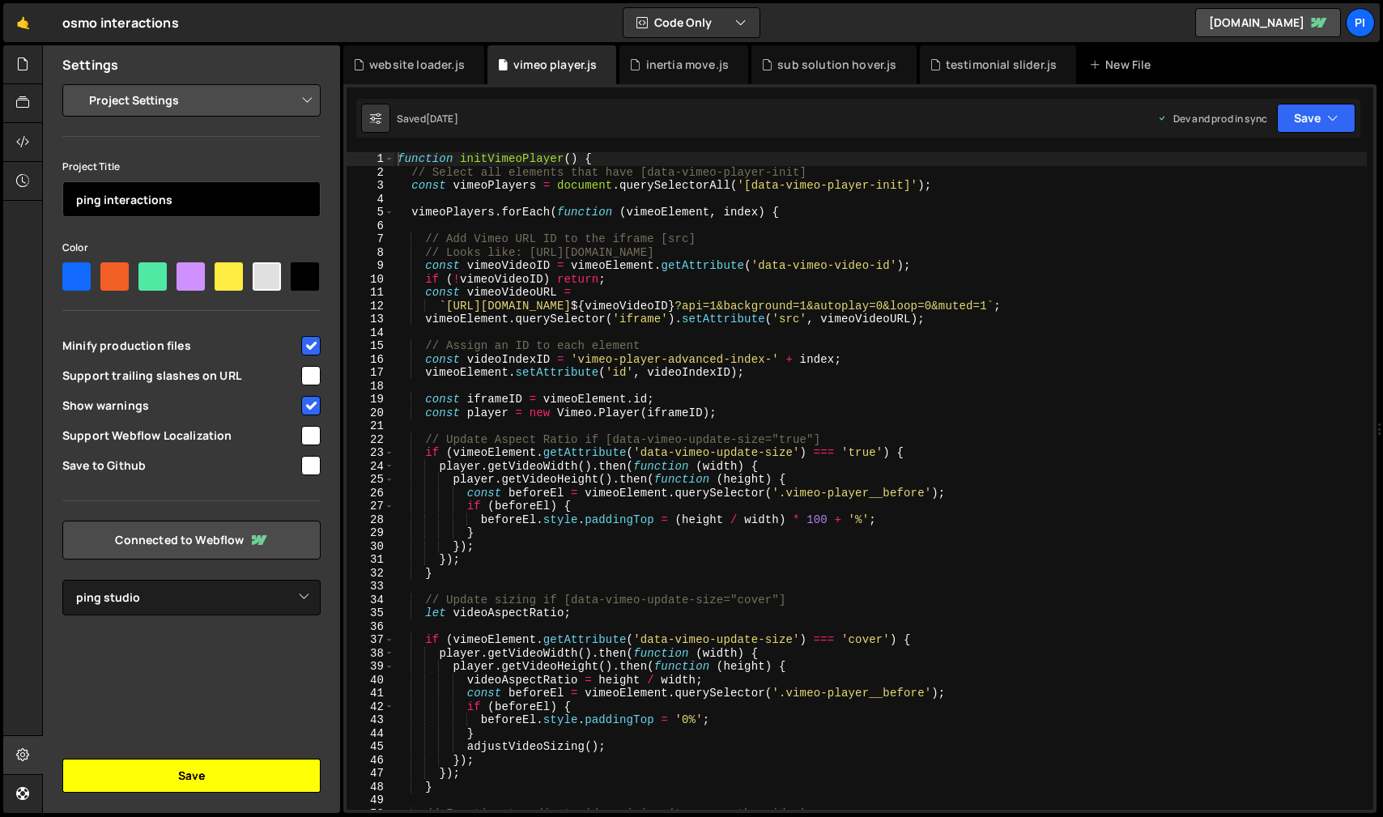
type input "ping interactions"
click at [144, 768] on button "Save" at bounding box center [191, 776] width 258 height 34
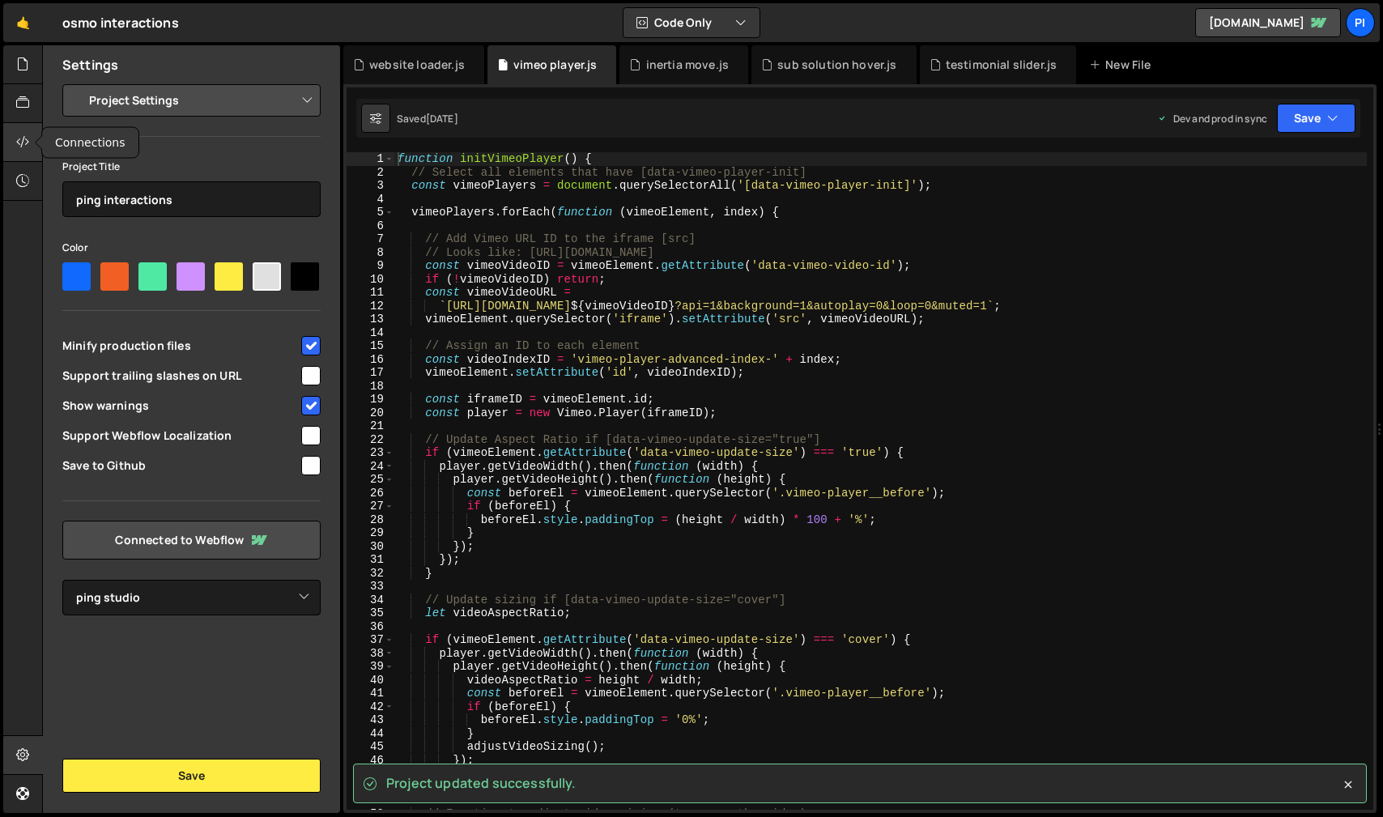
click at [31, 136] on div at bounding box center [23, 142] width 40 height 39
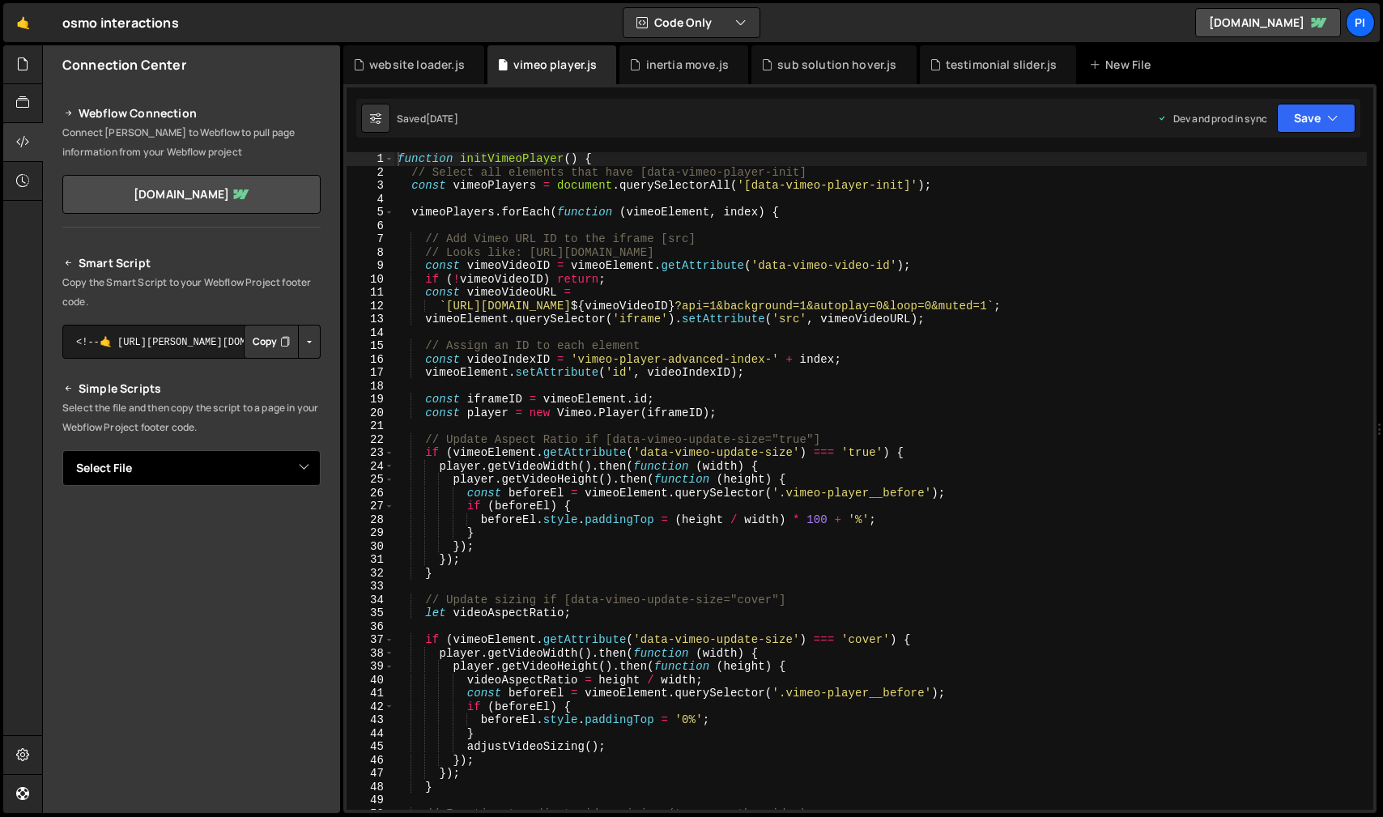
click at [298, 470] on select "Select File auto tab.js button stagger.js inertia move.js navbar.js sub solutio…" at bounding box center [191, 468] width 258 height 36
select select "46799"
click at [62, 450] on select "Select File auto tab.js button stagger.js inertia move.js navbar.js sub solutio…" at bounding box center [191, 468] width 258 height 36
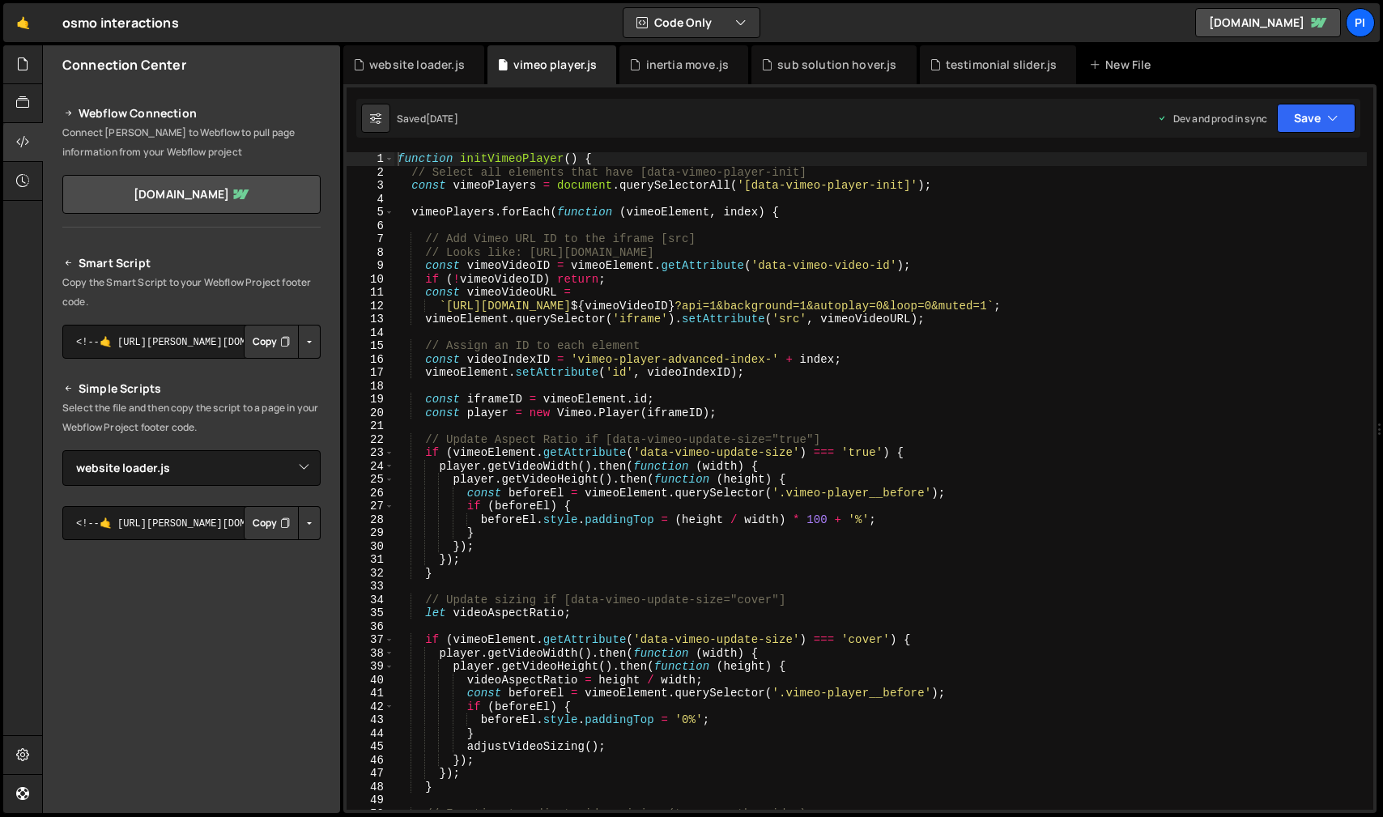
click at [263, 519] on button "Copy" at bounding box center [271, 523] width 55 height 34
click at [715, 22] on button "Code Only" at bounding box center [692, 22] width 136 height 29
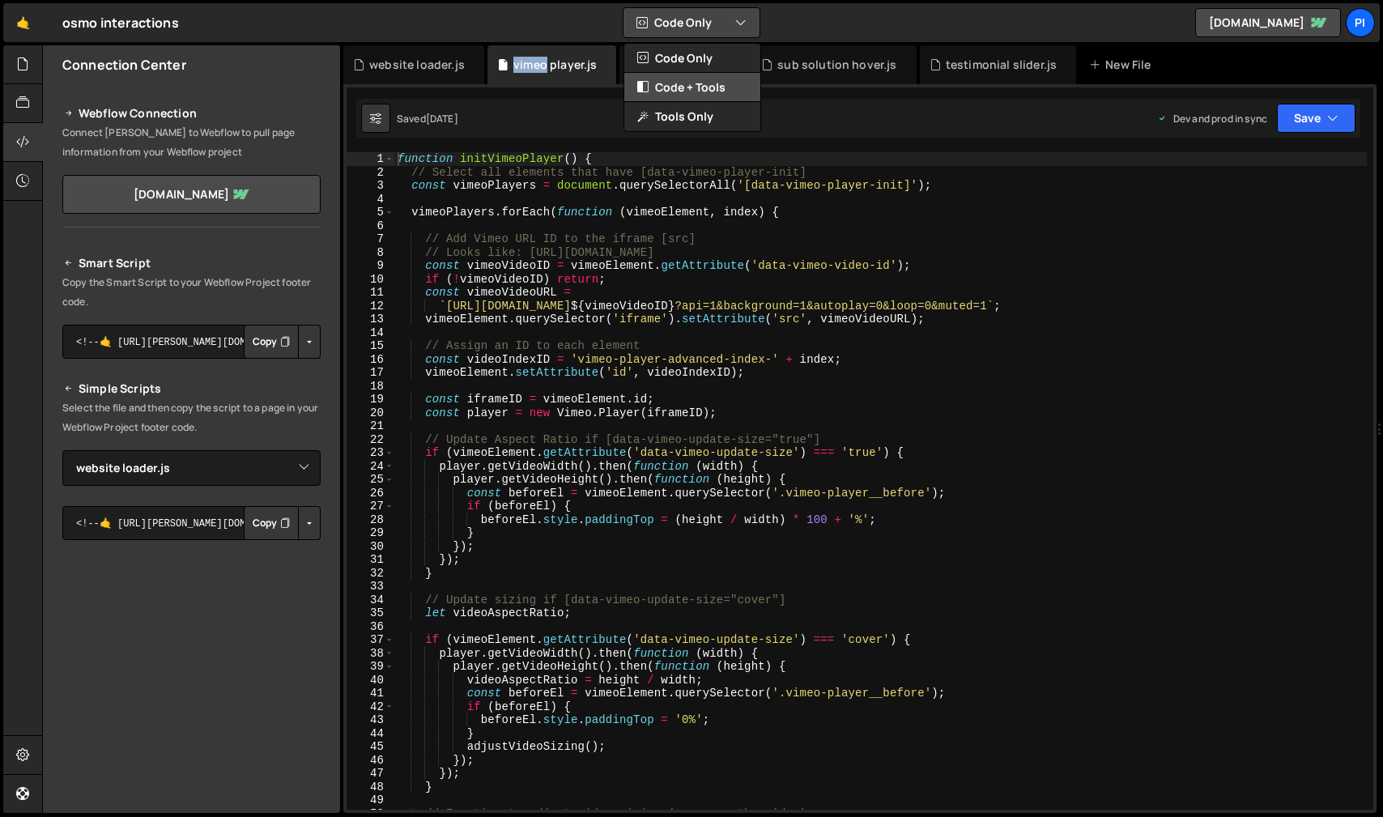
click at [738, 80] on button "Code + Tools" at bounding box center [692, 87] width 136 height 29
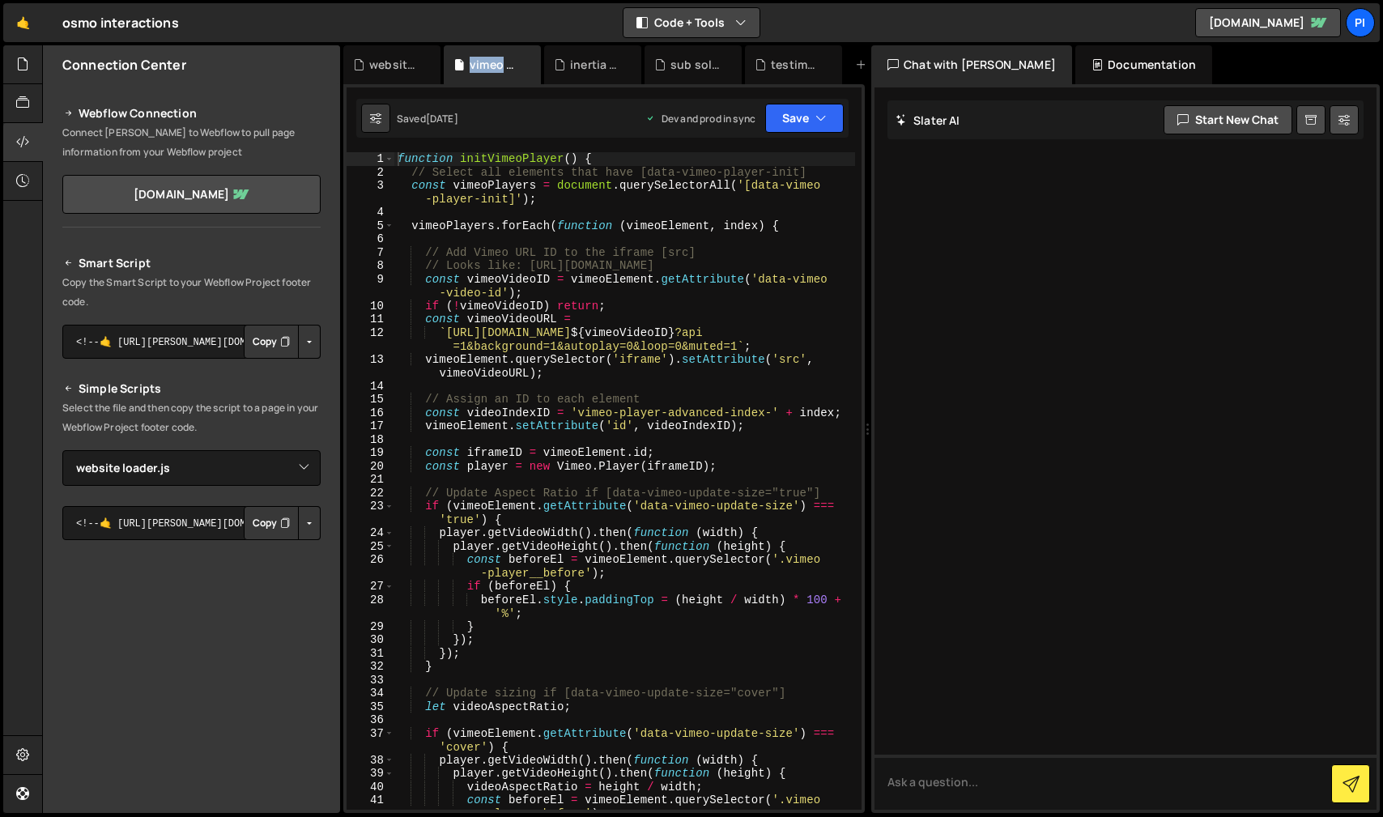
click at [732, 25] on button "Code + Tools" at bounding box center [692, 22] width 136 height 29
click at [728, 53] on button "Code Only" at bounding box center [692, 58] width 136 height 29
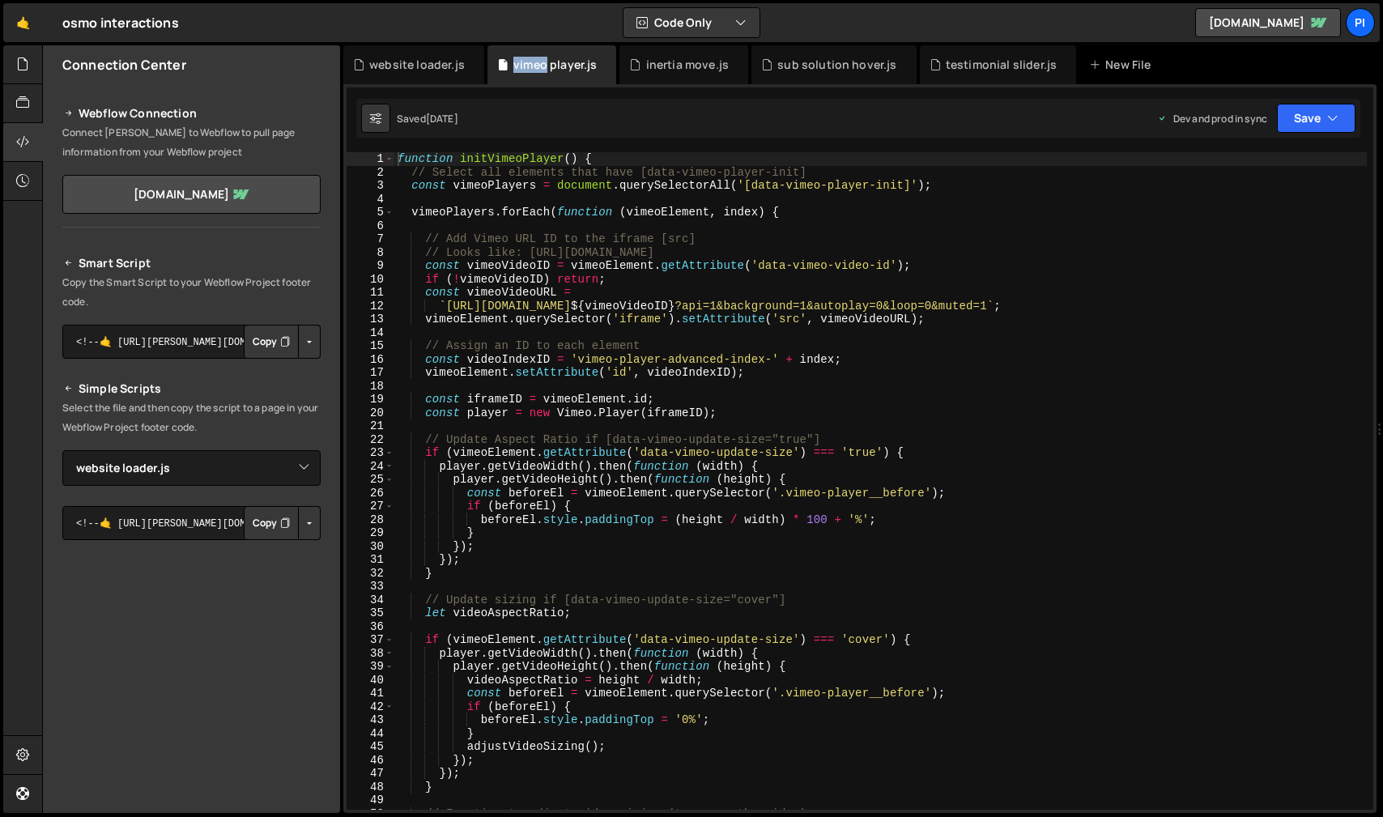
scroll to position [96, 0]
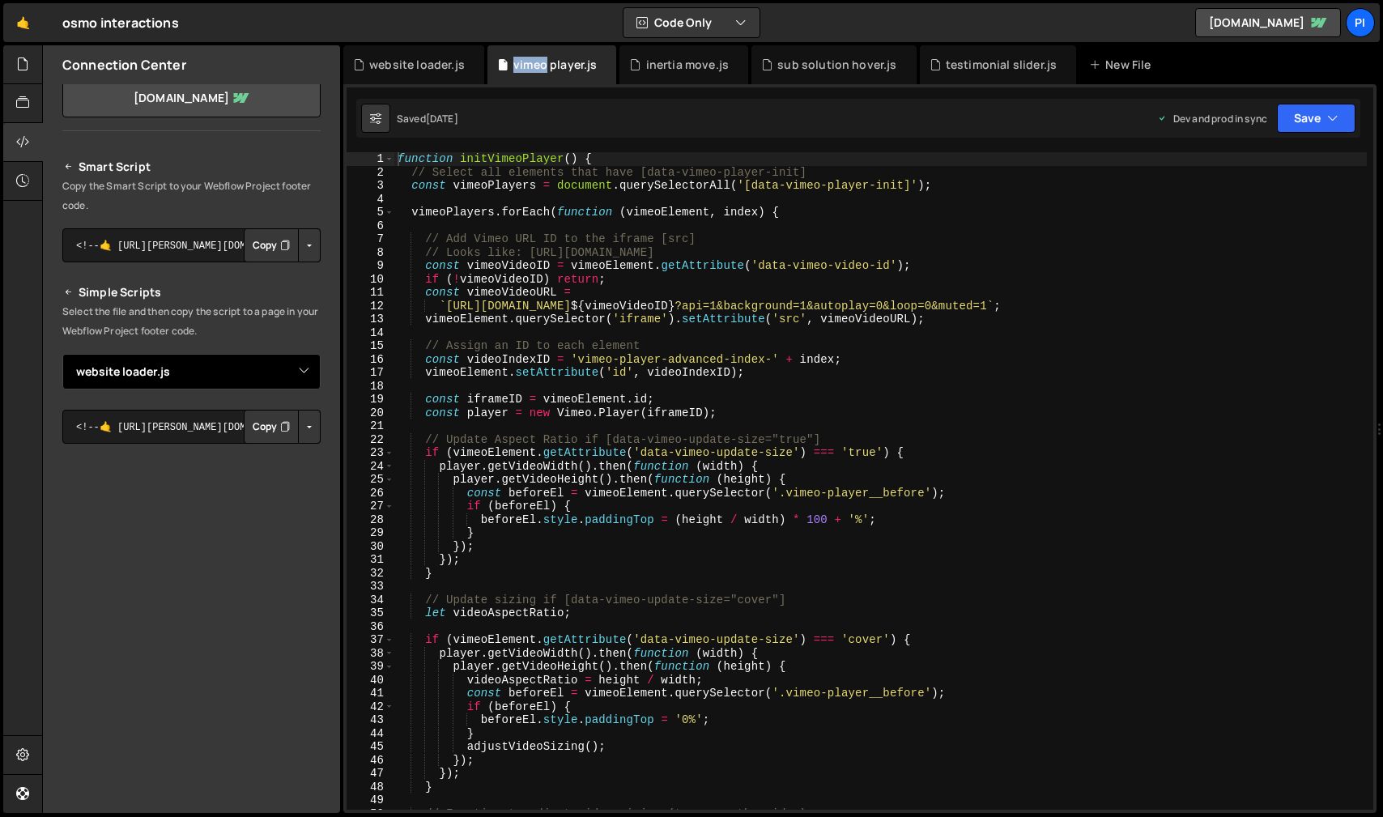
click at [207, 380] on select "Select File auto tab.js button stagger.js inertia move.js navbar.js sub solutio…" at bounding box center [191, 372] width 258 height 36
click at [62, 354] on select "Select File auto tab.js button stagger.js inertia move.js navbar.js sub solutio…" at bounding box center [191, 372] width 258 height 36
click at [300, 430] on button "Button group with nested dropdown" at bounding box center [309, 427] width 23 height 34
click at [158, 440] on textarea "<!--🤙 https://slater.app/16399/46799.js--> <script>document.addEventListener("D…" at bounding box center [191, 427] width 258 height 34
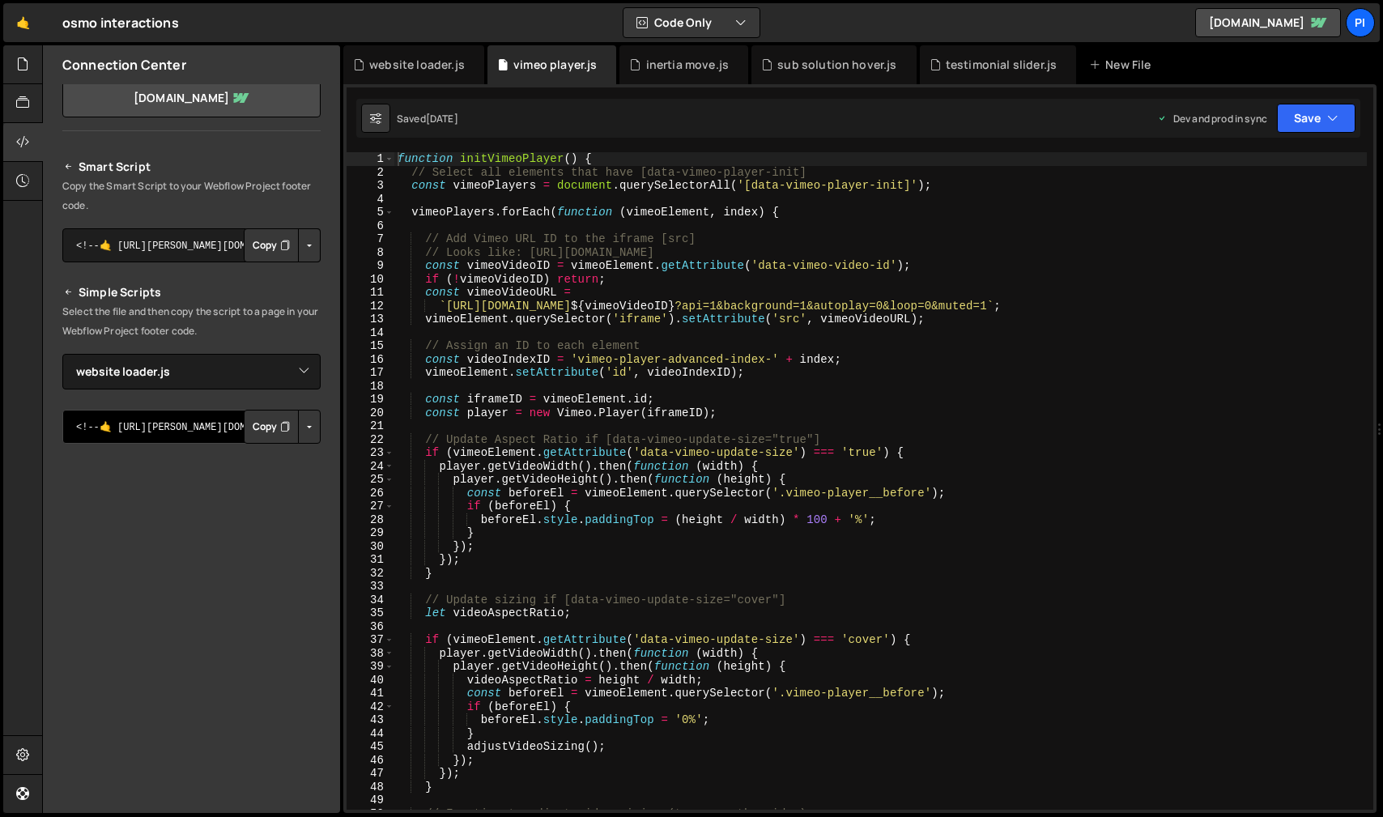
click at [159, 427] on textarea "<!--🤙 https://slater.app/16399/46799.js--> <script>document.addEventListener("D…" at bounding box center [191, 427] width 258 height 34
click at [252, 428] on button "Copy" at bounding box center [271, 427] width 55 height 34
